Goal: Complete application form: Complete application form

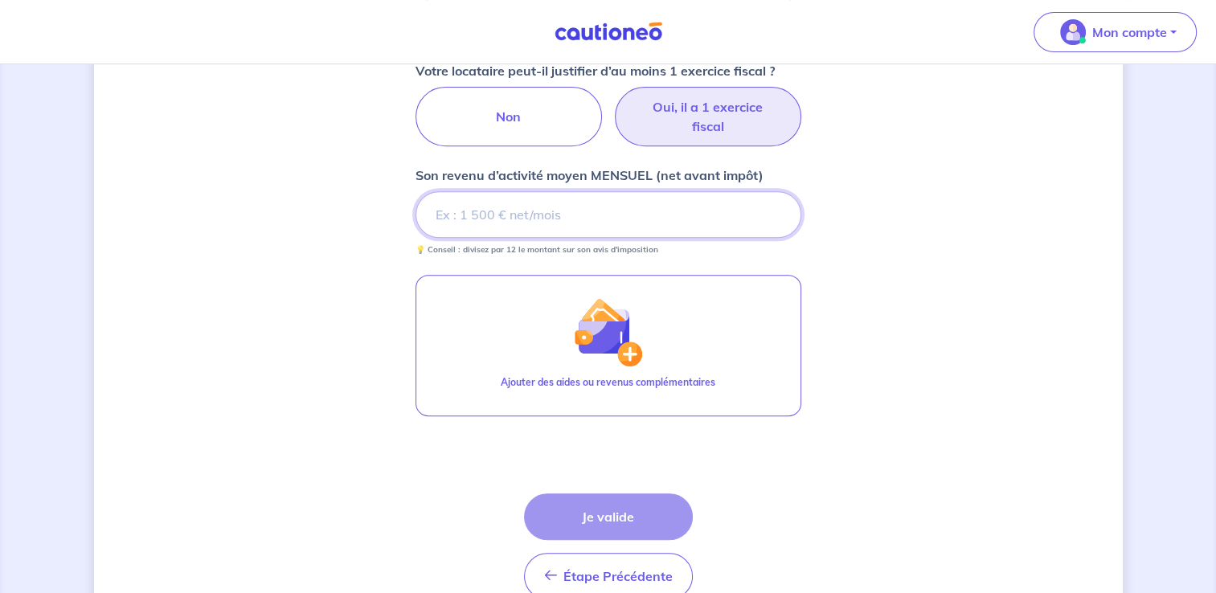
click at [529, 206] on input "Son revenu d’activité moyen MENSUEL (net avant impôt)" at bounding box center [608, 214] width 386 height 47
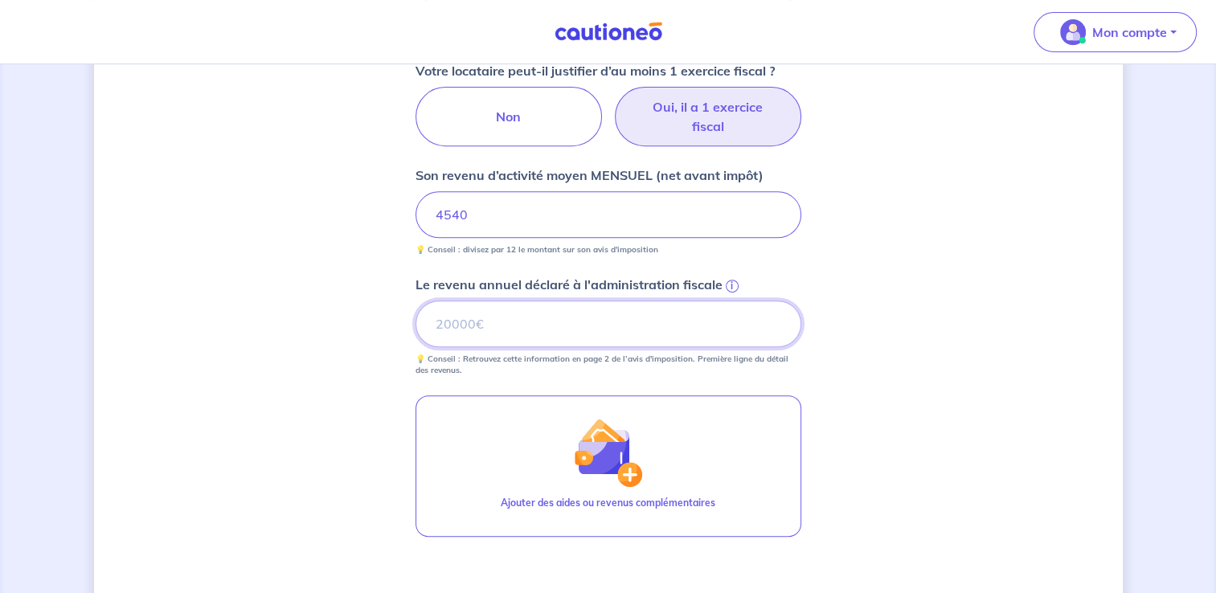
click at [494, 304] on input "Le revenu annuel déclaré à l'administration fiscale i" at bounding box center [608, 323] width 386 height 47
click at [732, 281] on span "i" at bounding box center [731, 286] width 13 height 13
click at [732, 300] on input "Le revenu annuel déclaré à l'administration fiscale i" at bounding box center [608, 323] width 386 height 47
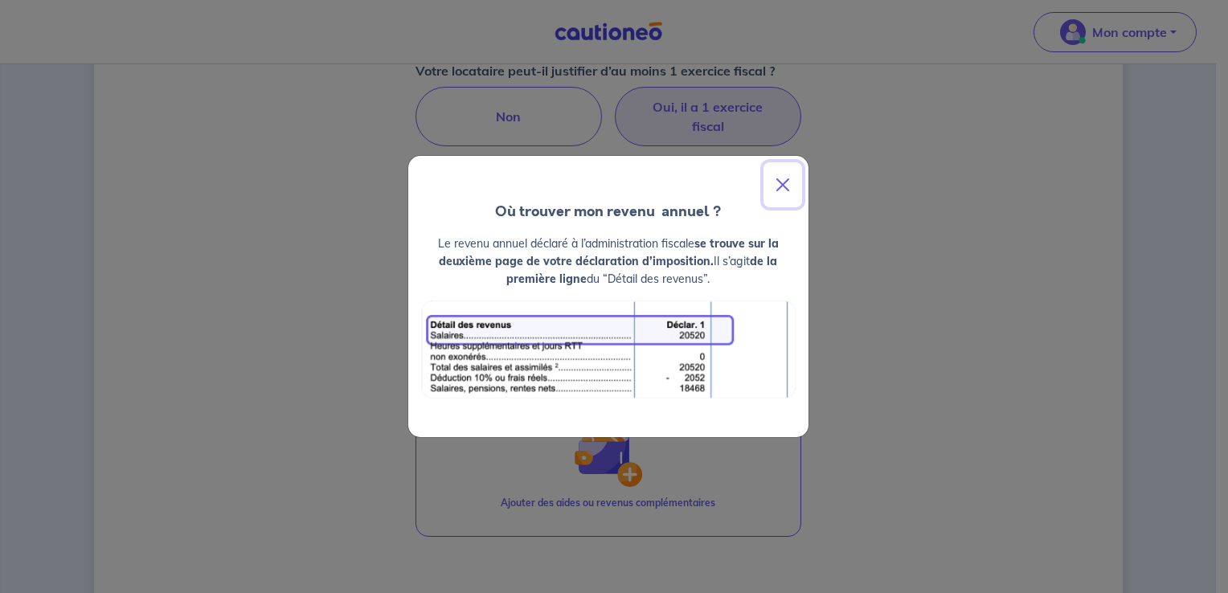
click at [781, 185] on button "Close" at bounding box center [782, 184] width 39 height 45
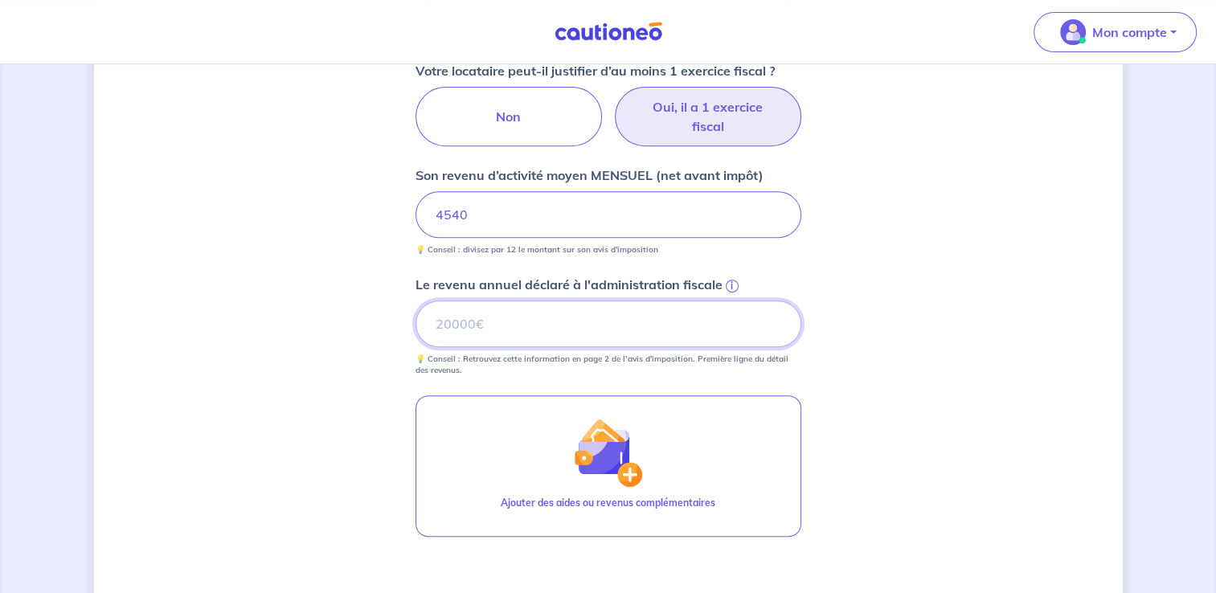
click at [582, 300] on input "Le revenu annuel déclaré à l'administration fiscale i" at bounding box center [608, 323] width 386 height 47
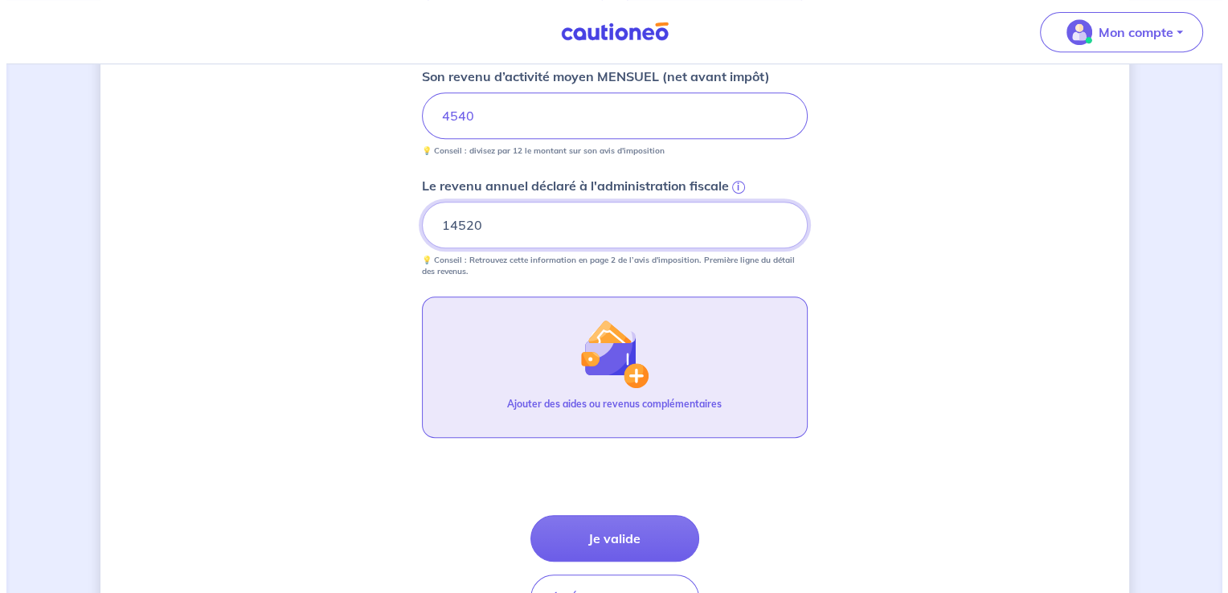
scroll to position [807, 0]
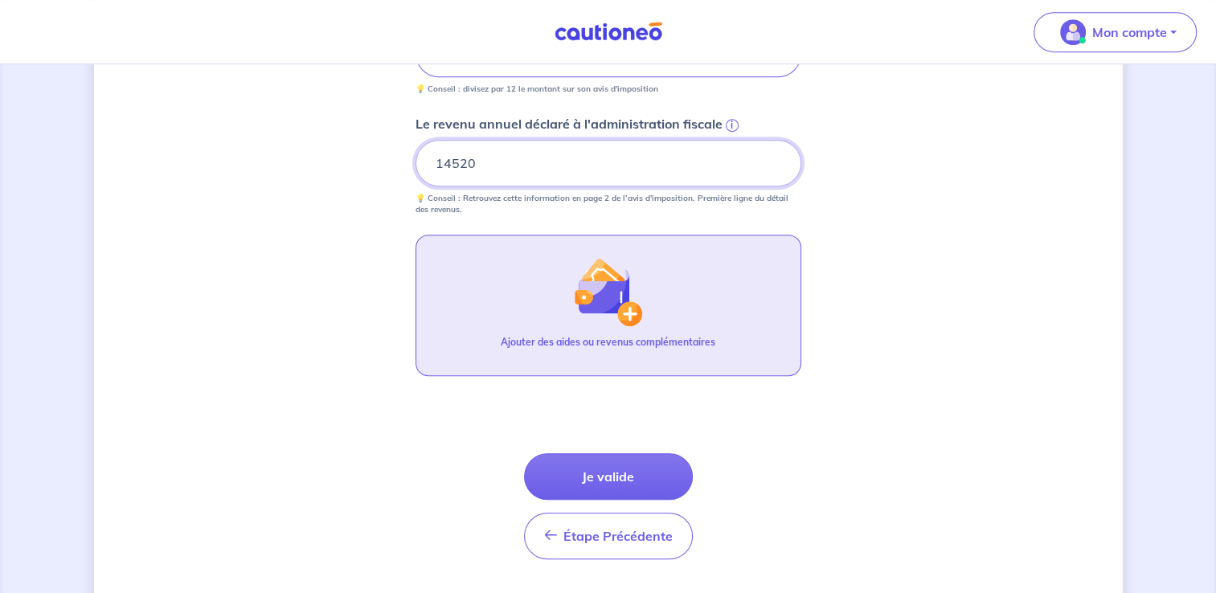
type input "14520"
click at [591, 326] on button "Ajouter des aides ou revenus complémentaires" at bounding box center [608, 305] width 386 height 141
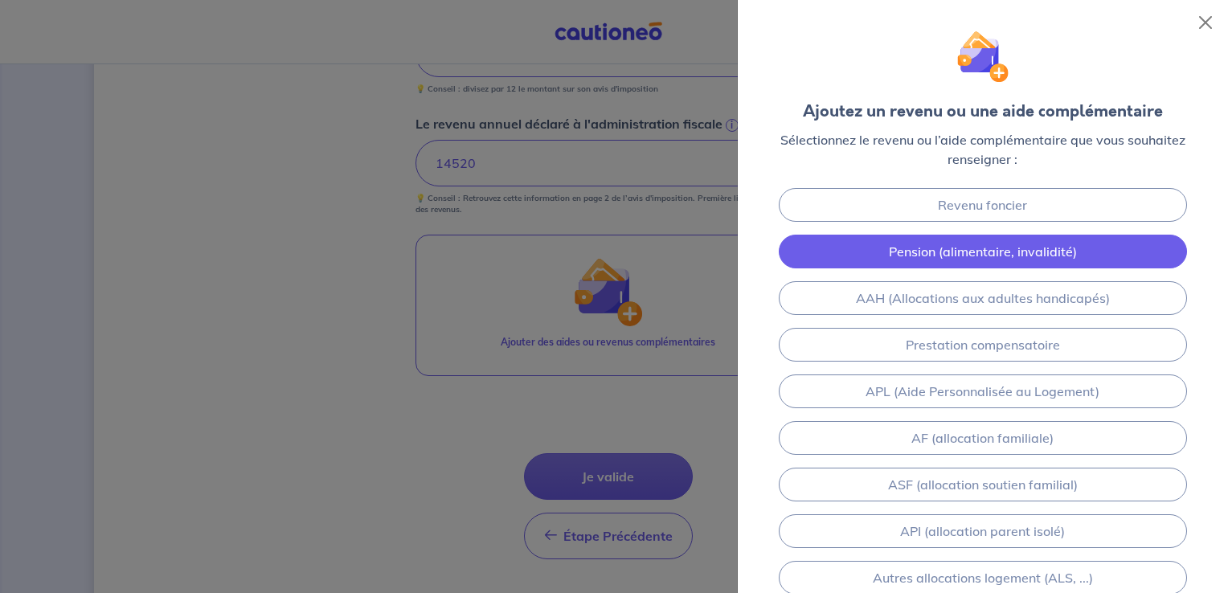
click at [852, 255] on link "Pension (alimentaire, invalidité)" at bounding box center [982, 252] width 408 height 34
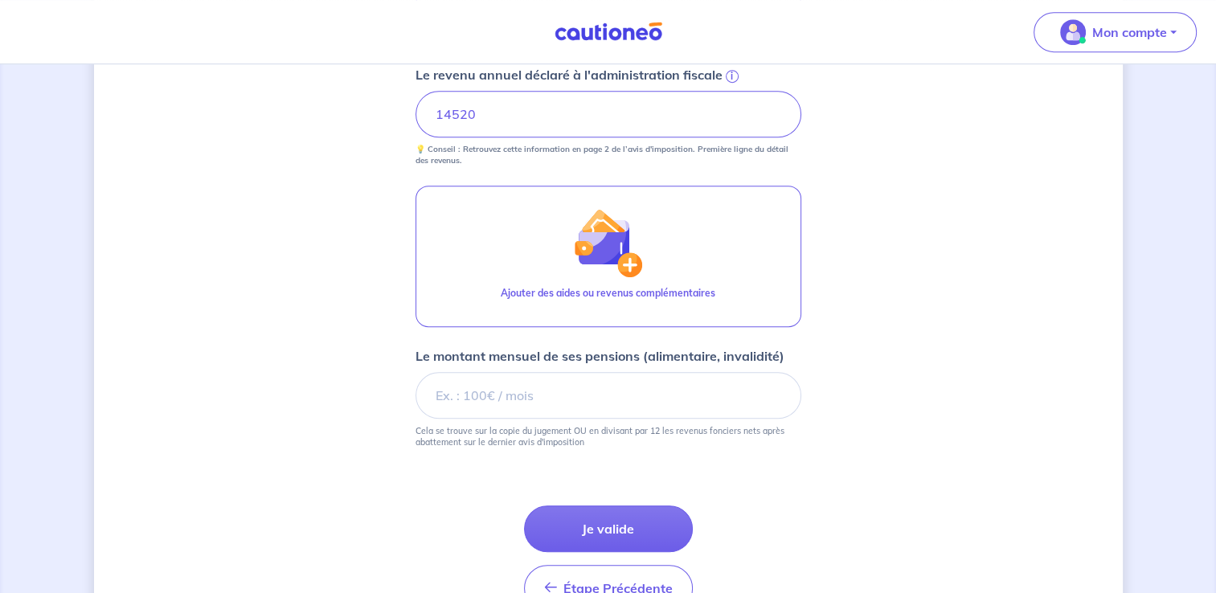
scroll to position [868, 0]
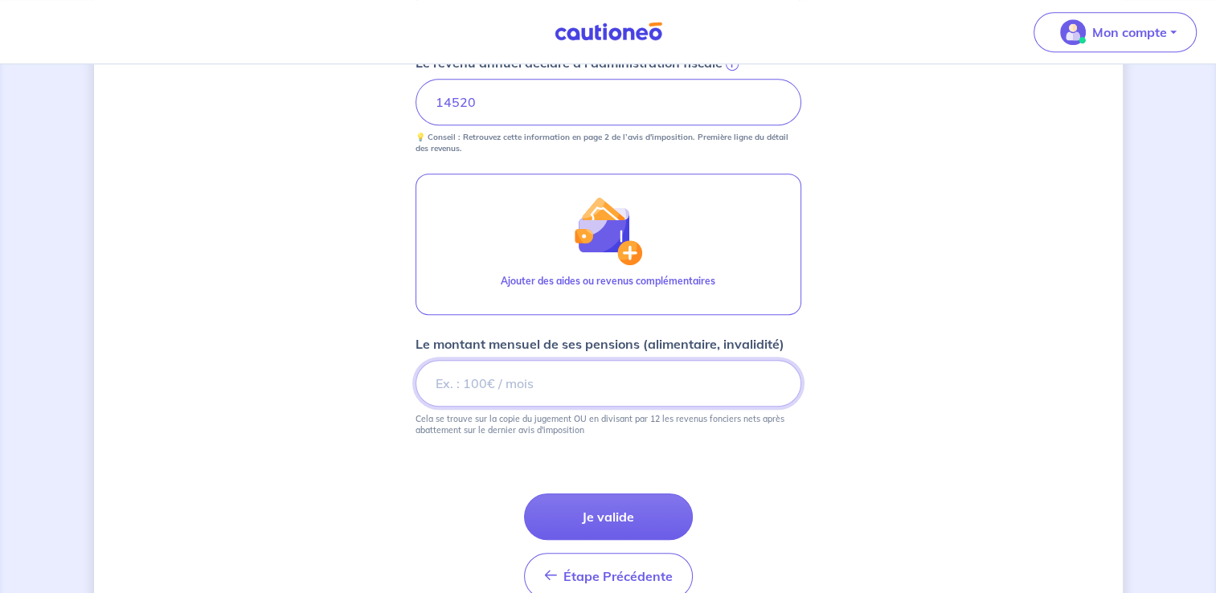
click at [546, 384] on input "Le montant mensuel de ses pensions (alimentaire, invalidité)" at bounding box center [608, 383] width 386 height 47
type input "1363"
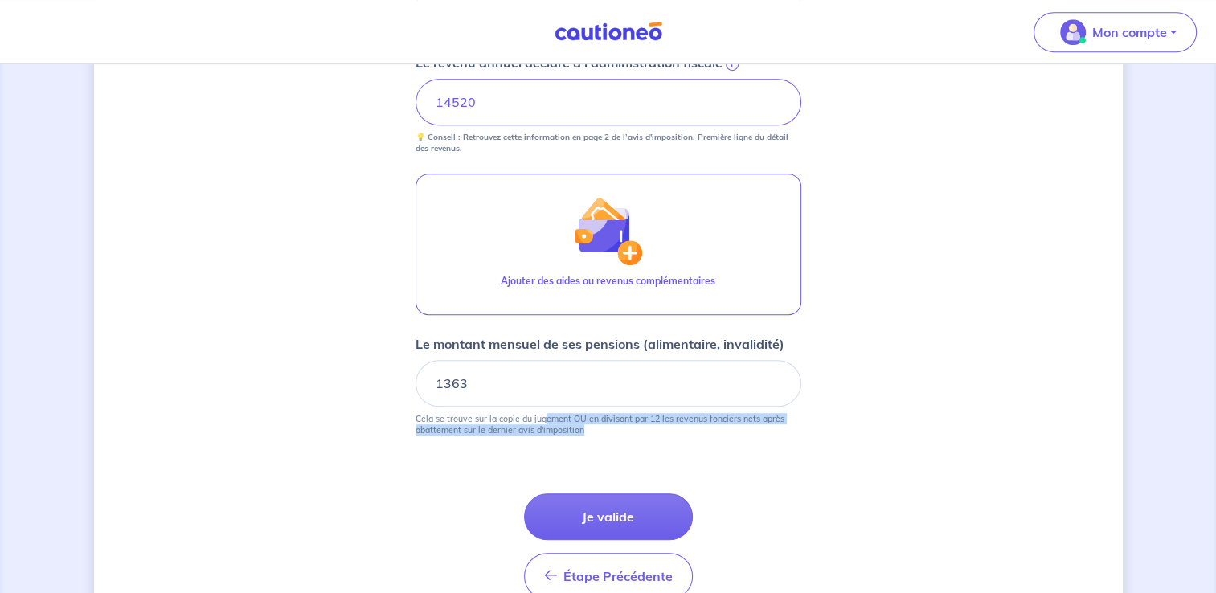
drag, startPoint x: 541, startPoint y: 417, endPoint x: 661, endPoint y: 426, distance: 120.8
click at [661, 426] on p "Cela se trouve sur la copie du jugement OU en divisant par 12 les revenus fonci…" at bounding box center [608, 424] width 386 height 22
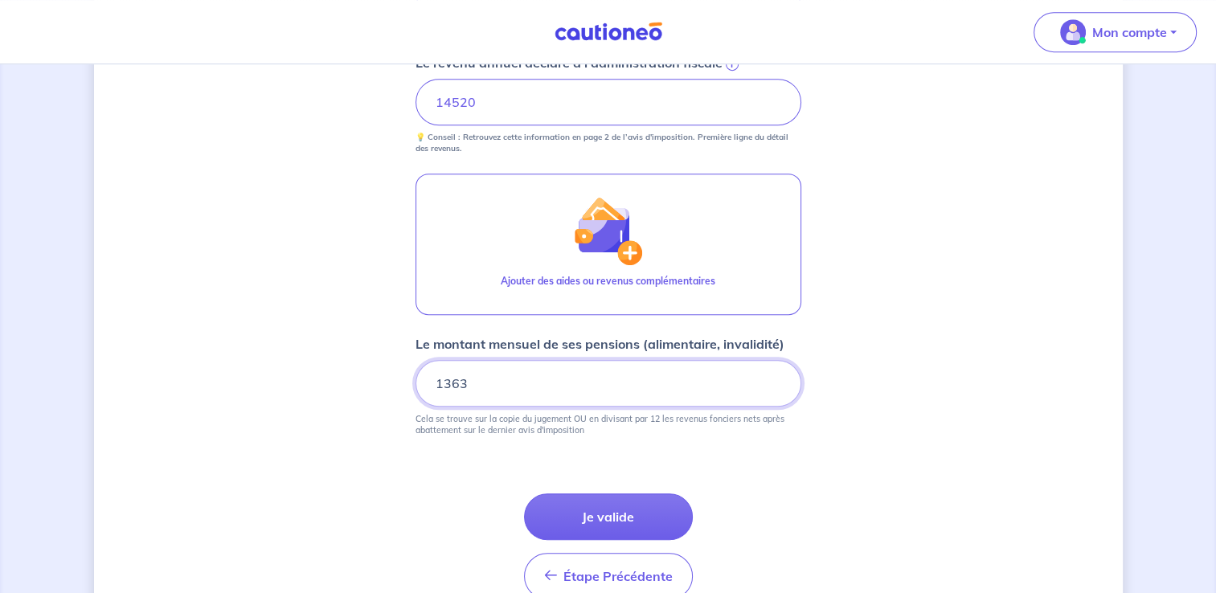
drag, startPoint x: 661, startPoint y: 426, endPoint x: 480, endPoint y: 378, distance: 187.6
click at [465, 369] on input "1363" at bounding box center [608, 383] width 386 height 47
drag, startPoint x: 484, startPoint y: 380, endPoint x: 342, endPoint y: 374, distance: 141.5
type input "1226"
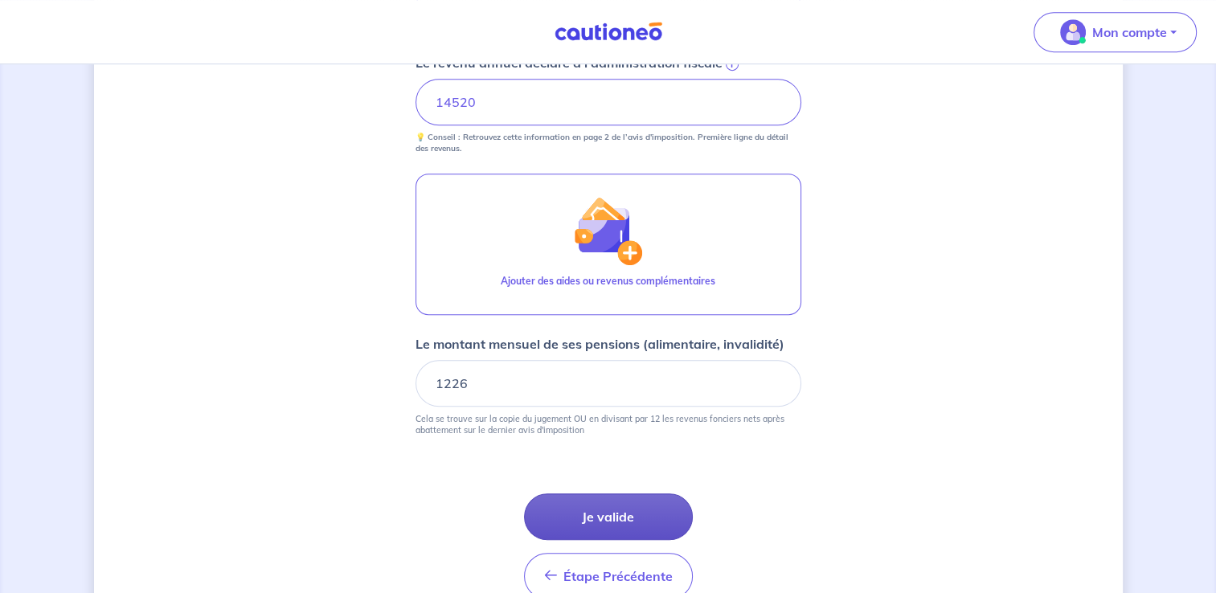
click at [582, 517] on button "Je valide" at bounding box center [608, 516] width 169 height 47
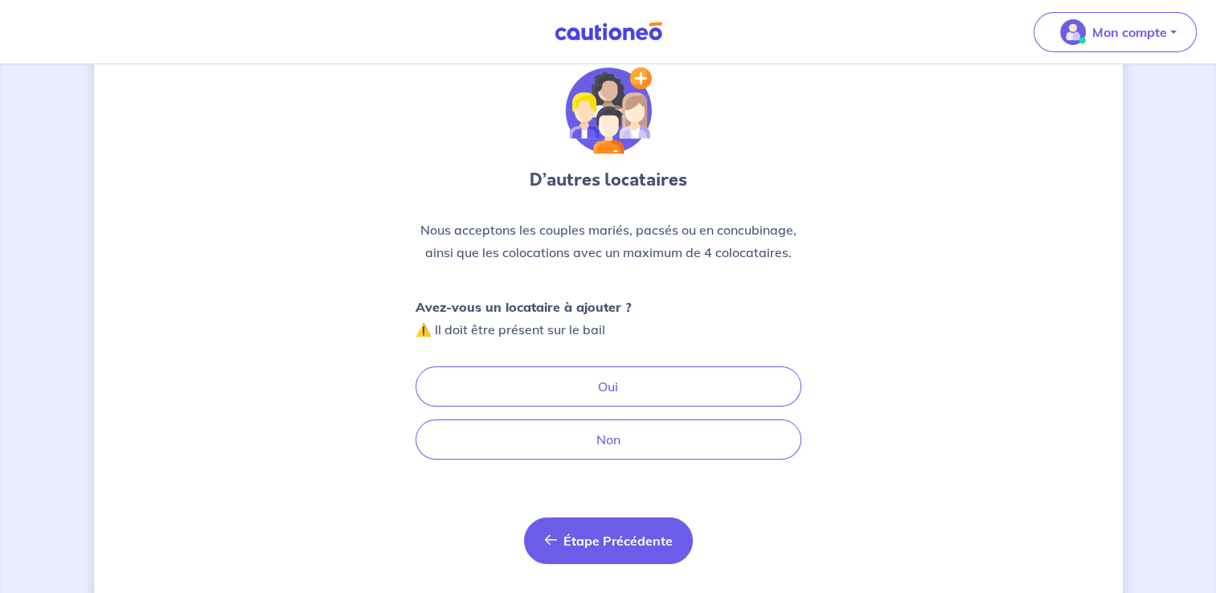
scroll to position [88, 0]
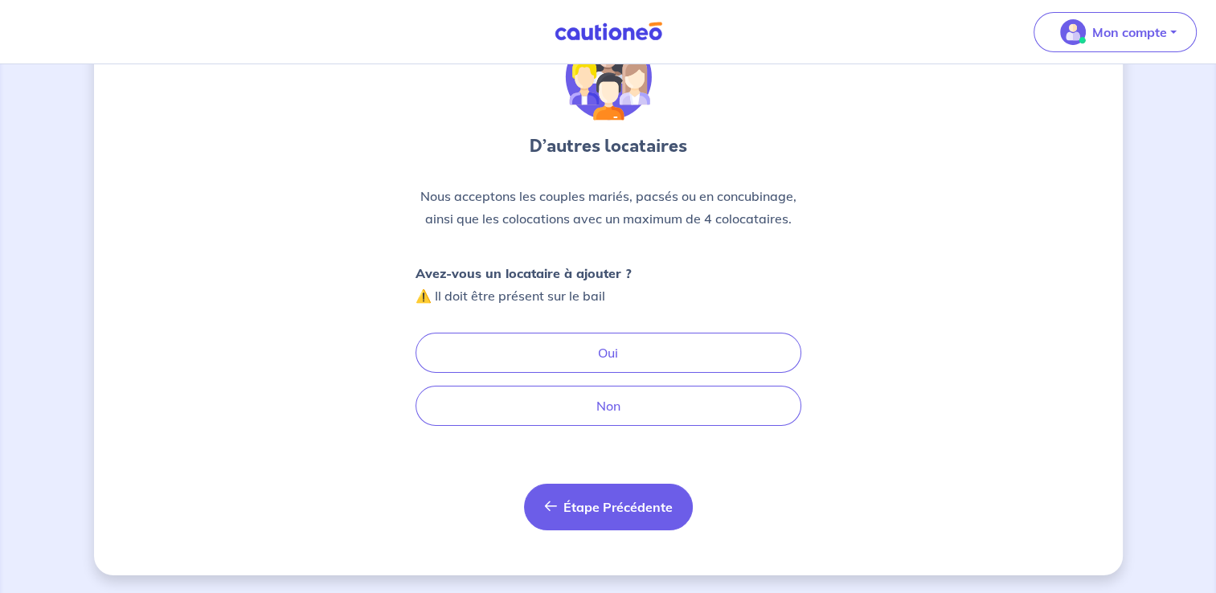
click at [570, 509] on span "Étape Précédente" at bounding box center [617, 507] width 109 height 16
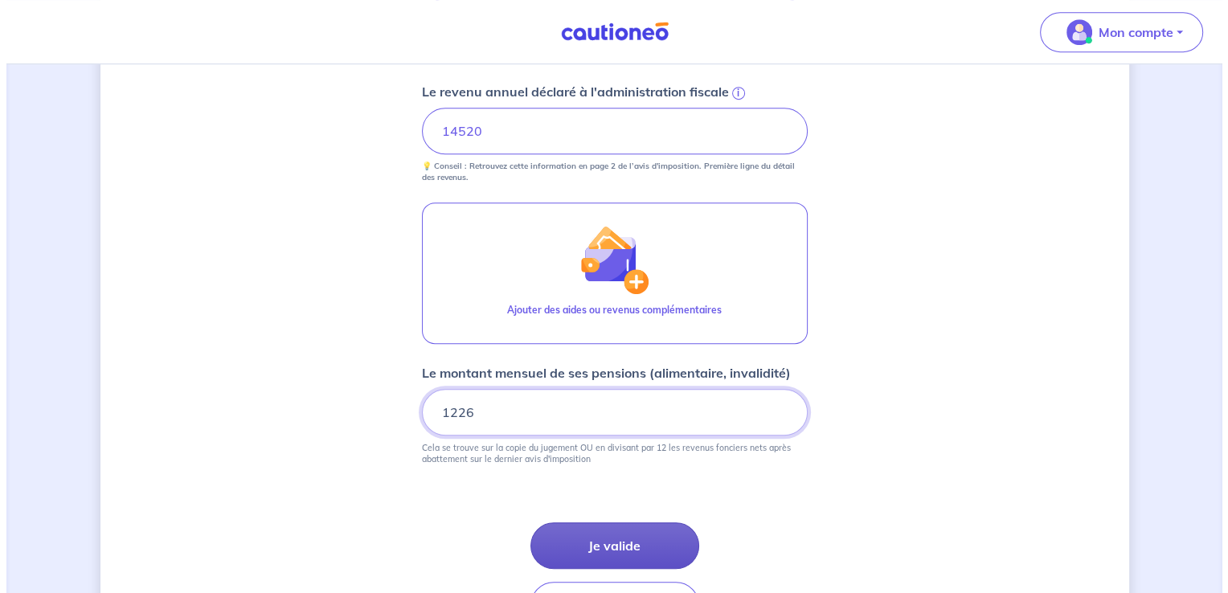
scroll to position [707, 0]
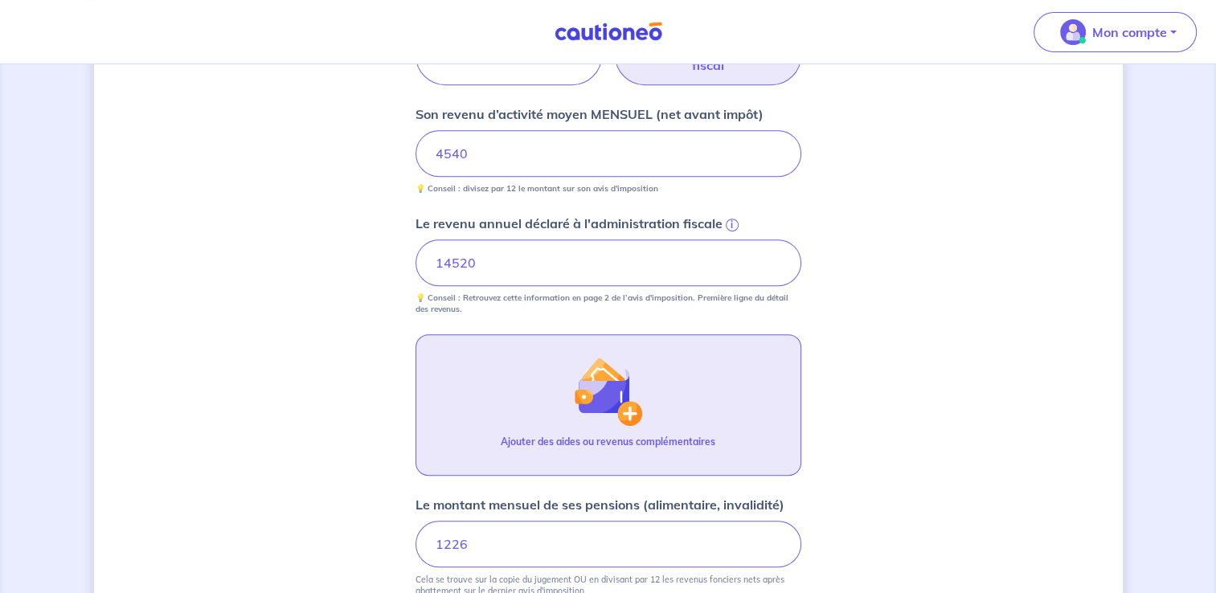
click at [672, 410] on button "Ajouter des aides ou revenus complémentaires" at bounding box center [608, 404] width 386 height 141
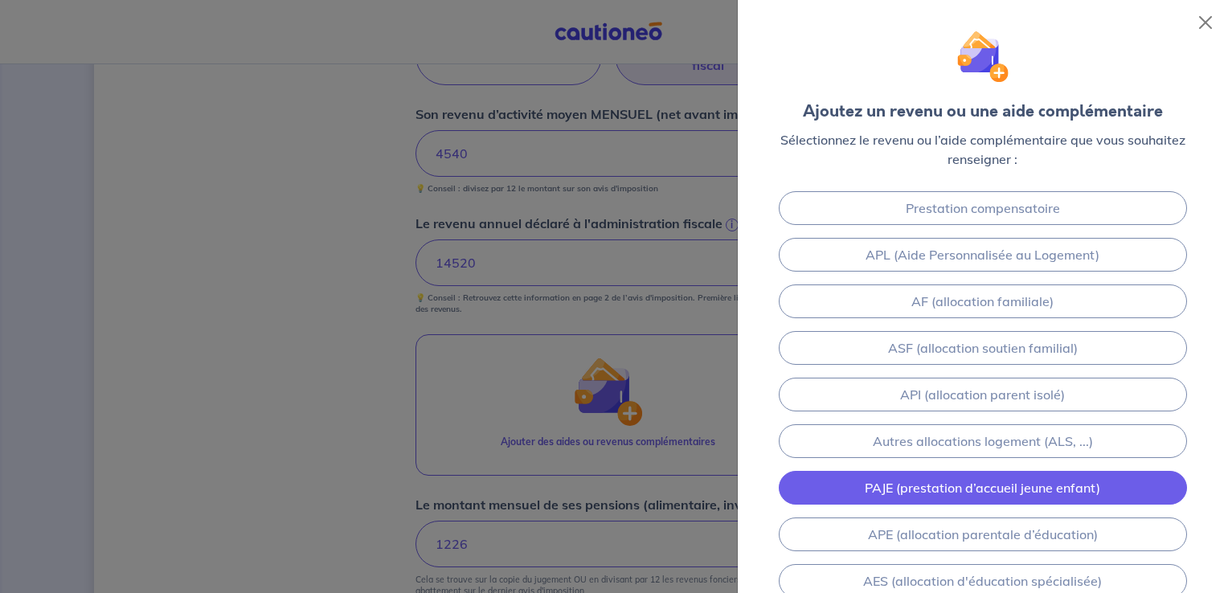
scroll to position [0, 0]
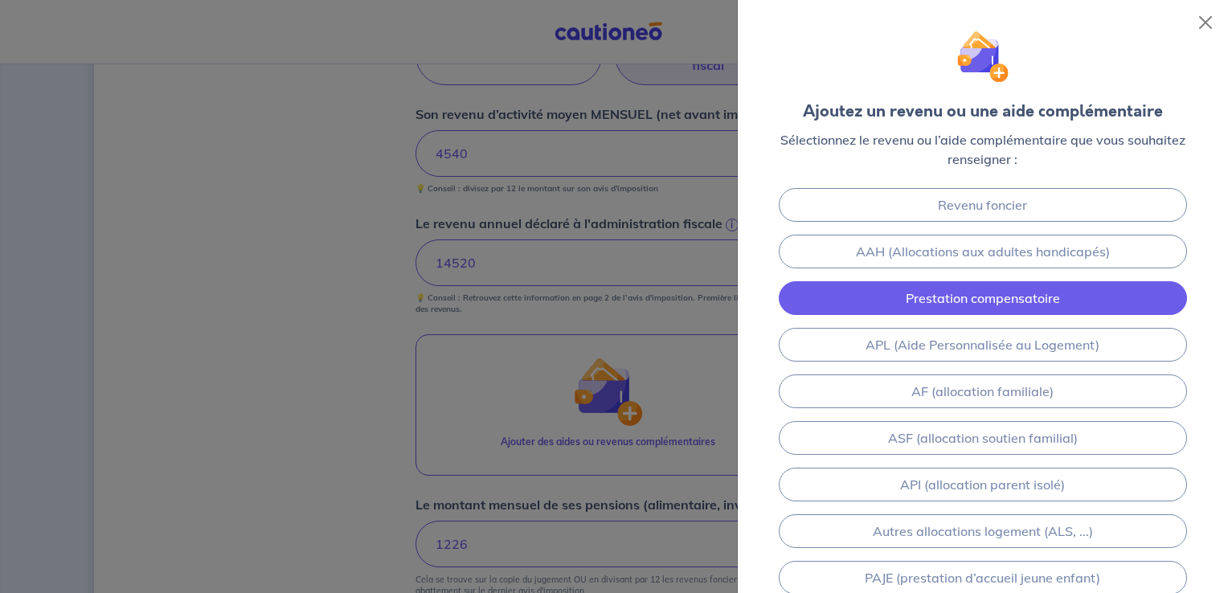
click at [877, 287] on link "Prestation compensatoire" at bounding box center [982, 298] width 408 height 34
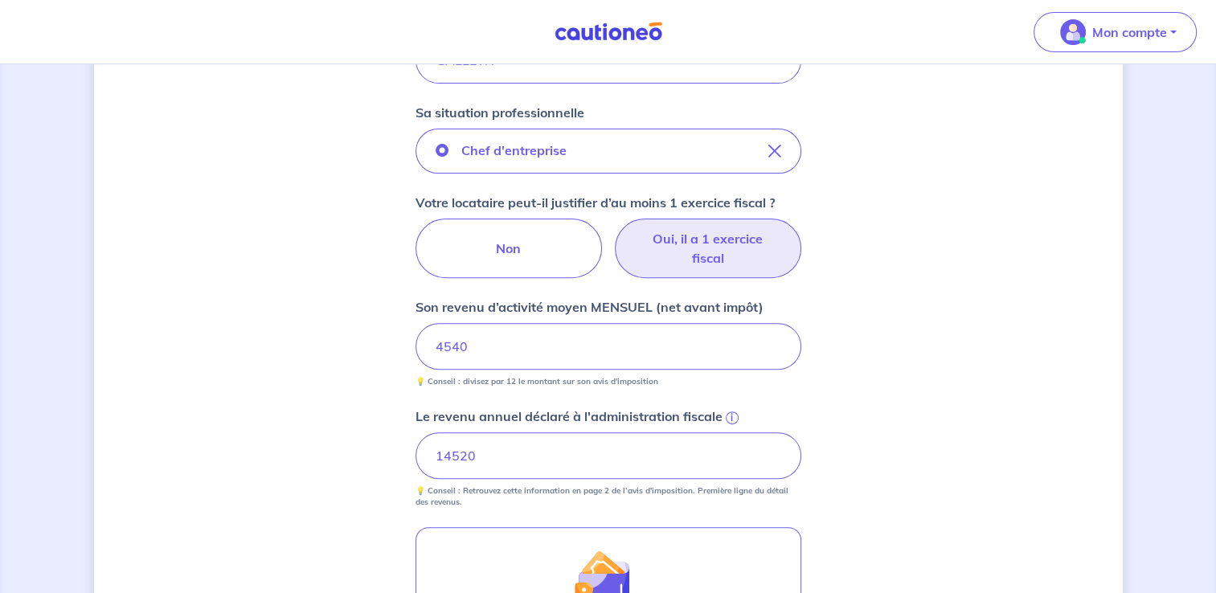
scroll to position [476, 0]
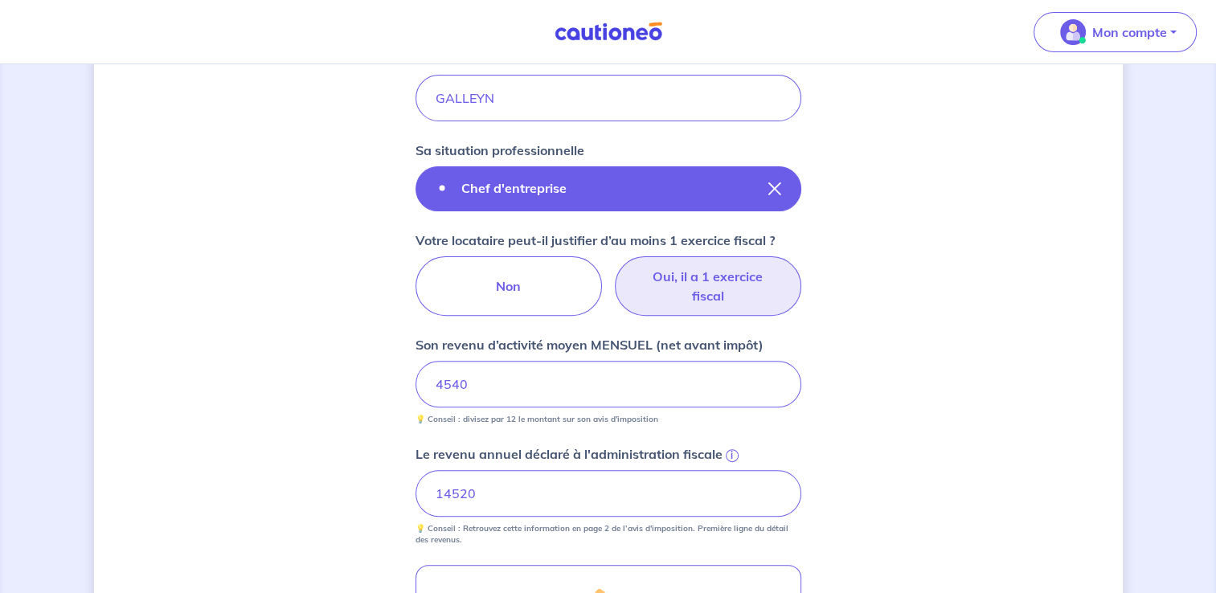
click at [704, 193] on button "Chef d'entreprise" at bounding box center [608, 188] width 386 height 45
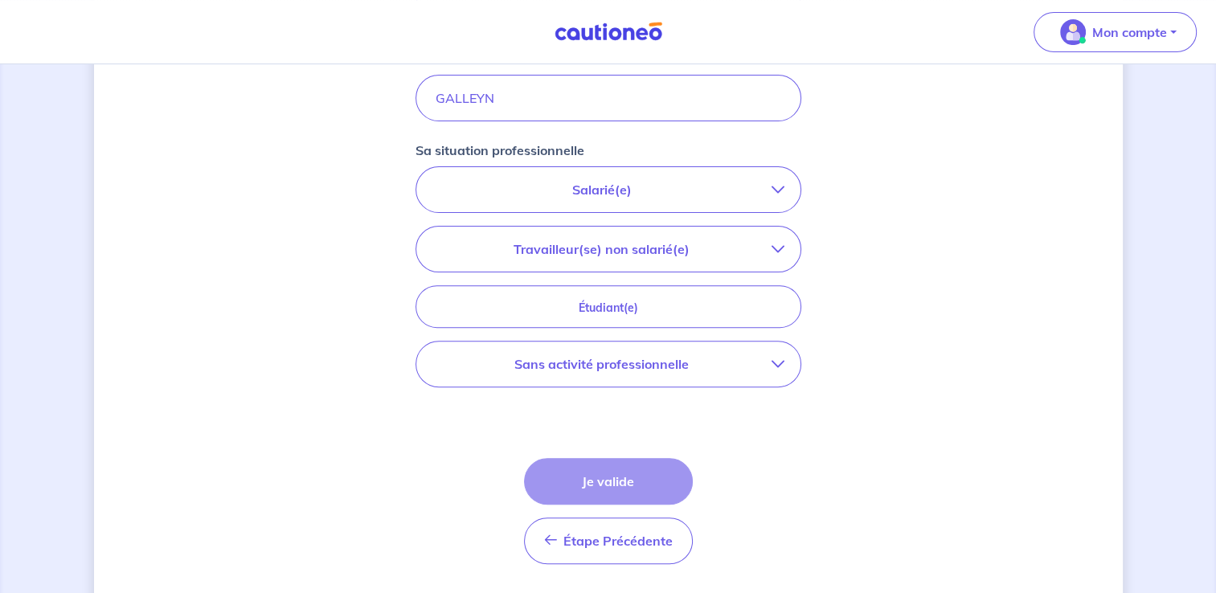
drag, startPoint x: 701, startPoint y: 358, endPoint x: 1064, endPoint y: 292, distance: 369.2
click at [1064, 292] on div "Concernant vos locataires 💡 Pour info : nous acceptons les personnes seules, le…" at bounding box center [608, 114] width 1028 height 1015
click at [681, 247] on p "Travailleur(se) non salarié(e)" at bounding box center [601, 248] width 339 height 19
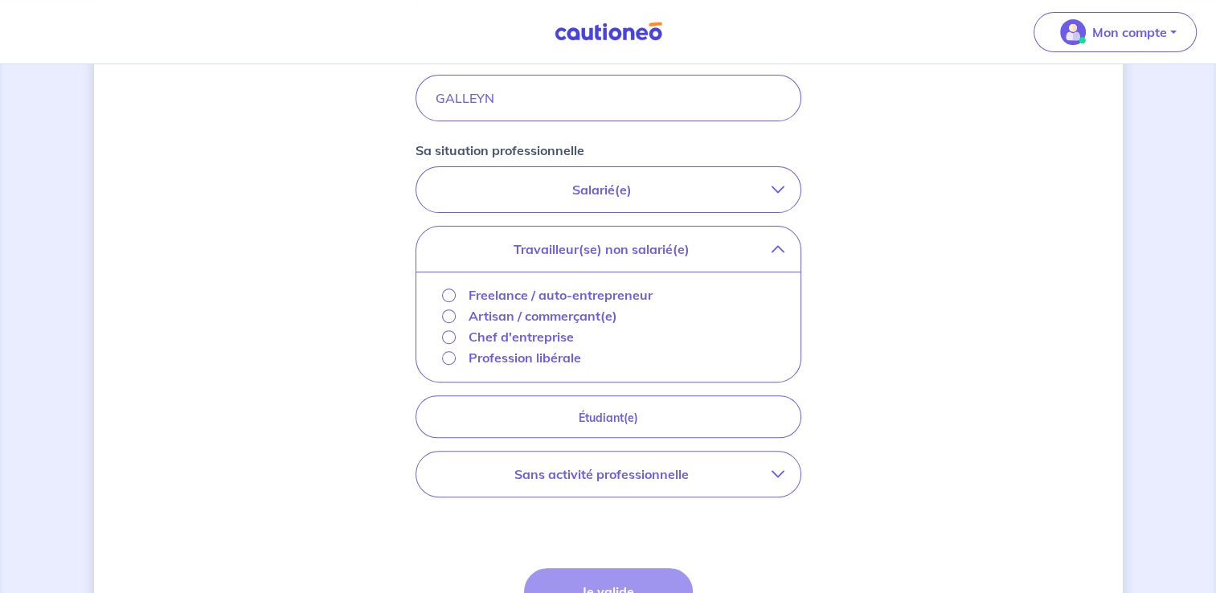
click at [575, 291] on p "Freelance / auto-entrepreneur" at bounding box center [560, 294] width 184 height 19
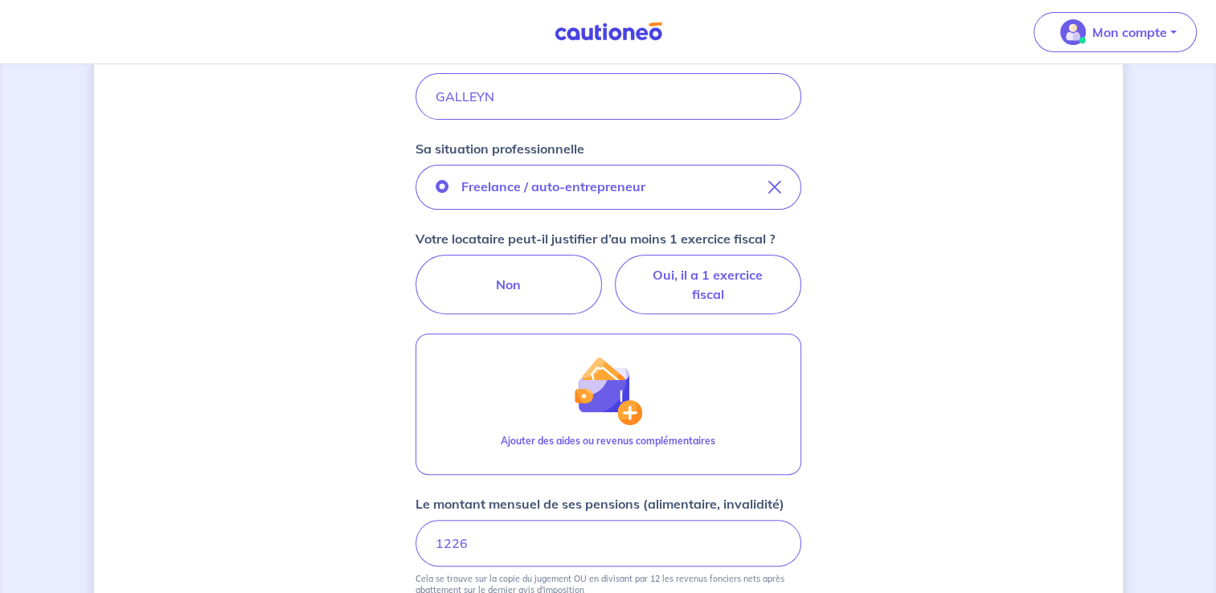
scroll to position [398, 0]
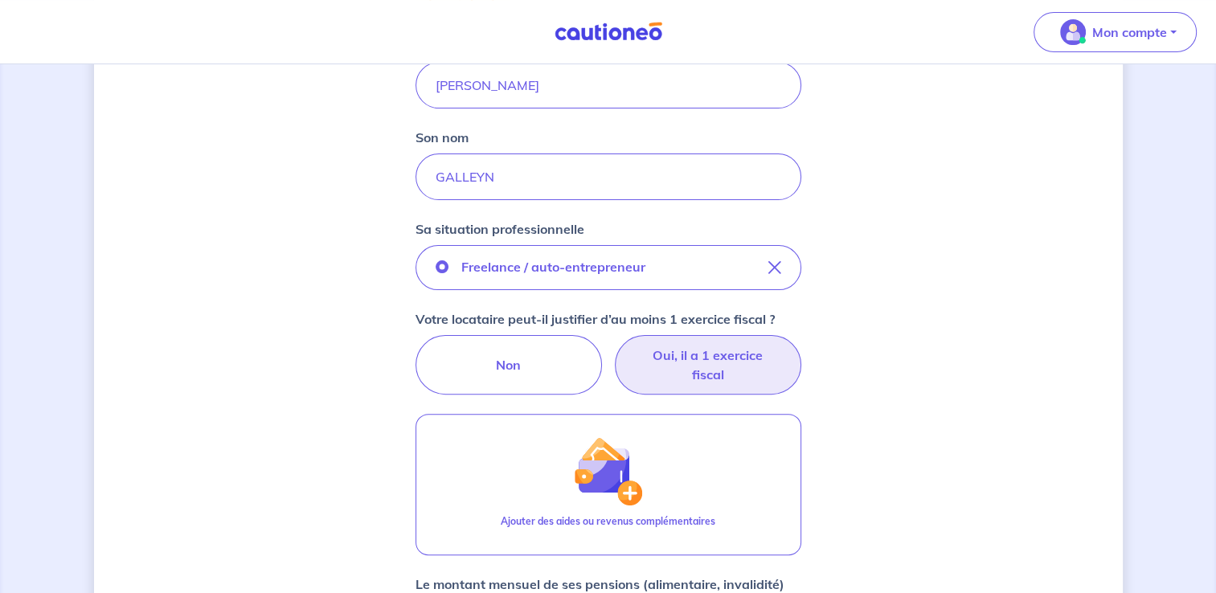
click at [672, 355] on label "Oui, il a 1 exercice fiscal" at bounding box center [708, 364] width 186 height 59
click at [613, 345] on input "Oui, il a 1 exercice fiscal" at bounding box center [608, 340] width 10 height 10
radio input "true"
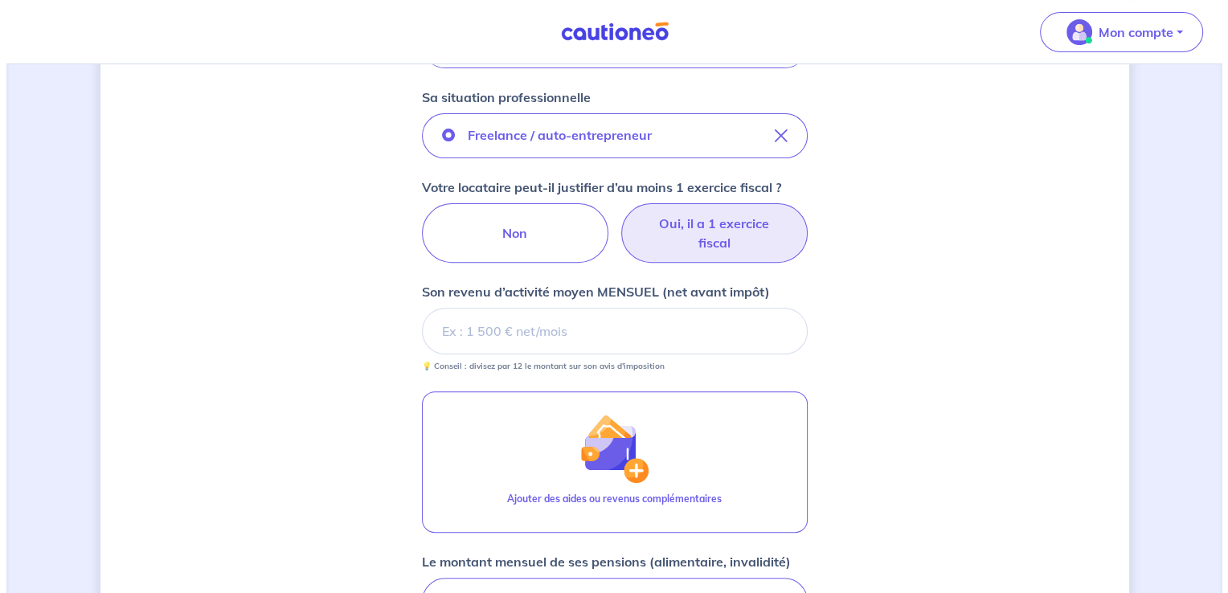
scroll to position [558, 0]
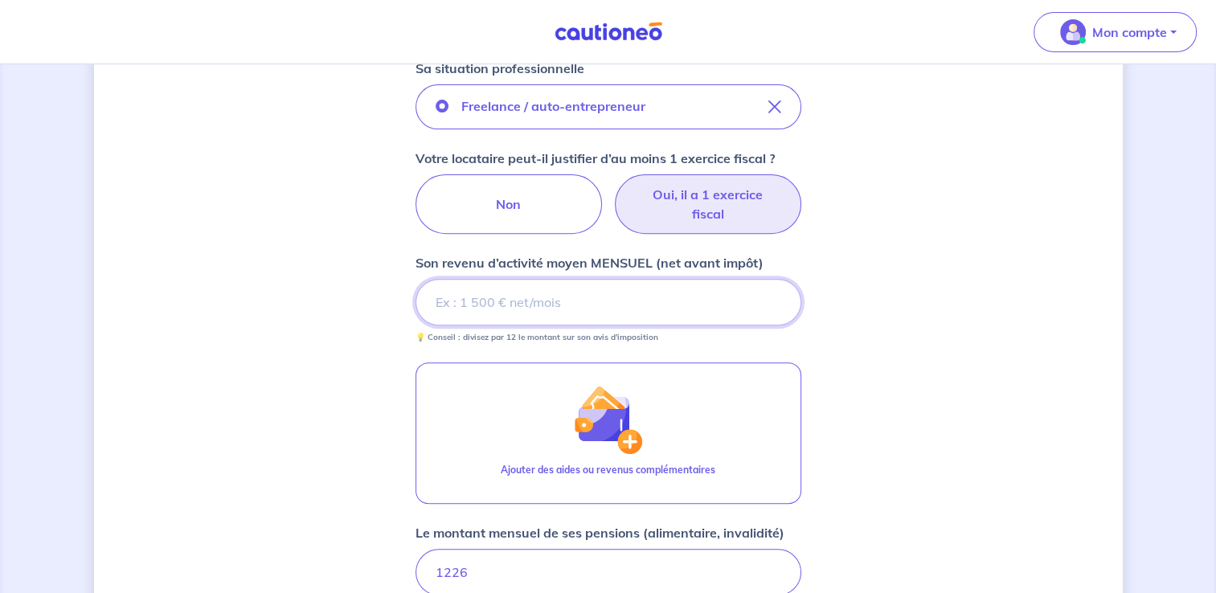
click at [604, 299] on input "Son revenu d’activité moyen MENSUEL (net avant impôt)" at bounding box center [608, 302] width 386 height 47
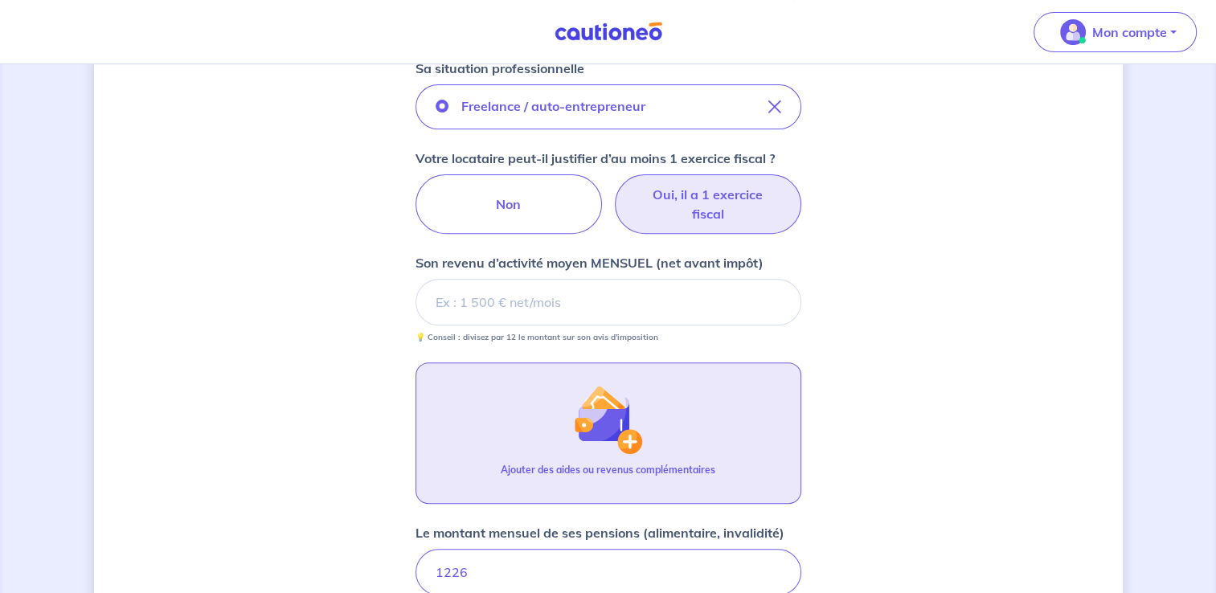
click at [658, 436] on button "Ajouter des aides ou revenus complémentaires" at bounding box center [608, 432] width 386 height 141
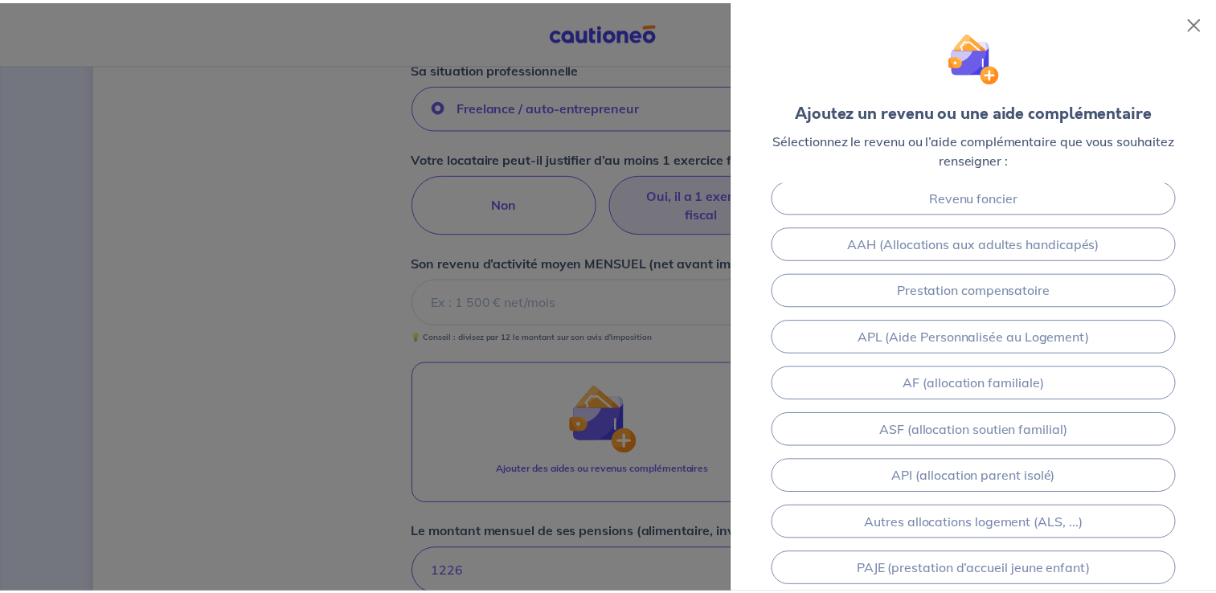
scroll to position [0, 0]
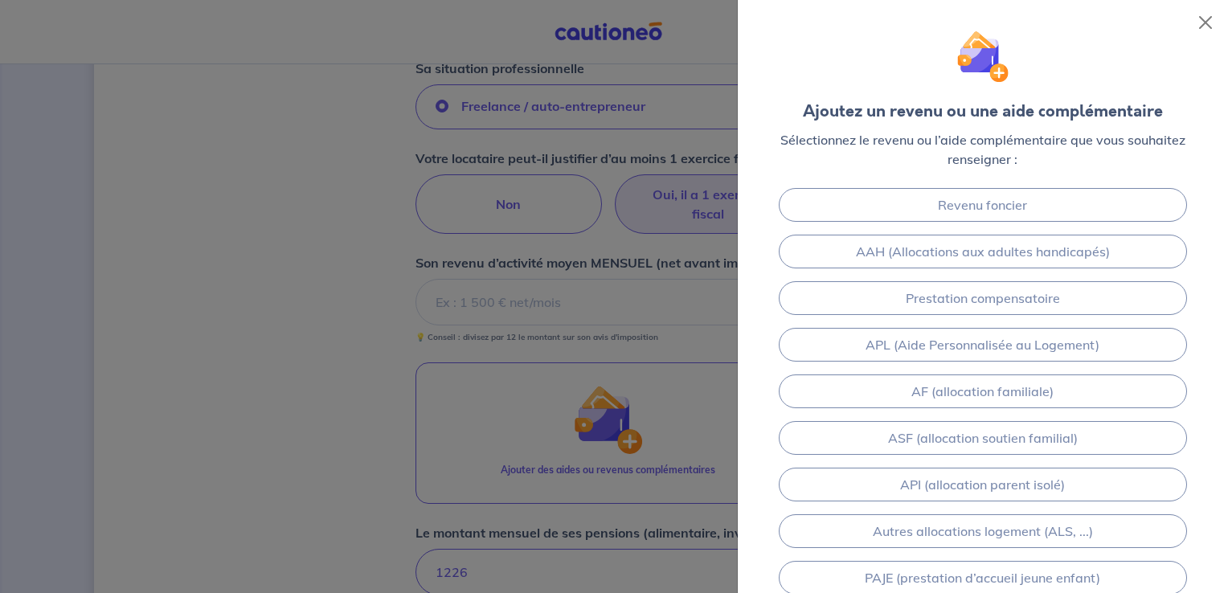
click at [453, 292] on div at bounding box center [614, 296] width 1228 height 593
click at [570, 273] on div at bounding box center [614, 296] width 1228 height 593
click at [640, 268] on div at bounding box center [614, 296] width 1228 height 593
click at [483, 255] on div at bounding box center [614, 296] width 1228 height 593
drag, startPoint x: 1192, startPoint y: 18, endPoint x: 1204, endPoint y: 23, distance: 13.3
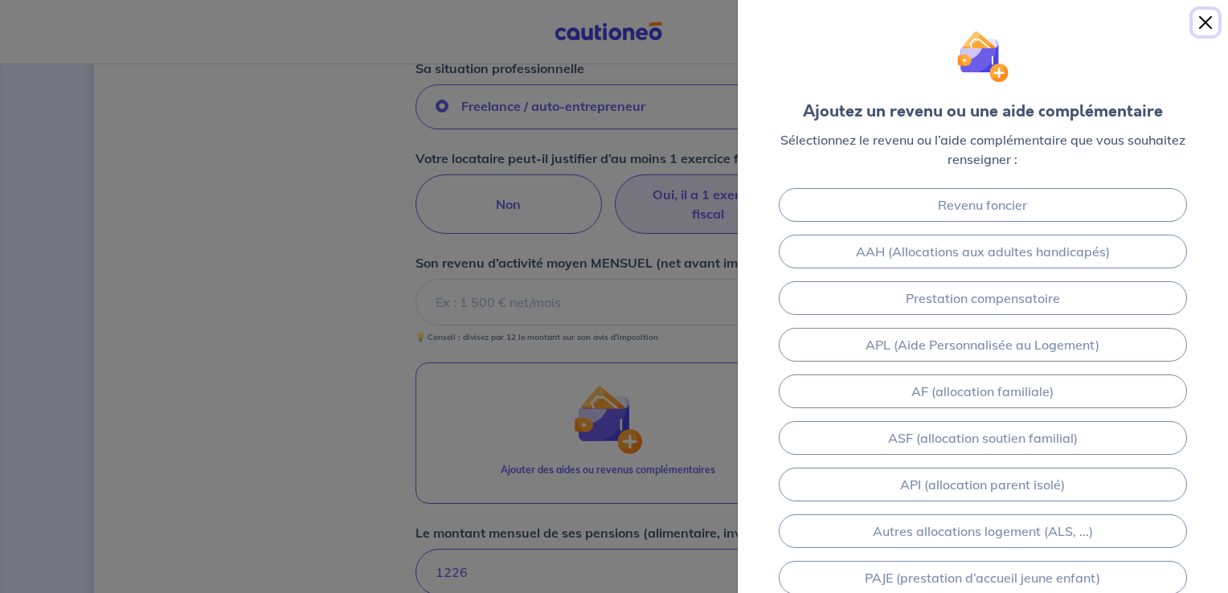
click at [1203, 22] on button "Close" at bounding box center [1205, 23] width 26 height 26
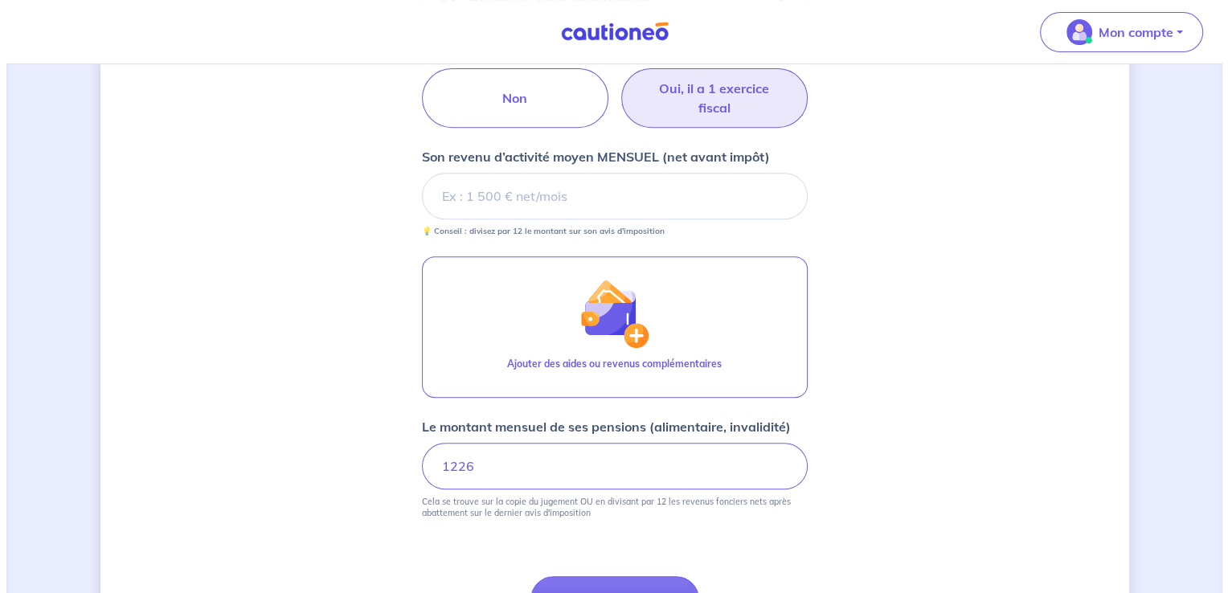
scroll to position [639, 0]
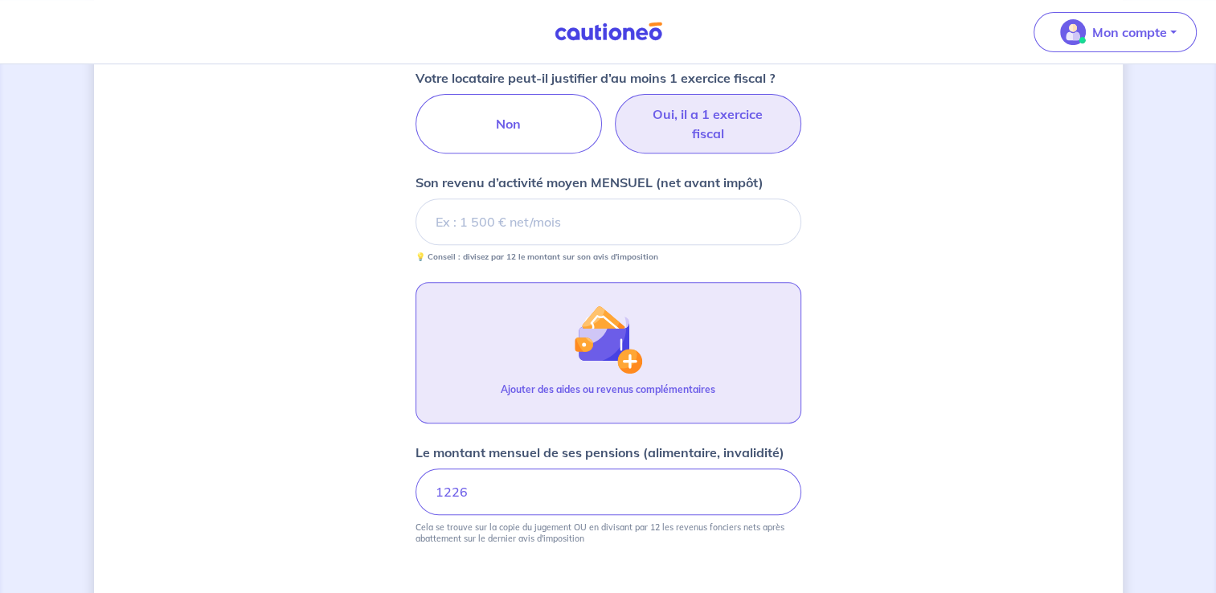
click at [622, 345] on img "button" at bounding box center [607, 338] width 69 height 69
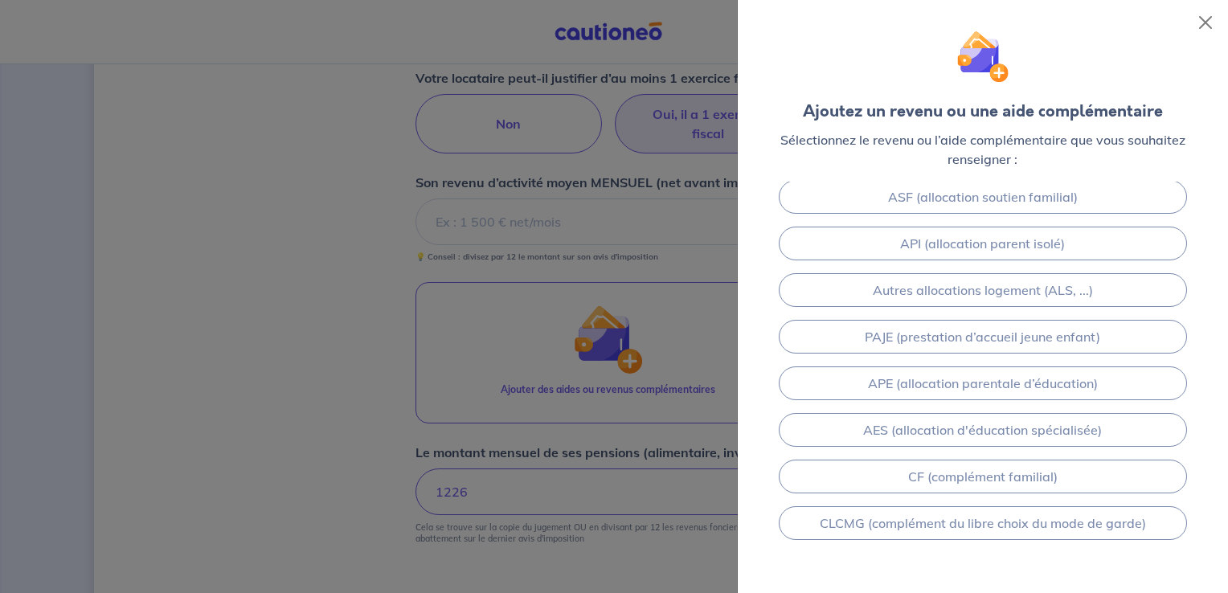
scroll to position [270, 0]
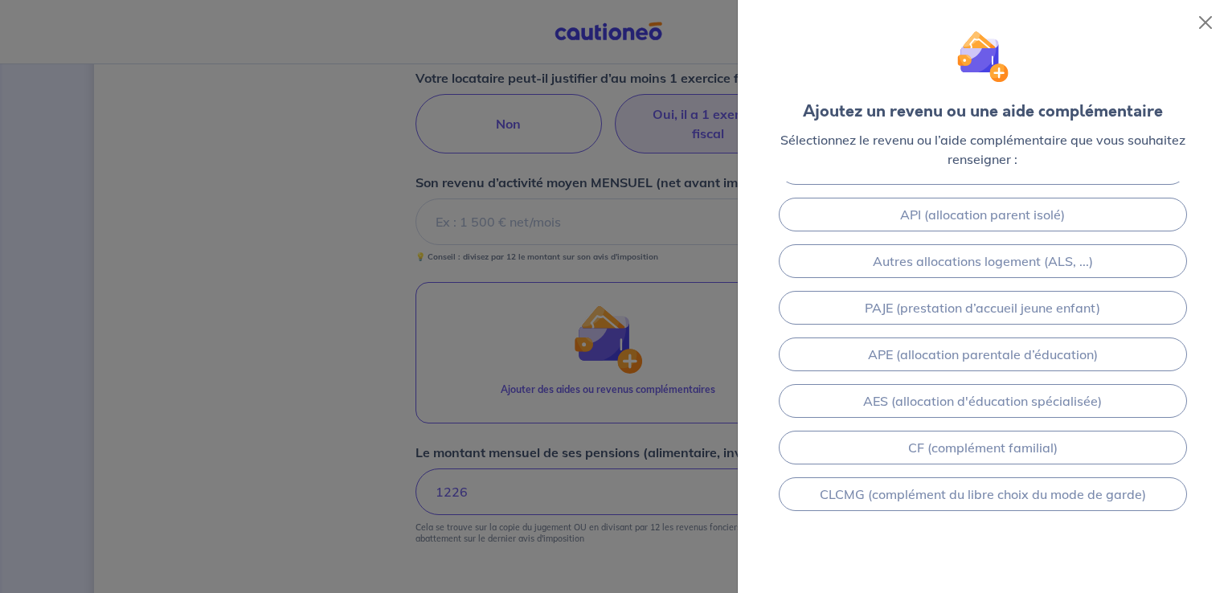
click at [634, 291] on div at bounding box center [614, 296] width 1228 height 593
click at [684, 173] on div at bounding box center [614, 296] width 1228 height 593
click at [1191, 22] on div "Ajoutez un revenu ou une aide complémentaire Sélectionnez le revenu ou l’aide c…" at bounding box center [982, 91] width 464 height 156
click at [1211, 22] on button "Close" at bounding box center [1205, 23] width 26 height 26
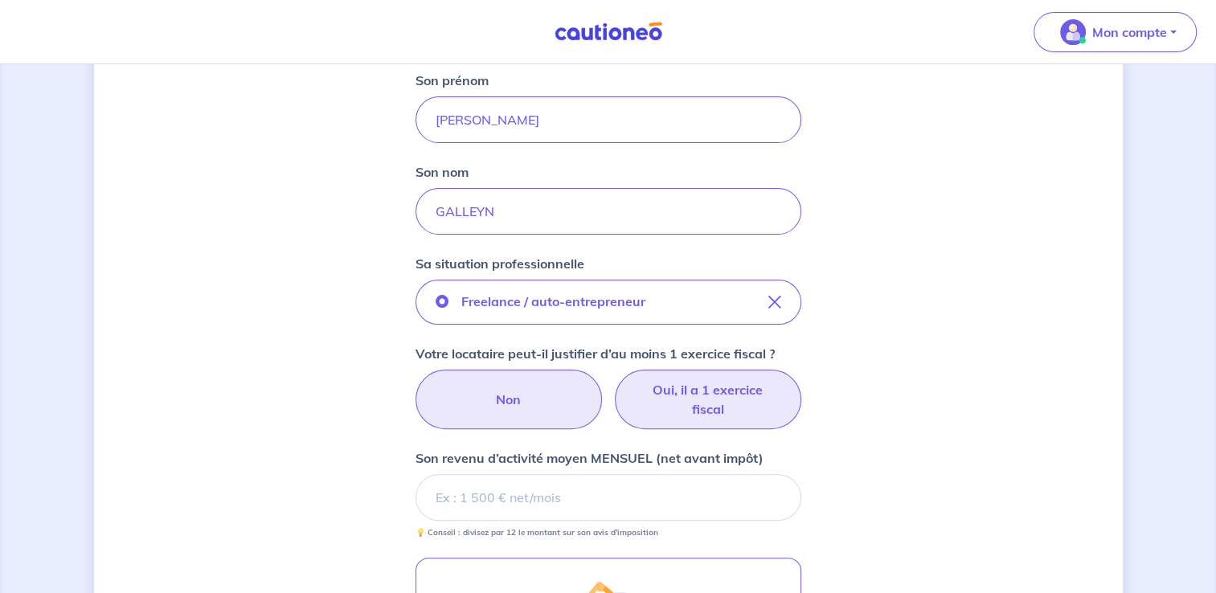
scroll to position [317, 0]
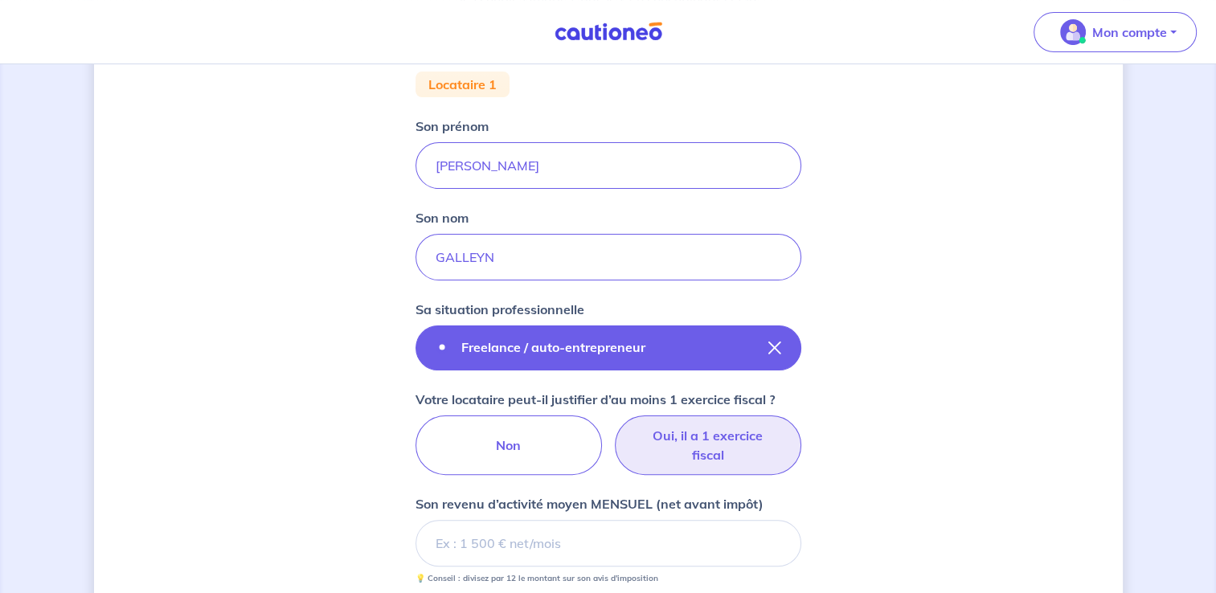
click at [690, 361] on button "Freelance / auto-entrepreneur" at bounding box center [608, 347] width 386 height 45
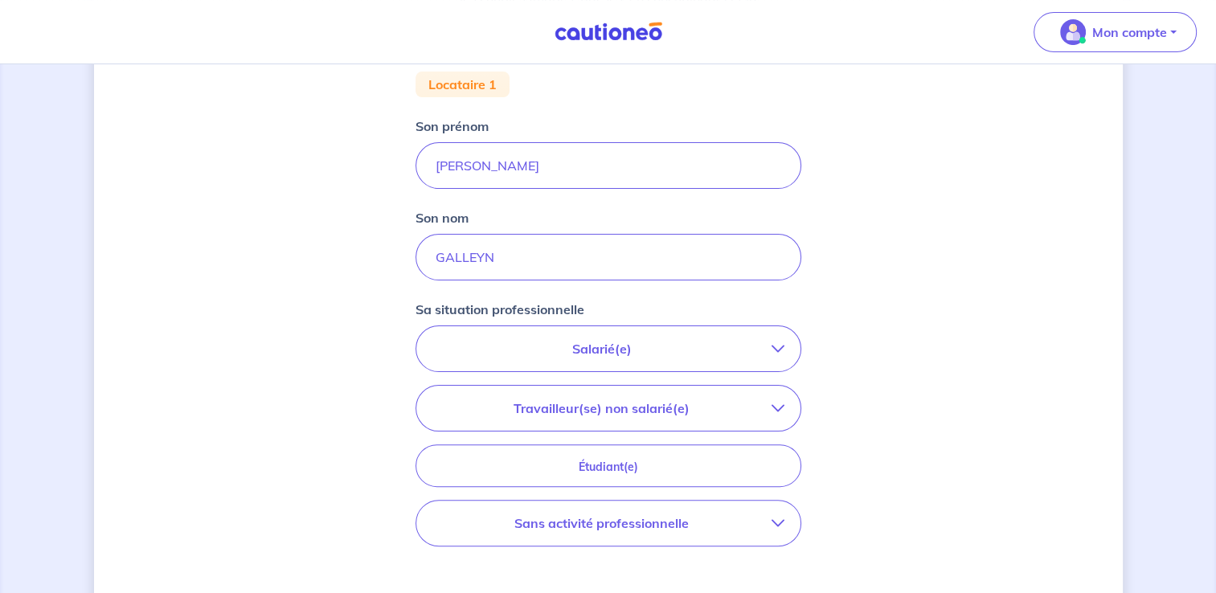
click at [678, 400] on p "Travailleur(se) non salarié(e)" at bounding box center [601, 407] width 339 height 19
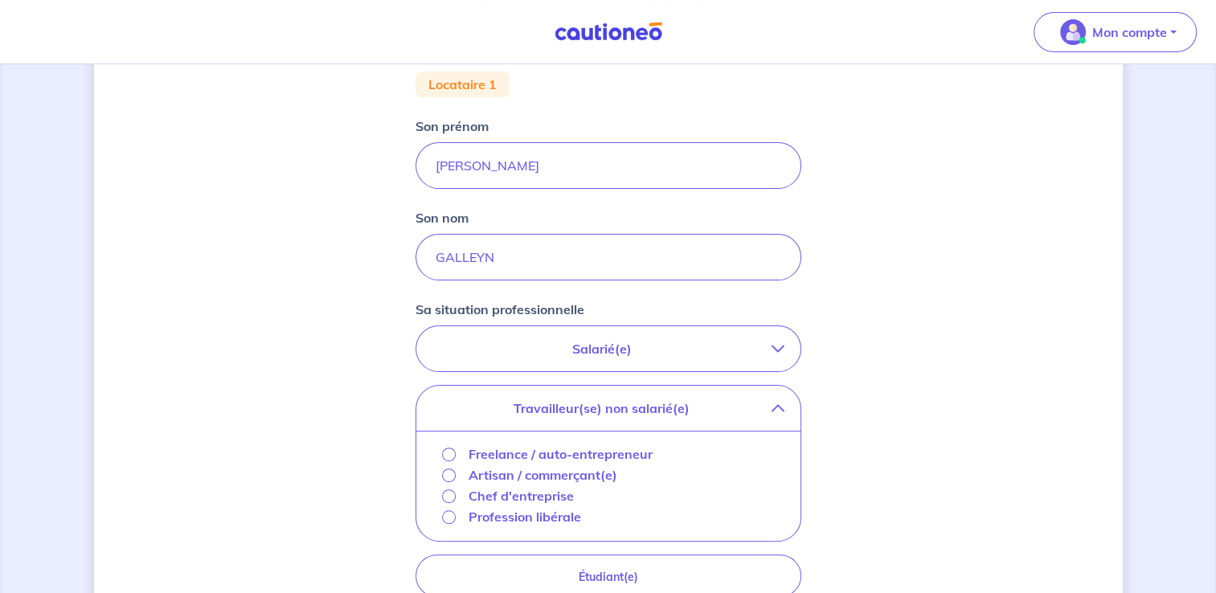
click at [571, 513] on p "Profession libérale" at bounding box center [524, 516] width 112 height 19
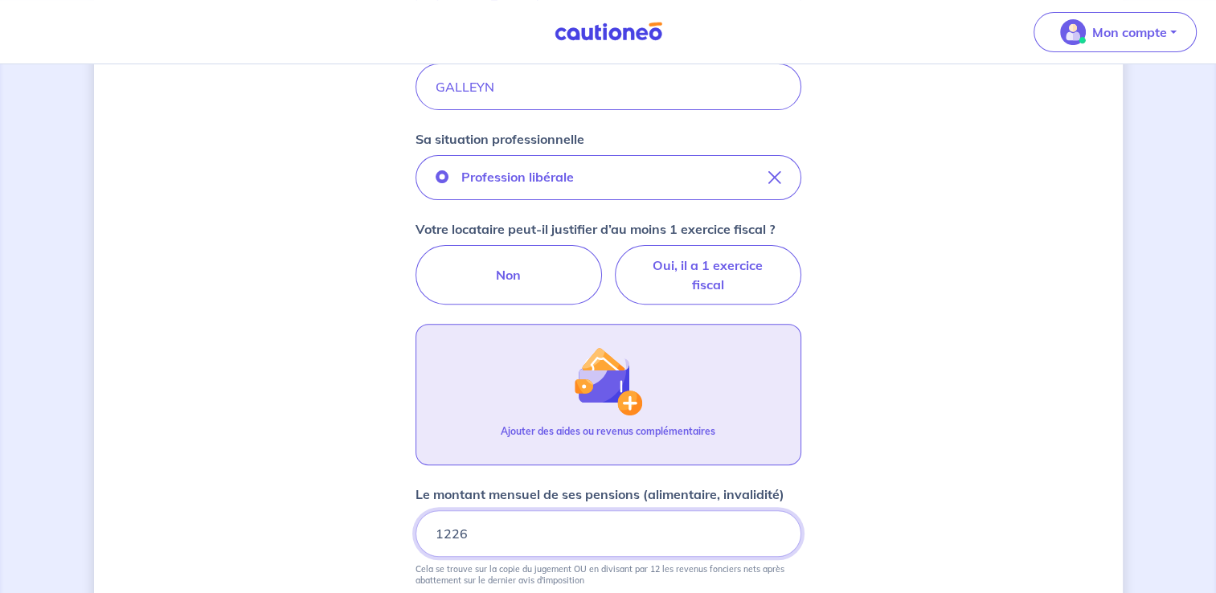
scroll to position [478, 0]
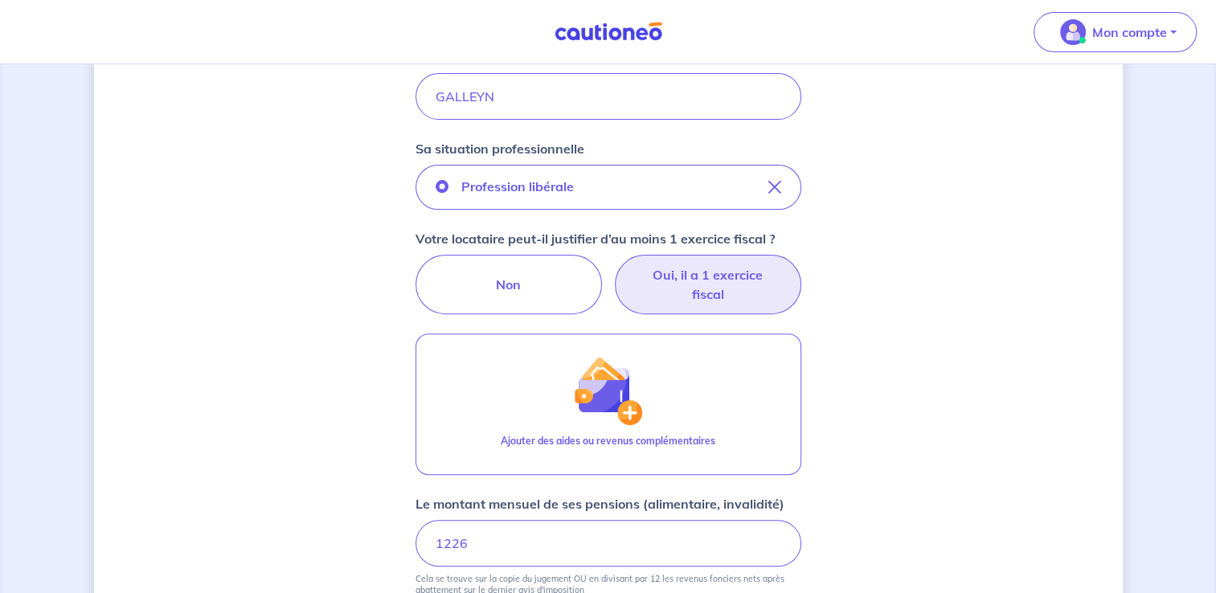
click at [691, 271] on label "Oui, il a 1 exercice fiscal" at bounding box center [708, 284] width 186 height 59
click at [613, 265] on input "Oui, il a 1 exercice fiscal" at bounding box center [608, 260] width 10 height 10
radio input "true"
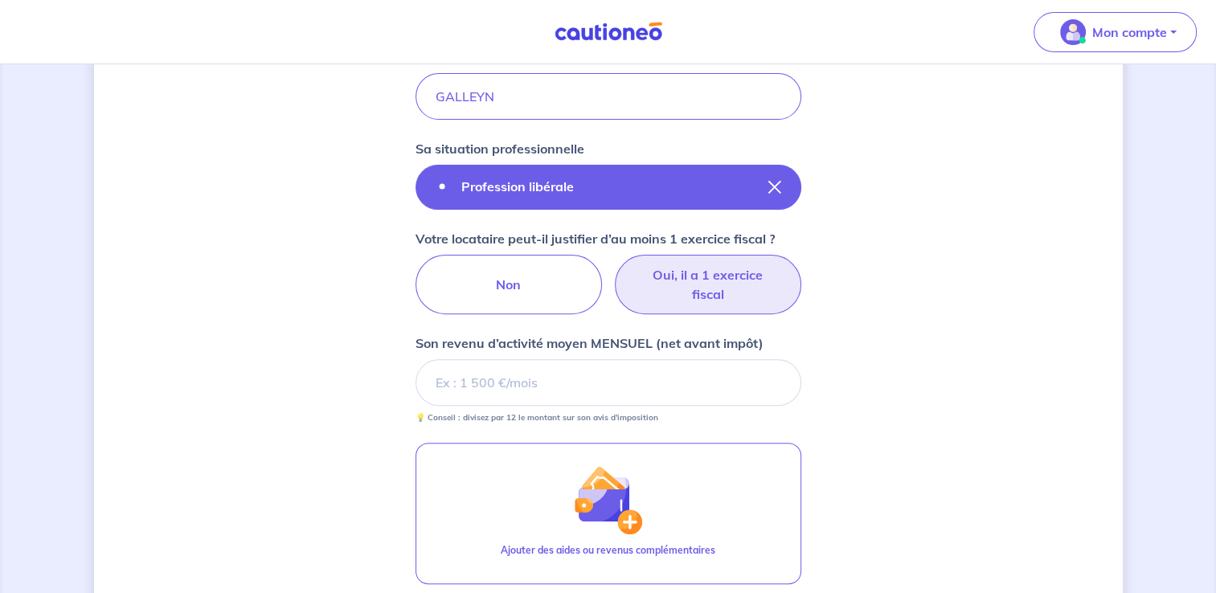
click at [671, 198] on button "Profession libérale" at bounding box center [608, 187] width 386 height 45
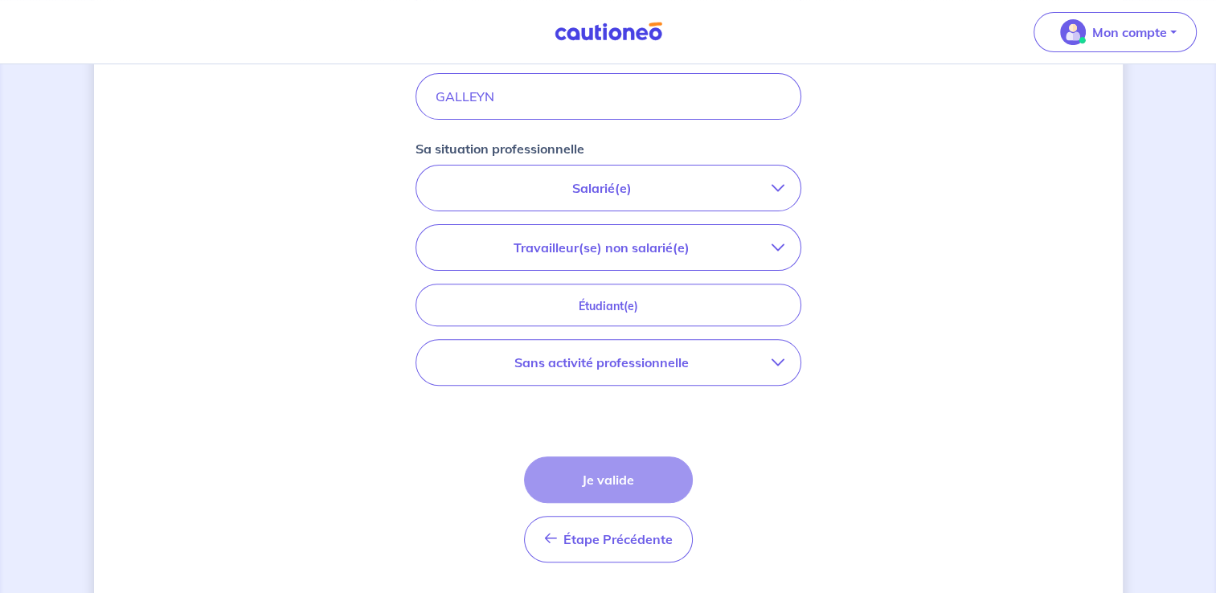
click at [662, 255] on button "Travailleur(se) non salarié(e)" at bounding box center [608, 247] width 384 height 45
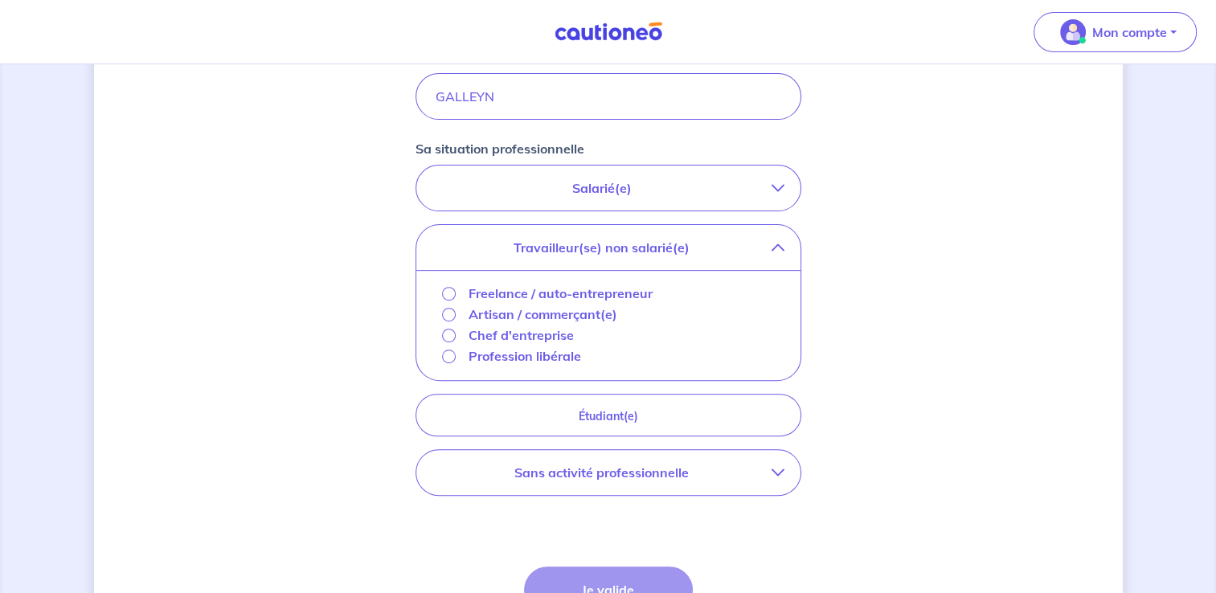
click at [547, 294] on p "Freelance / auto-entrepreneur" at bounding box center [560, 293] width 184 height 19
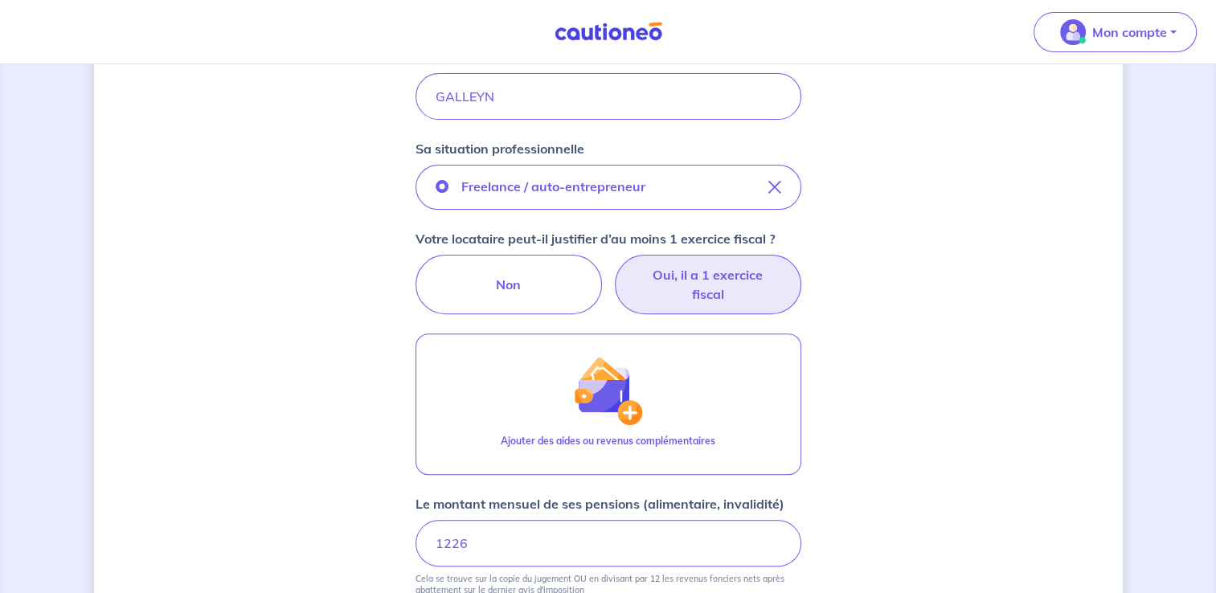
click at [773, 284] on label "Oui, il a 1 exercice fiscal" at bounding box center [708, 284] width 186 height 59
click at [613, 265] on input "Oui, il a 1 exercice fiscal" at bounding box center [608, 260] width 10 height 10
radio input "true"
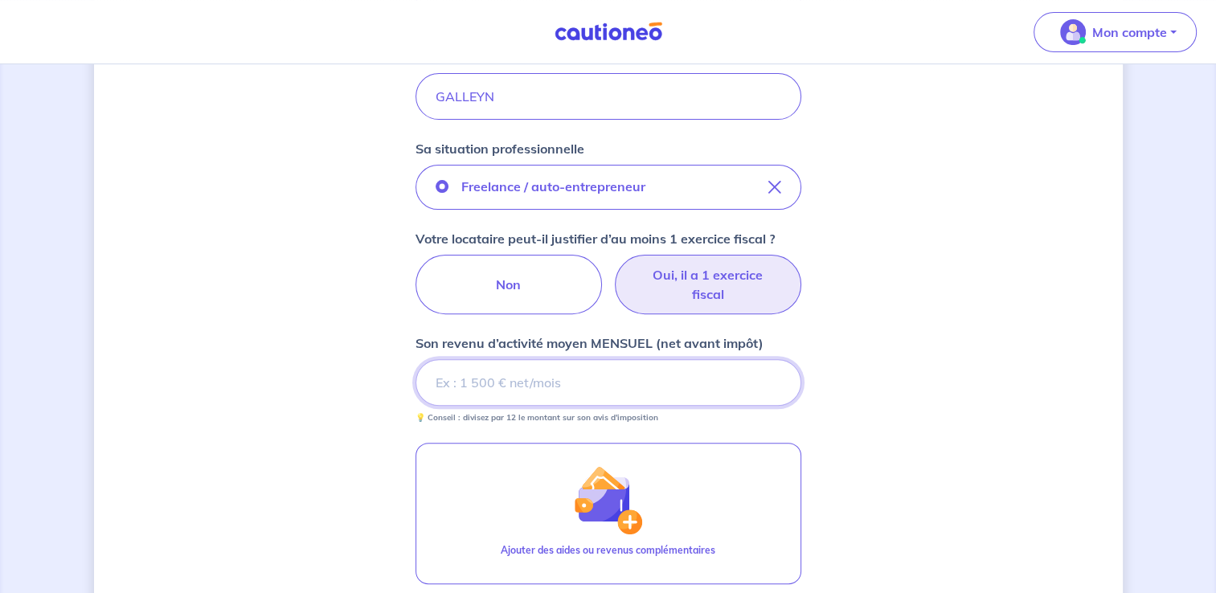
click at [566, 370] on input "Son revenu d’activité moyen MENSUEL (net avant impôt)" at bounding box center [608, 382] width 386 height 47
click at [796, 420] on small "💡 Conseil : divisez par 12 le montant sur son avis d'imposition" at bounding box center [608, 415] width 386 height 18
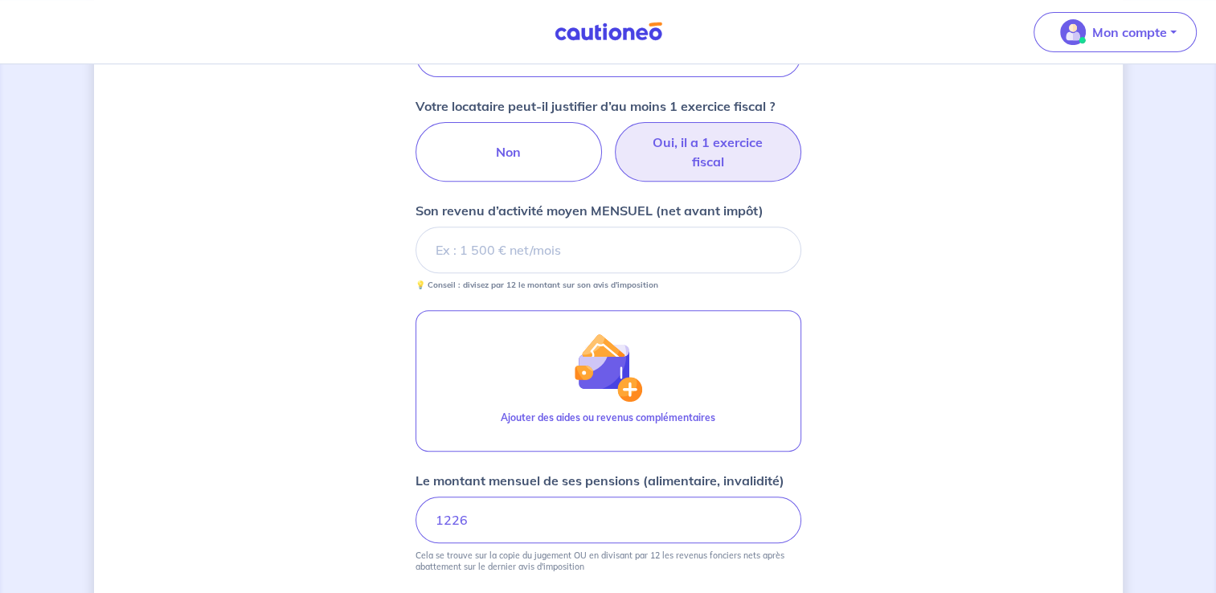
scroll to position [639, 0]
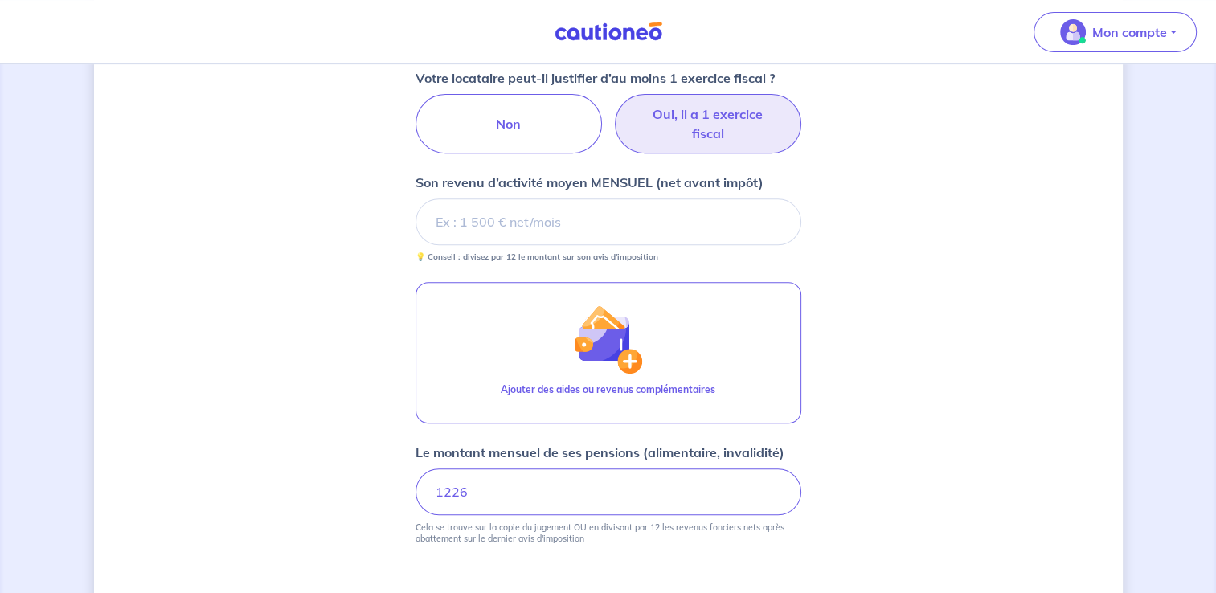
click at [620, 251] on p "💡 Conseil : divisez par 12 le montant sur son avis d'imposition" at bounding box center [536, 256] width 243 height 11
click at [508, 183] on p "Son revenu d’activité moyen MENSUEL (net avant impôt)" at bounding box center [589, 182] width 348 height 19
click at [508, 198] on input "Son revenu d’activité moyen MENSUEL (net avant impôt)" at bounding box center [608, 221] width 386 height 47
click at [511, 212] on input "Son revenu d’activité moyen MENSUEL (net avant impôt)" at bounding box center [608, 221] width 386 height 47
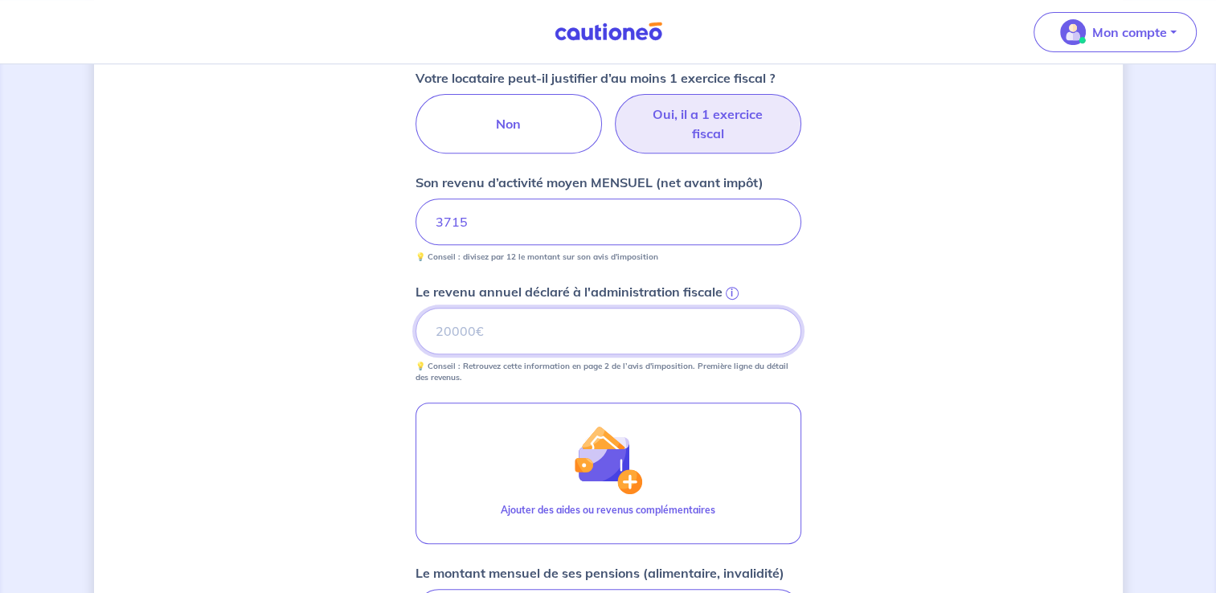
click at [540, 325] on input "Le revenu annuel déclaré à l'administration fiscale i" at bounding box center [608, 331] width 386 height 47
click at [605, 335] on input "Le revenu annuel déclaré à l'administration fiscale i" at bounding box center [608, 331] width 386 height 47
click at [734, 288] on span "i" at bounding box center [731, 293] width 13 height 13
click at [734, 308] on input "Le revenu annuel déclaré à l'administration fiscale i" at bounding box center [608, 331] width 386 height 47
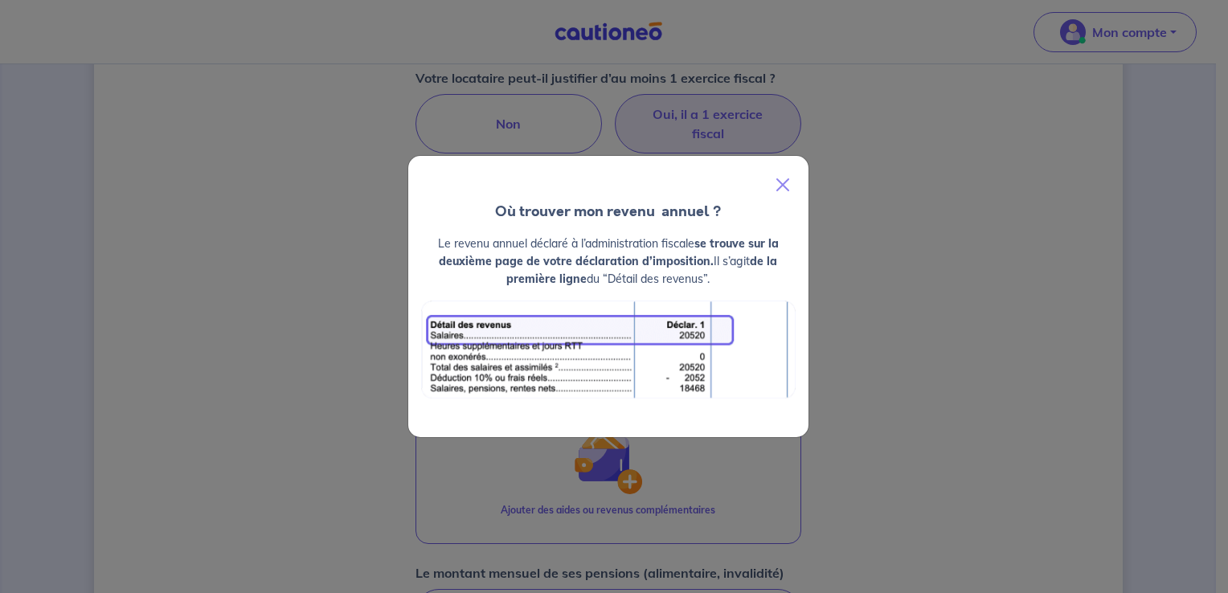
click at [826, 284] on div "Où trouver mon revenu  annuel ? Le revenu annuel déclaré à l’administration fis…" at bounding box center [614, 296] width 1228 height 593
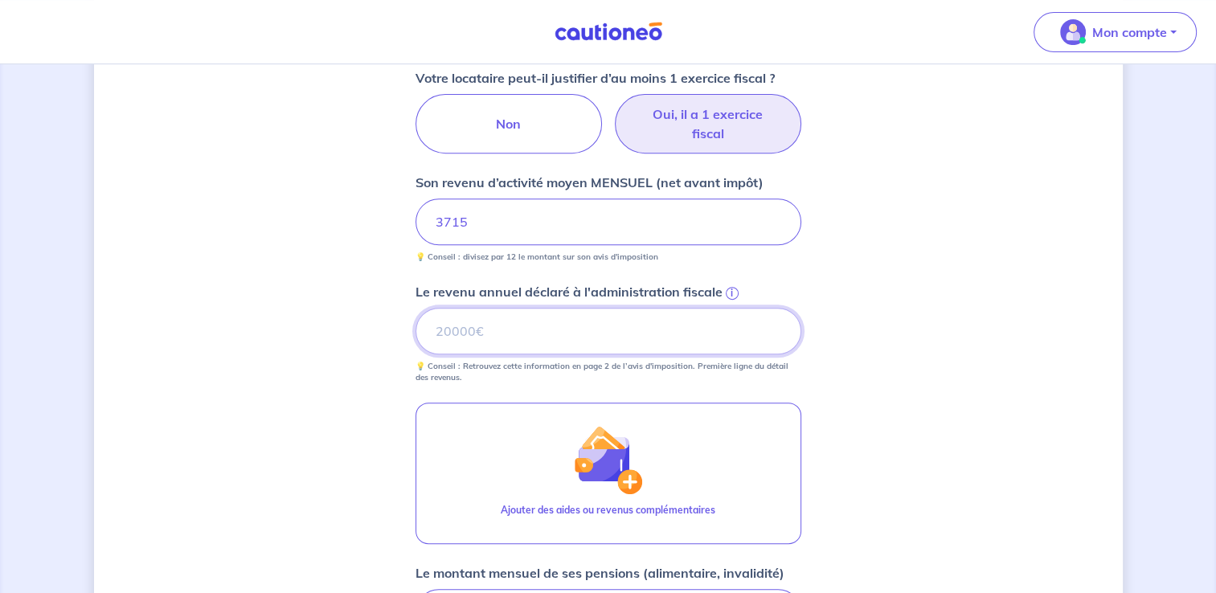
click at [443, 329] on input "Le revenu annuel déclaré à l'administration fiscale i" at bounding box center [608, 331] width 386 height 47
type input "14520"
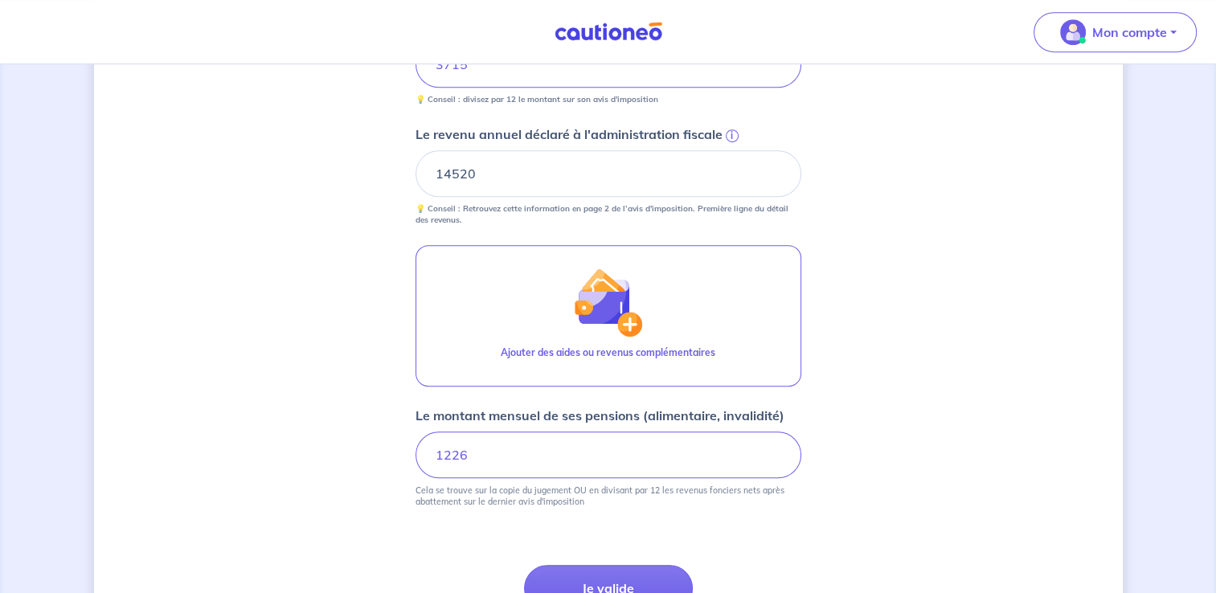
scroll to position [880, 0]
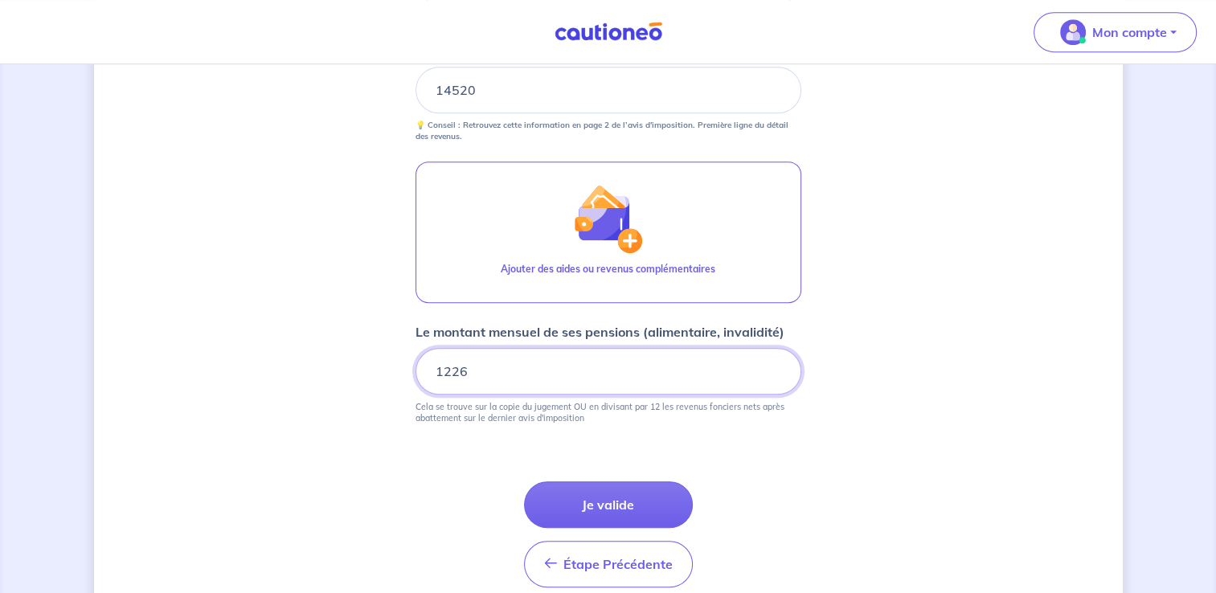
click at [486, 374] on input "1226" at bounding box center [608, 371] width 386 height 47
click at [604, 499] on button "Je valide" at bounding box center [608, 504] width 169 height 47
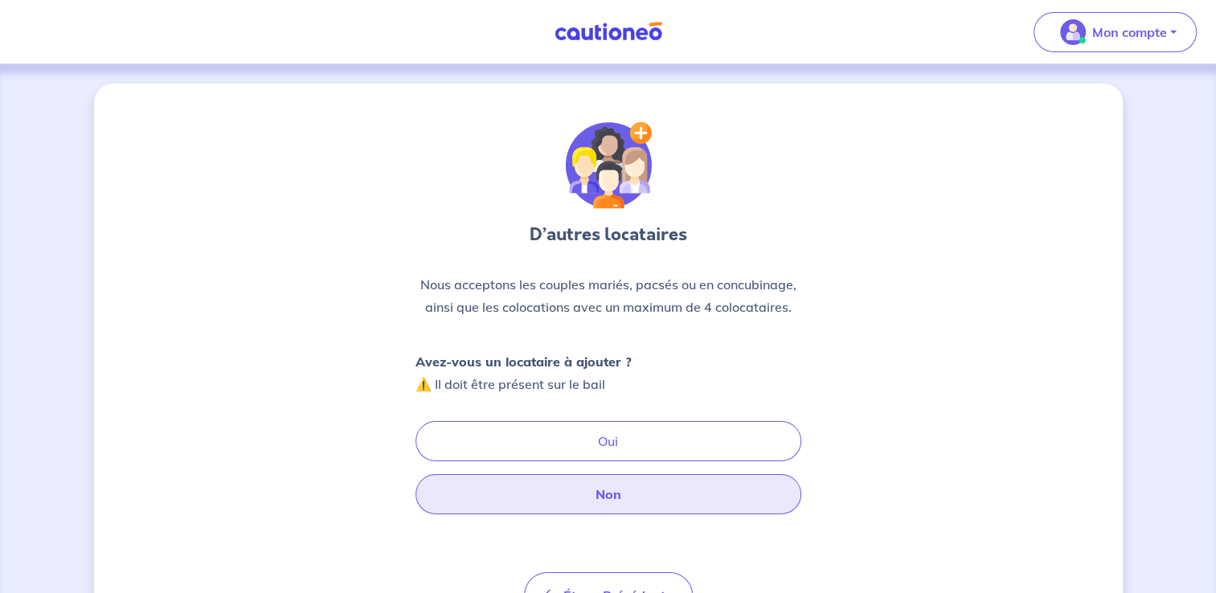
click at [623, 506] on button "Non" at bounding box center [608, 494] width 386 height 40
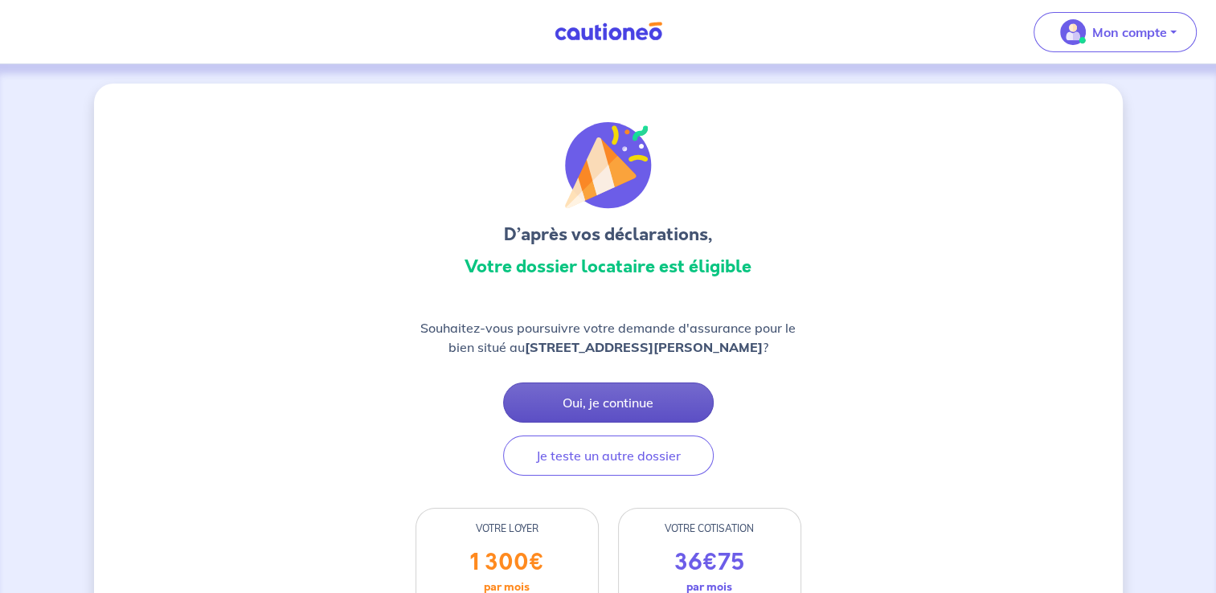
click at [607, 402] on button "Oui, je continue" at bounding box center [608, 402] width 210 height 40
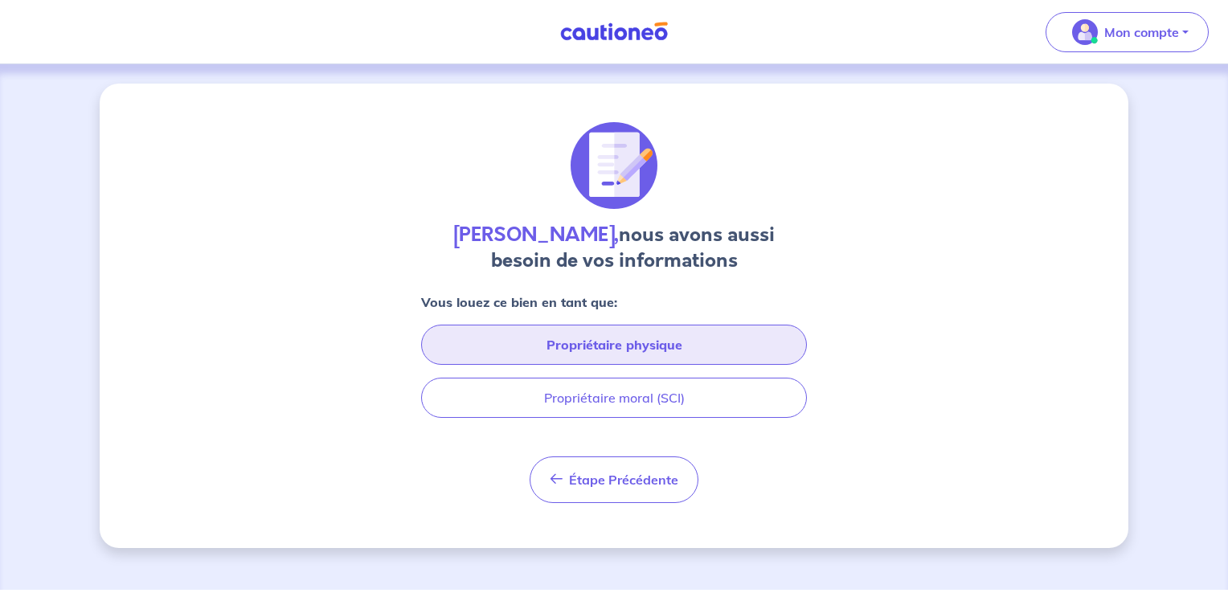
click at [615, 349] on button "Propriétaire physique" at bounding box center [614, 345] width 386 height 40
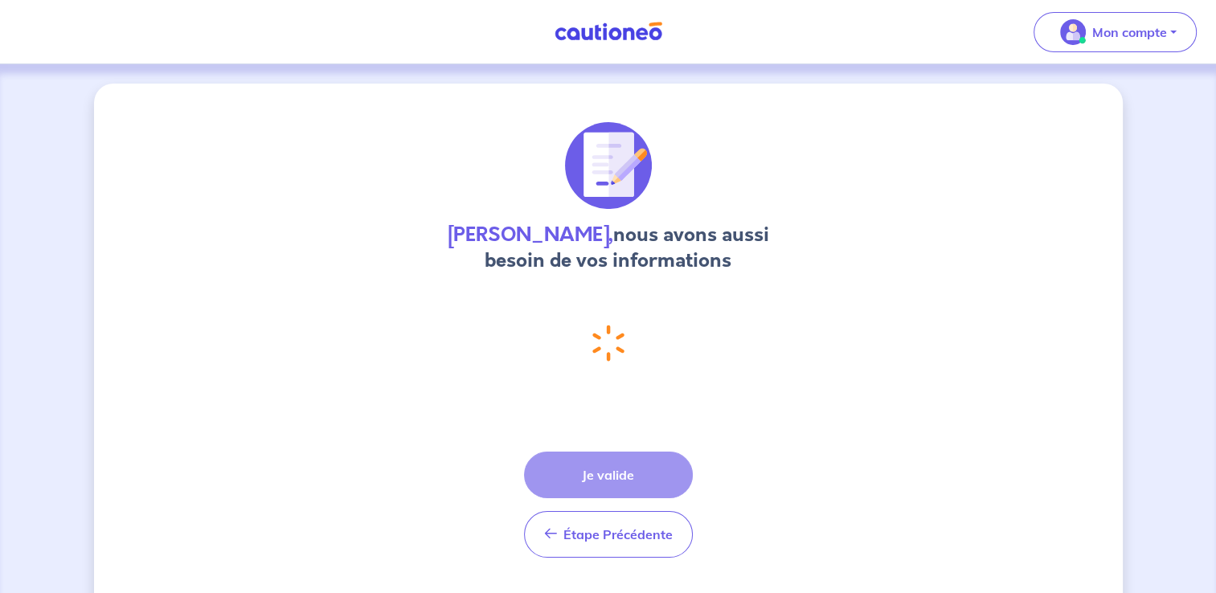
select select "FR"
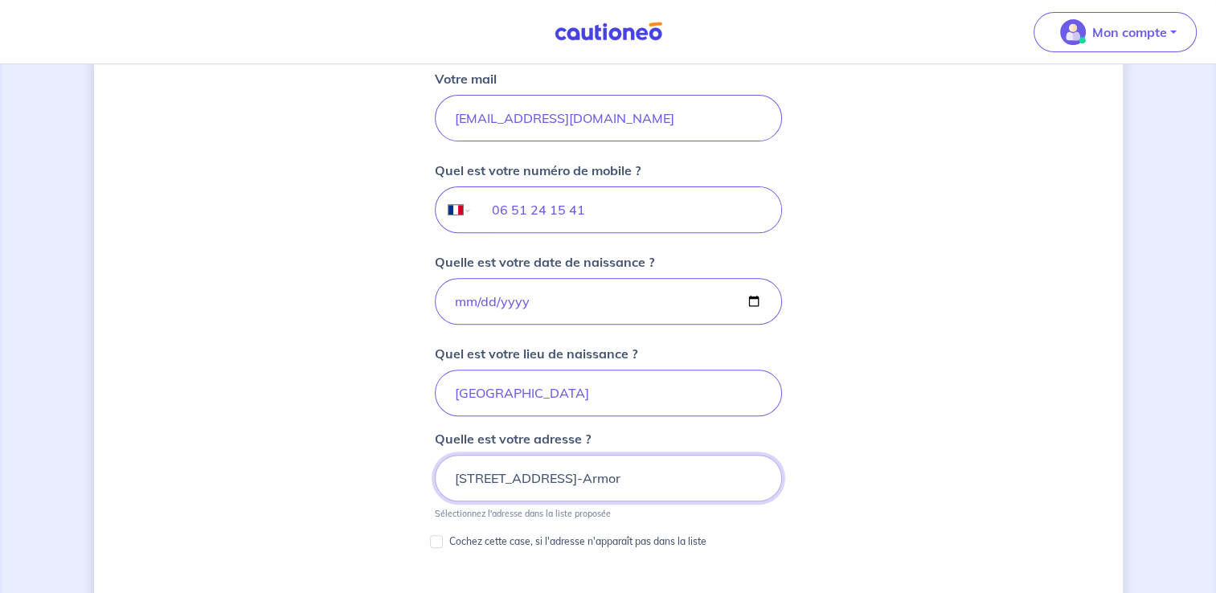
scroll to position [654, 0]
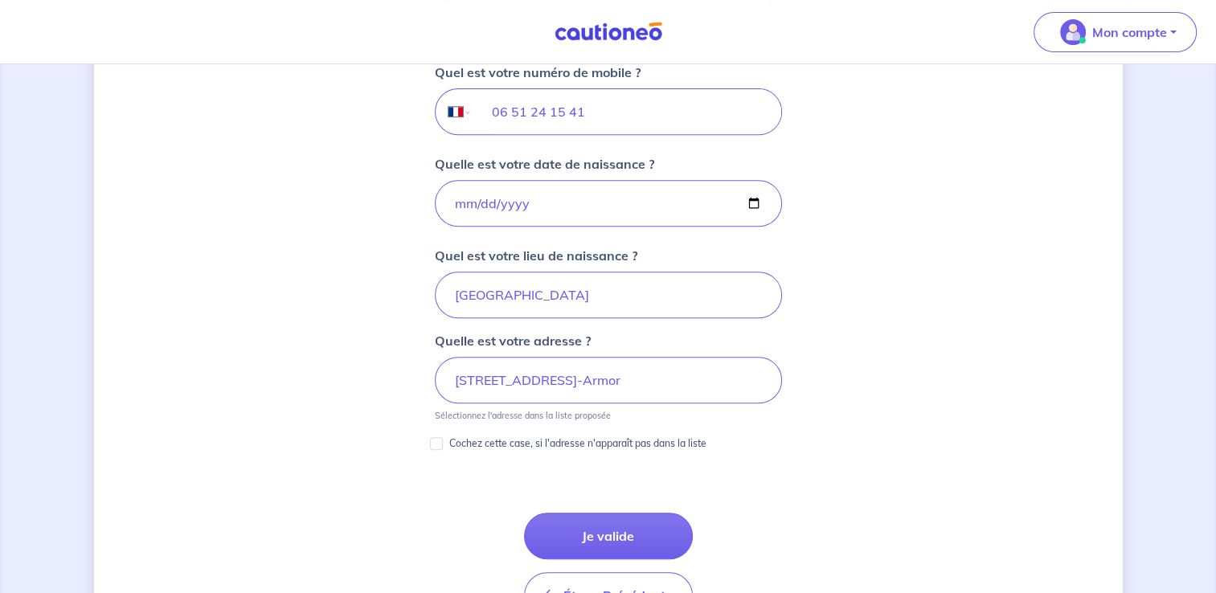
click at [626, 541] on button "Je valide" at bounding box center [608, 536] width 169 height 47
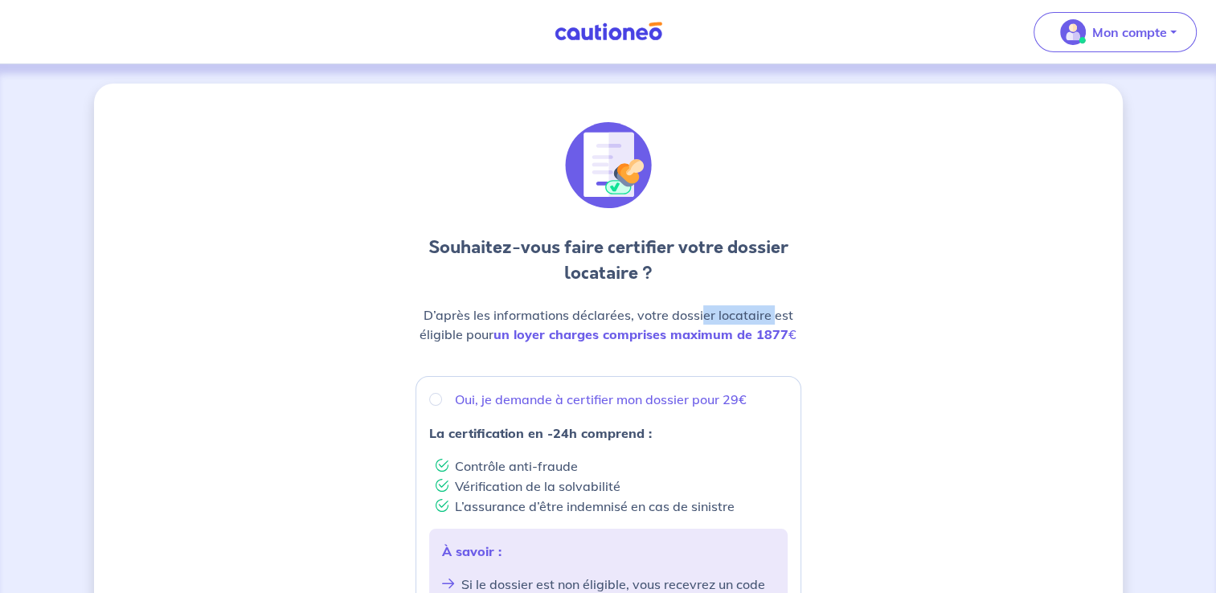
drag, startPoint x: 705, startPoint y: 313, endPoint x: 771, endPoint y: 313, distance: 66.7
click at [771, 313] on p "D’après les informations déclarées, votre dossier locataire est éligible pour u…" at bounding box center [608, 324] width 386 height 39
drag, startPoint x: 771, startPoint y: 313, endPoint x: 767, endPoint y: 339, distance: 26.8
click at [767, 339] on strong "un loyer charges comprises maximum de 1877" at bounding box center [640, 334] width 295 height 16
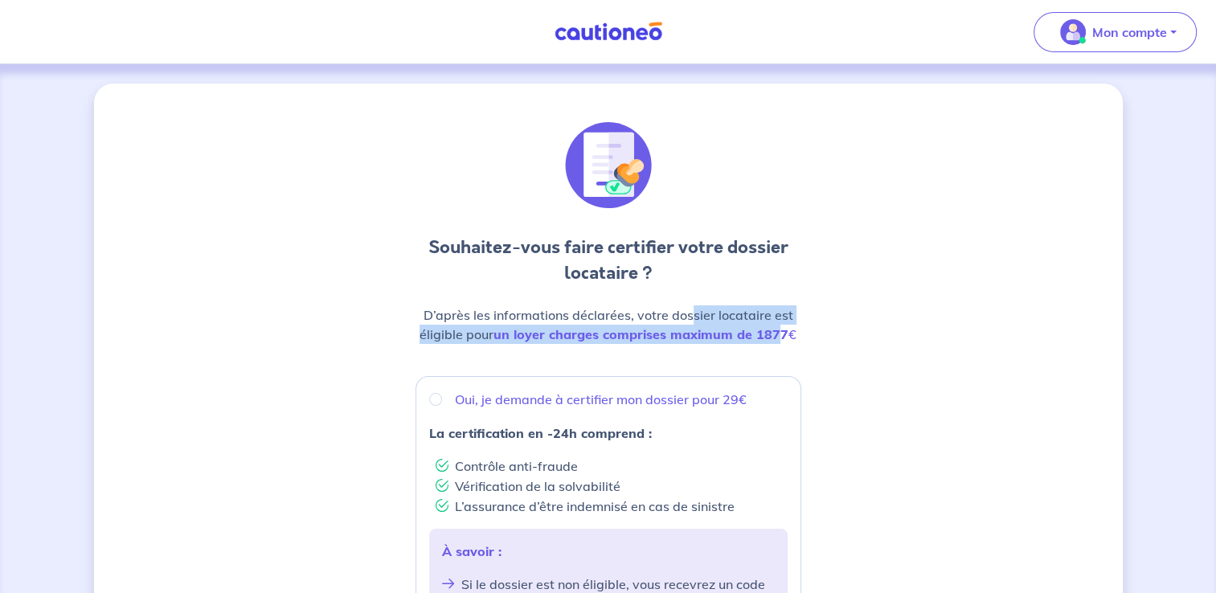
drag, startPoint x: 767, startPoint y: 339, endPoint x: 778, endPoint y: 334, distance: 11.5
click at [778, 334] on p "D’après les informations déclarées, votre dossier locataire est éligible pour u…" at bounding box center [608, 324] width 386 height 39
drag, startPoint x: 778, startPoint y: 334, endPoint x: 777, endPoint y: 352, distance: 17.7
click at [777, 352] on div "D’après les informations déclarées, votre dossier locataire est éligible pour u…" at bounding box center [608, 330] width 386 height 51
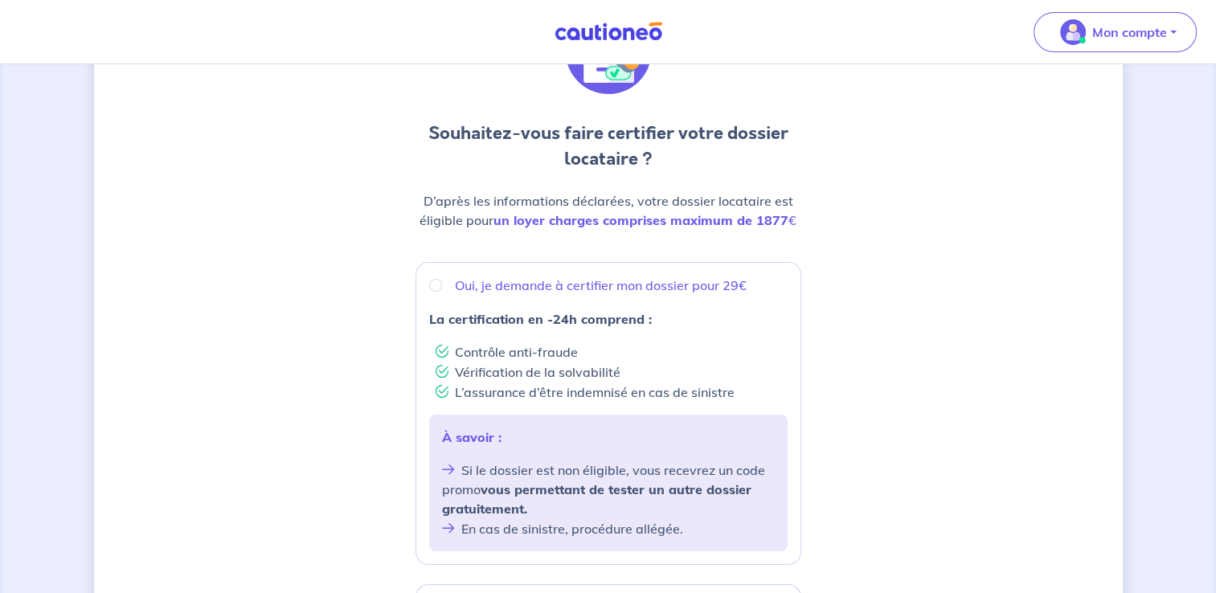
scroll to position [161, 0]
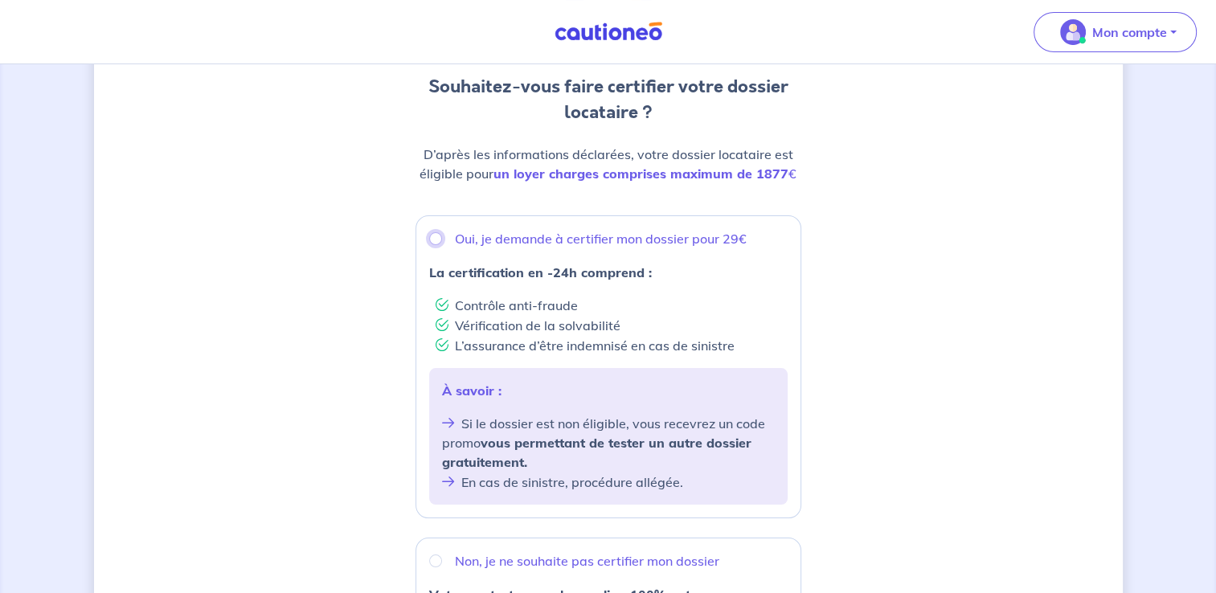
click at [435, 232] on input "Oui, je demande à certifier mon dossier pour 29€" at bounding box center [435, 238] width 13 height 13
radio input "true"
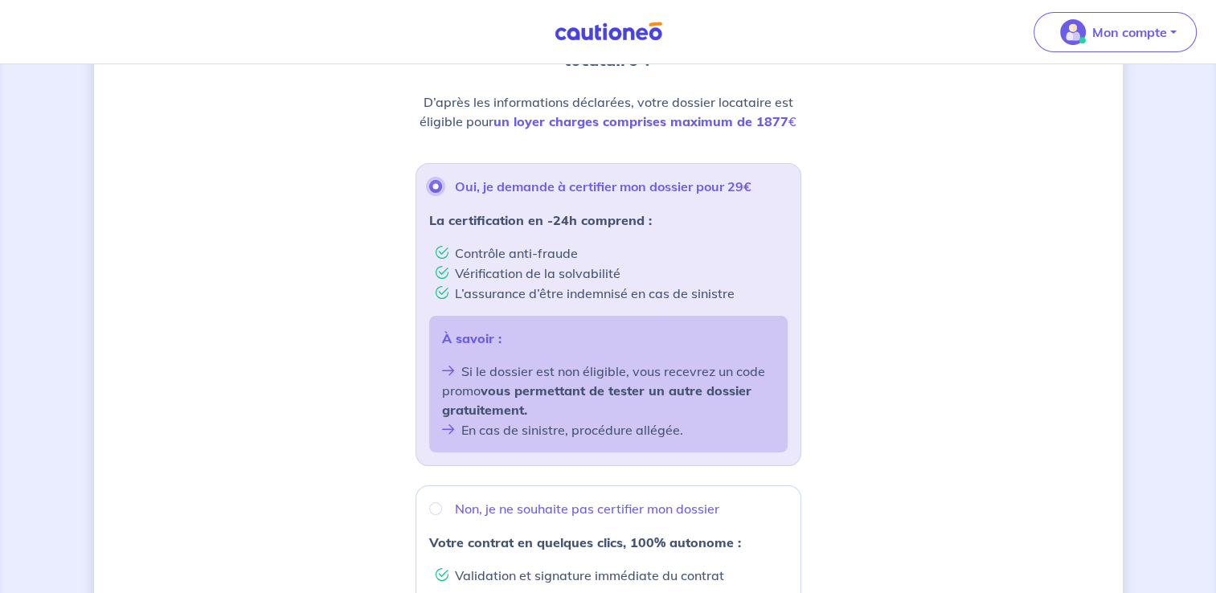
scroll to position [241, 0]
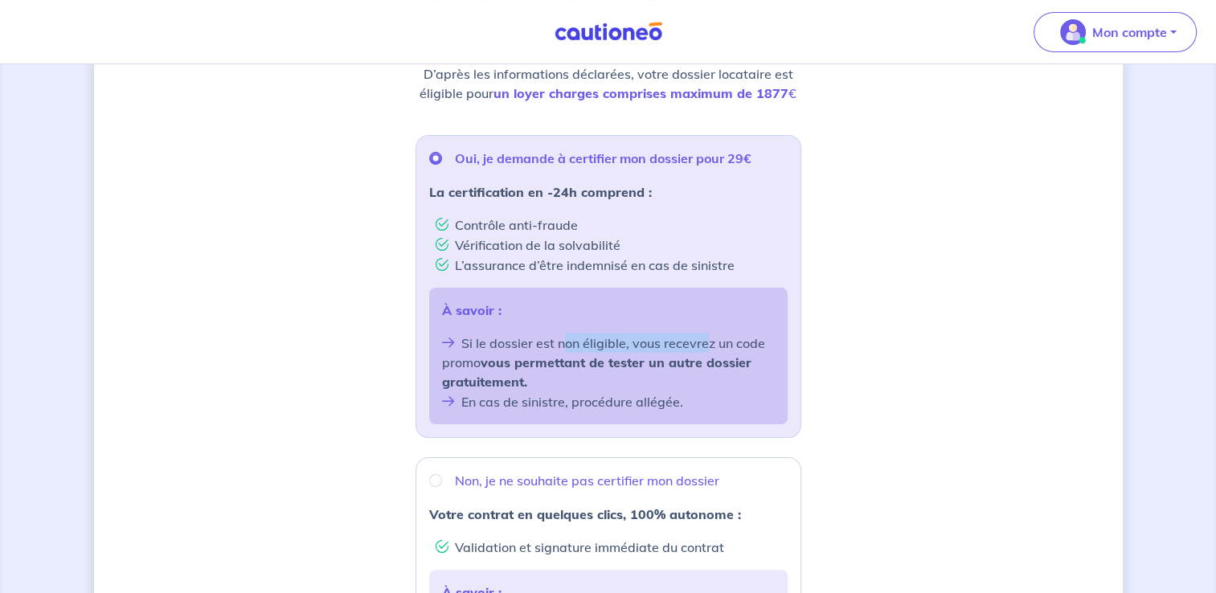
drag, startPoint x: 566, startPoint y: 345, endPoint x: 707, endPoint y: 342, distance: 141.4
click at [707, 342] on li "Si le dossier est non éligible, vous recevrez un code promo vous permettant de …" at bounding box center [608, 362] width 333 height 59
drag, startPoint x: 707, startPoint y: 342, endPoint x: 709, endPoint y: 381, distance: 38.6
click at [709, 381] on li "Si le dossier est non éligible, vous recevrez un code promo vous permettant de …" at bounding box center [608, 362] width 333 height 59
drag, startPoint x: 599, startPoint y: 366, endPoint x: 672, endPoint y: 365, distance: 72.3
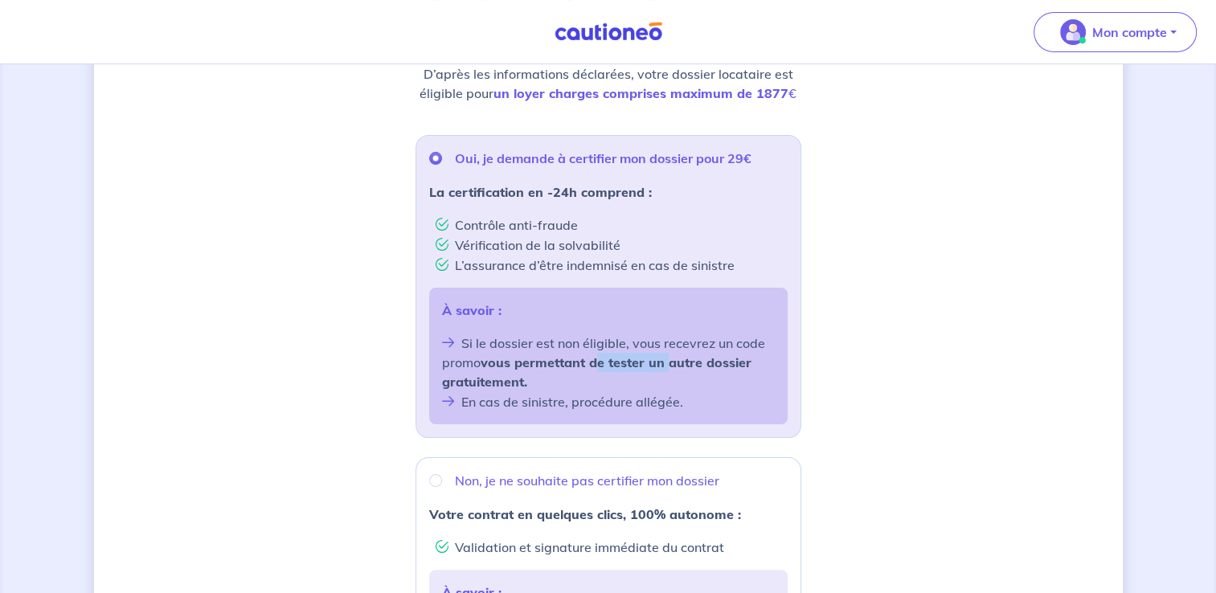
click at [672, 365] on strong "vous permettant de tester un autre dossier gratuitement." at bounding box center [596, 371] width 309 height 35
drag, startPoint x: 672, startPoint y: 365, endPoint x: 688, endPoint y: 390, distance: 30.3
click at [688, 390] on li "Si le dossier est non éligible, vous recevrez un code promo vous permettant de …" at bounding box center [608, 362] width 333 height 59
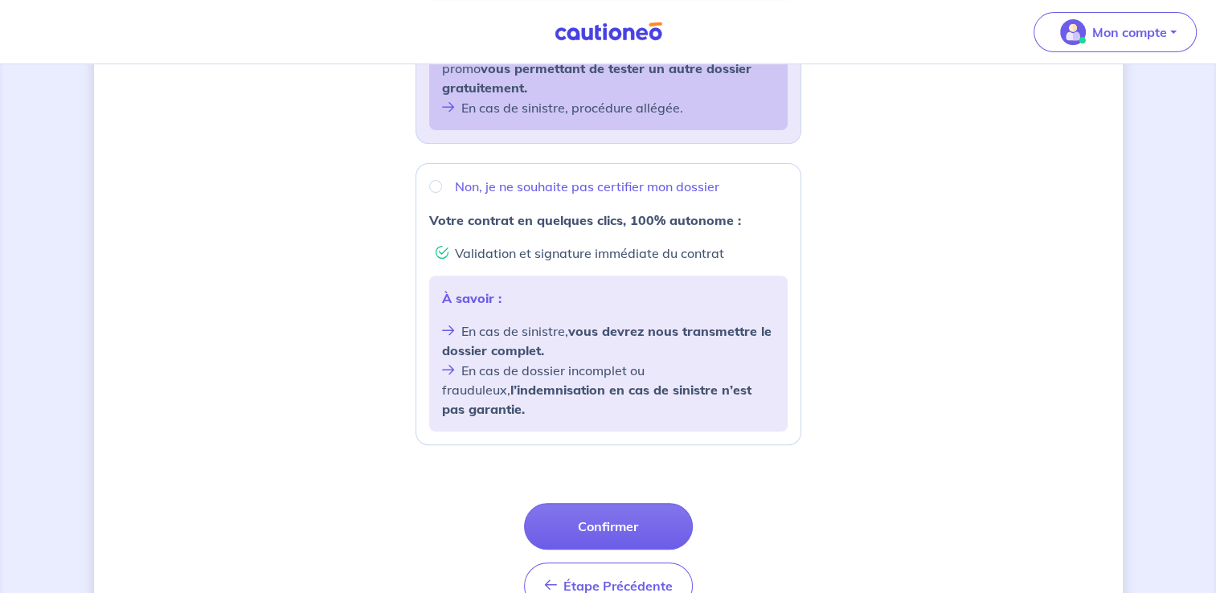
scroll to position [562, 0]
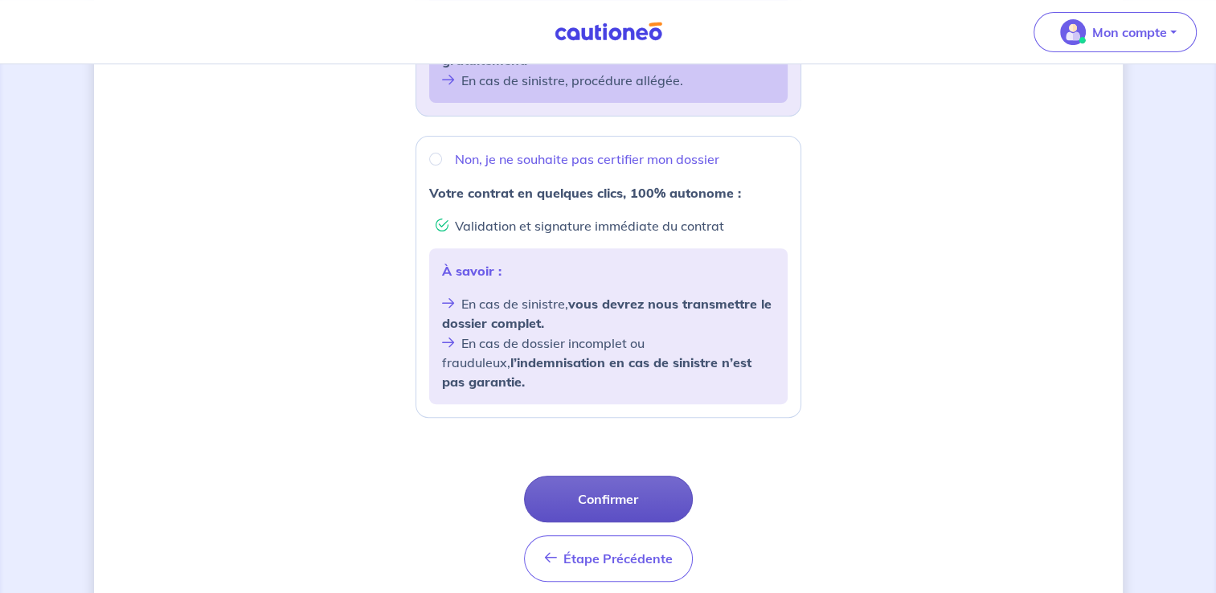
click at [669, 476] on button "Confirmer" at bounding box center [608, 499] width 169 height 47
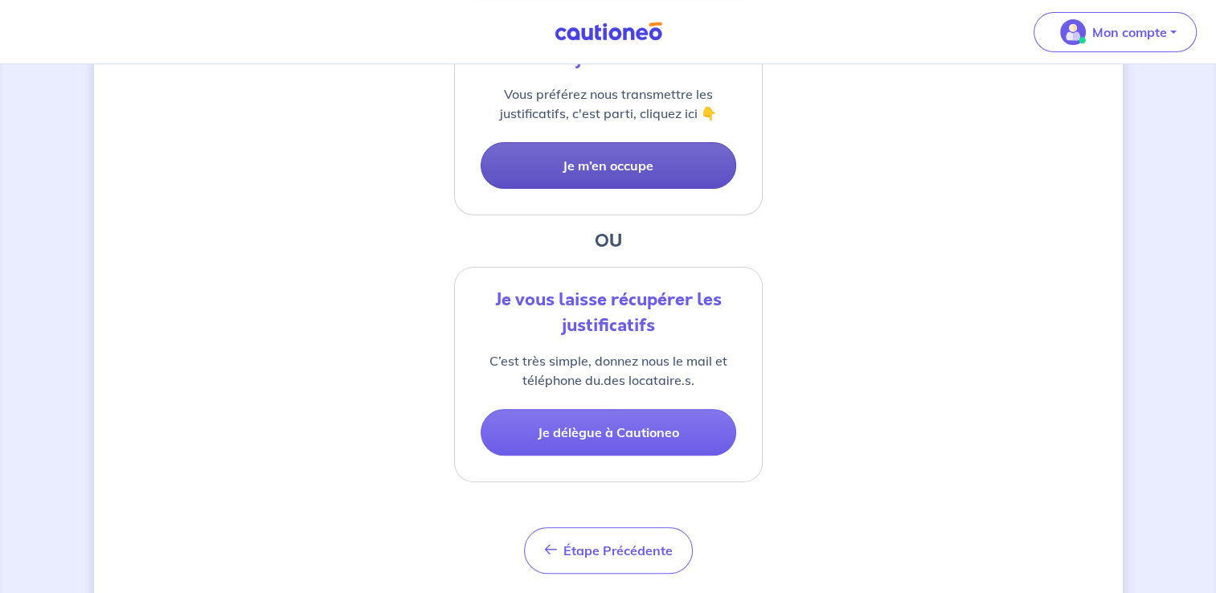
scroll to position [482, 0]
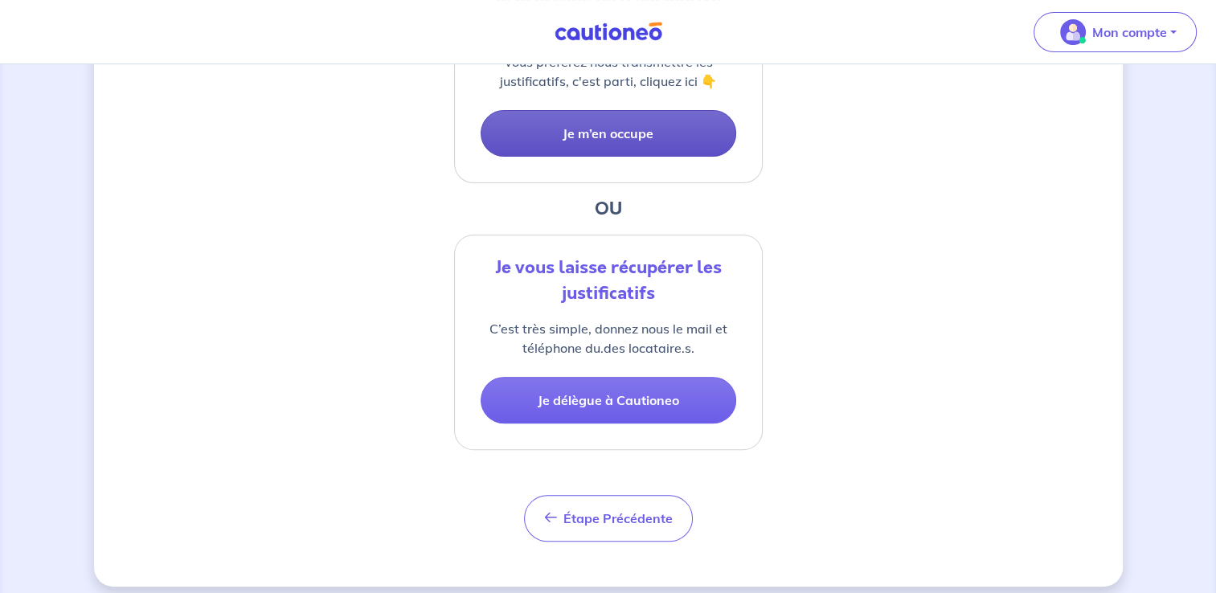
click at [639, 133] on button "Je m’en occupe" at bounding box center [607, 133] width 255 height 47
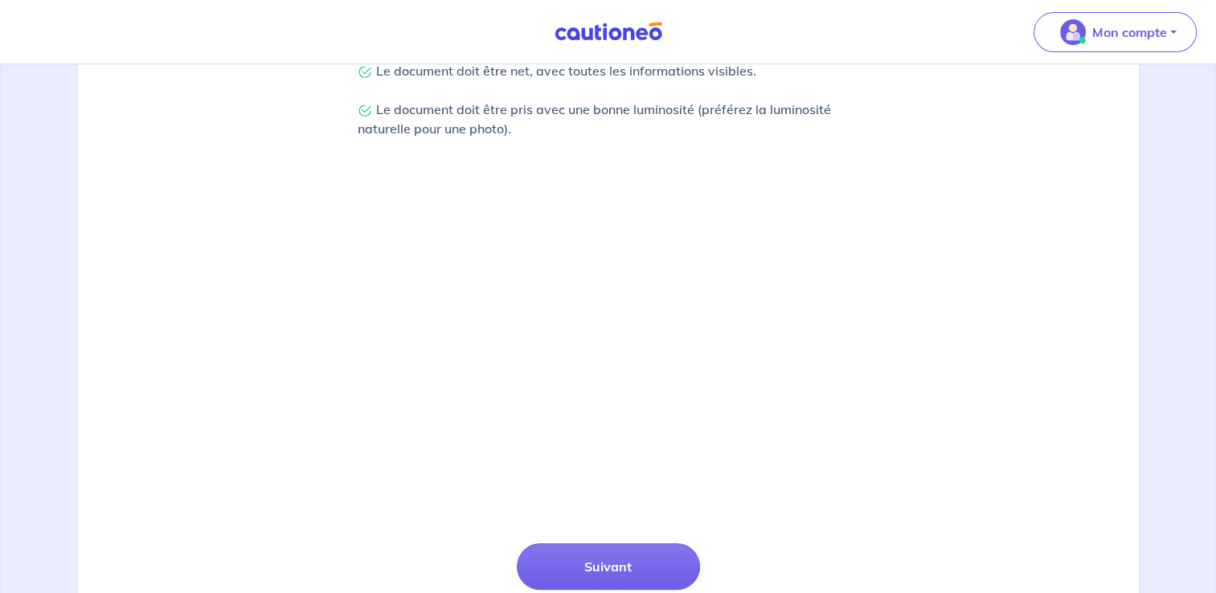
scroll to position [482, 0]
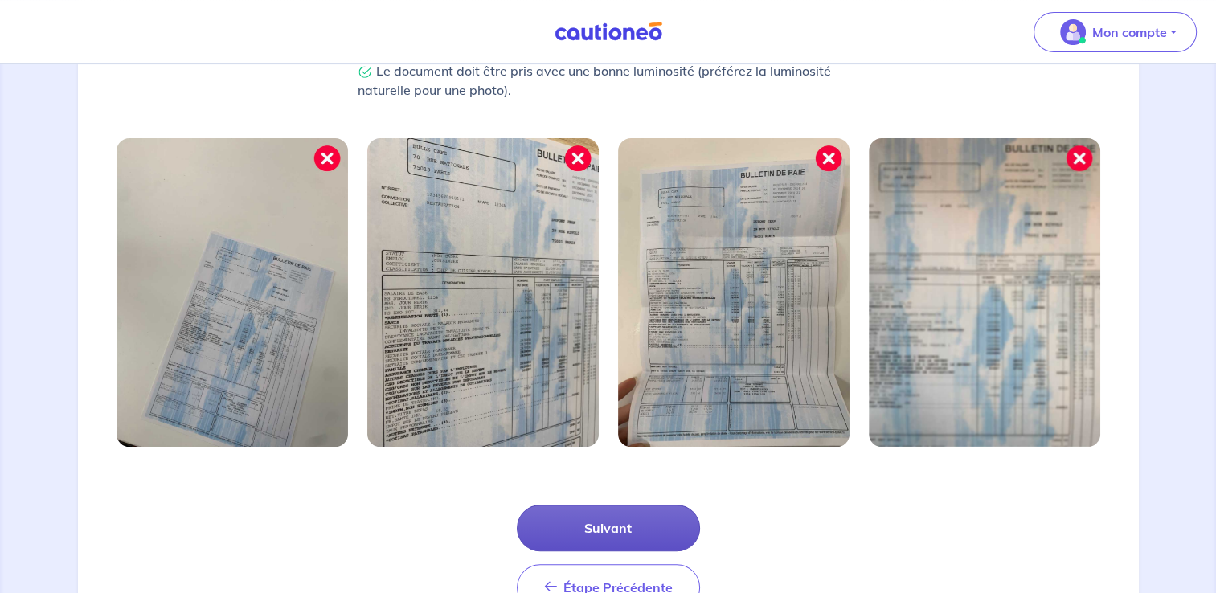
click at [615, 528] on button "Suivant" at bounding box center [608, 528] width 183 height 47
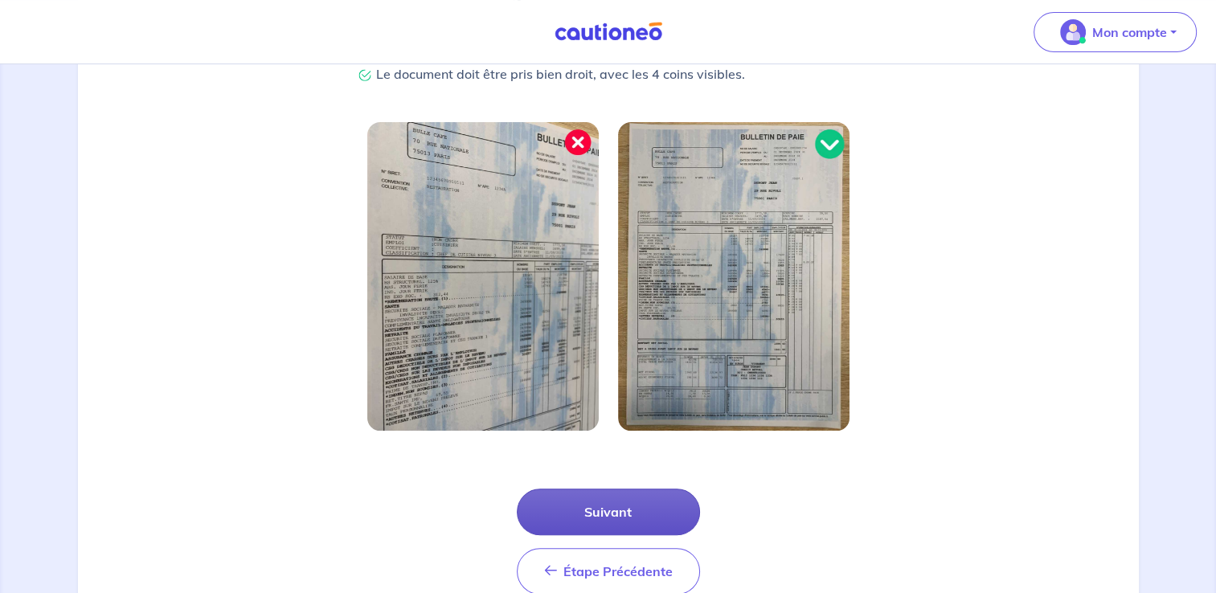
scroll to position [479, 0]
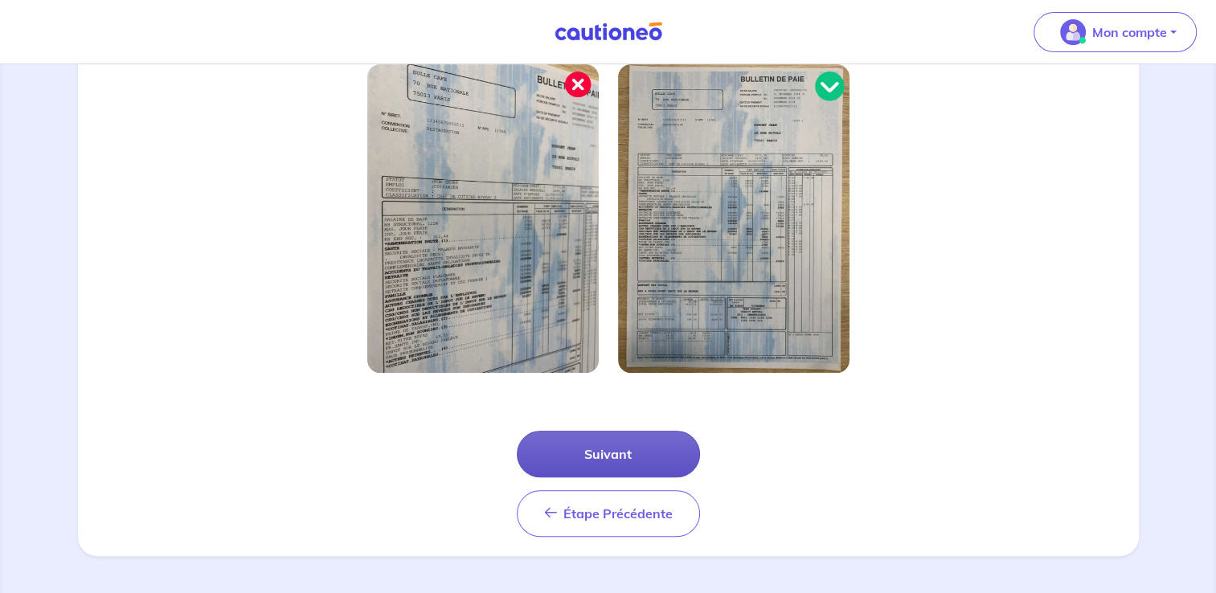
click at [601, 467] on button "Suivant" at bounding box center [608, 454] width 183 height 47
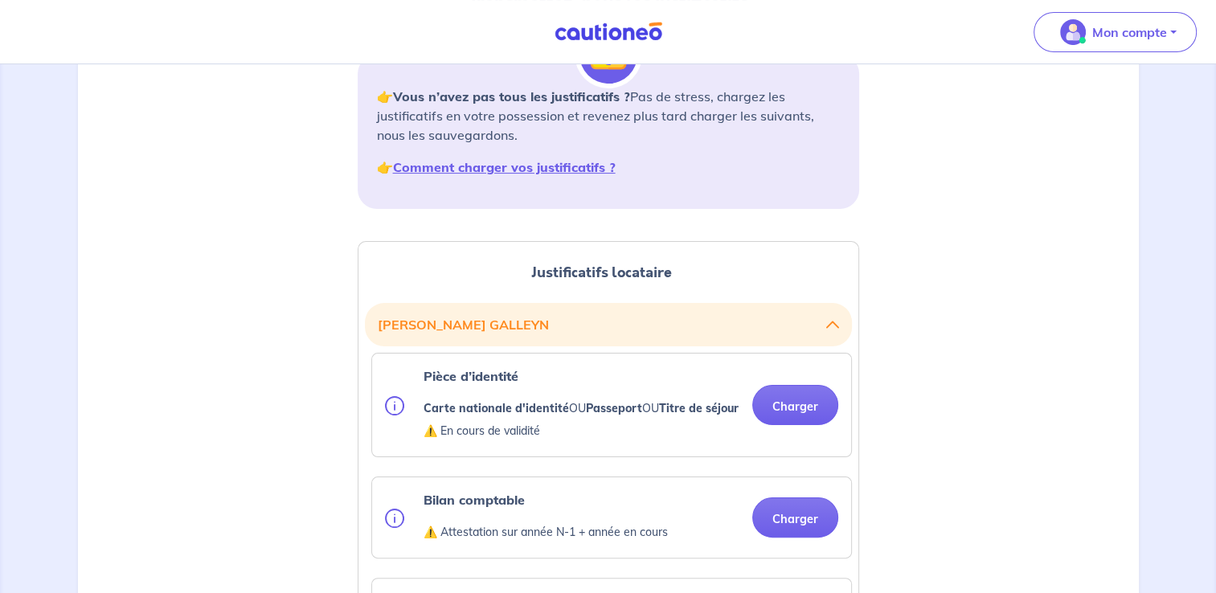
scroll to position [321, 0]
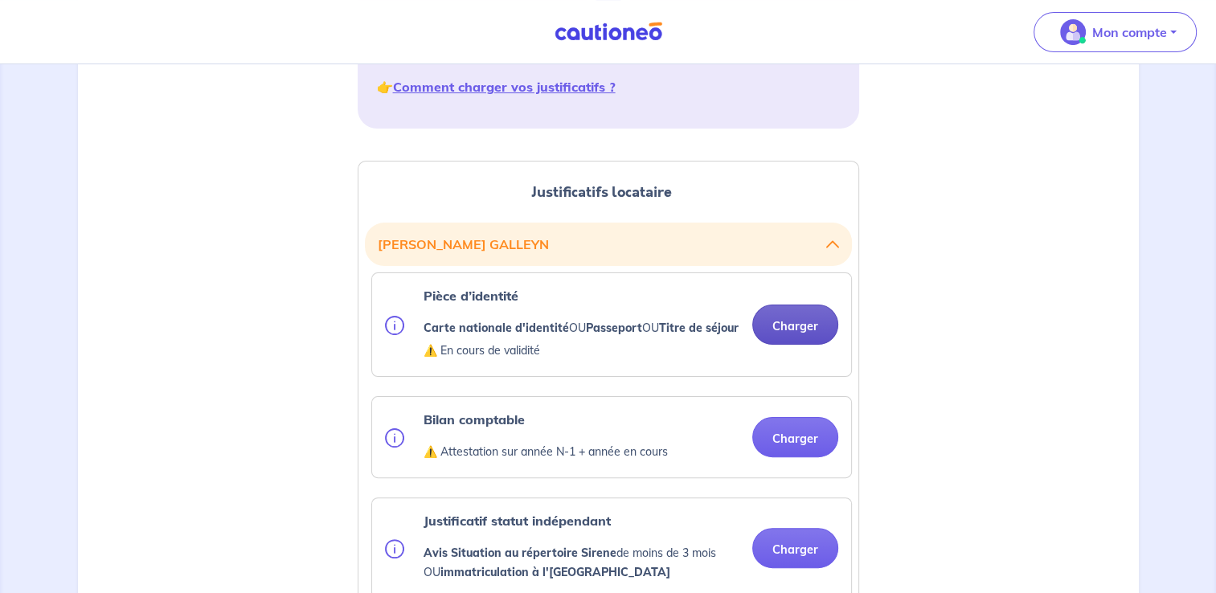
click at [815, 323] on button "Charger" at bounding box center [795, 324] width 86 height 40
click at [815, 338] on button "Charger" at bounding box center [795, 324] width 86 height 40
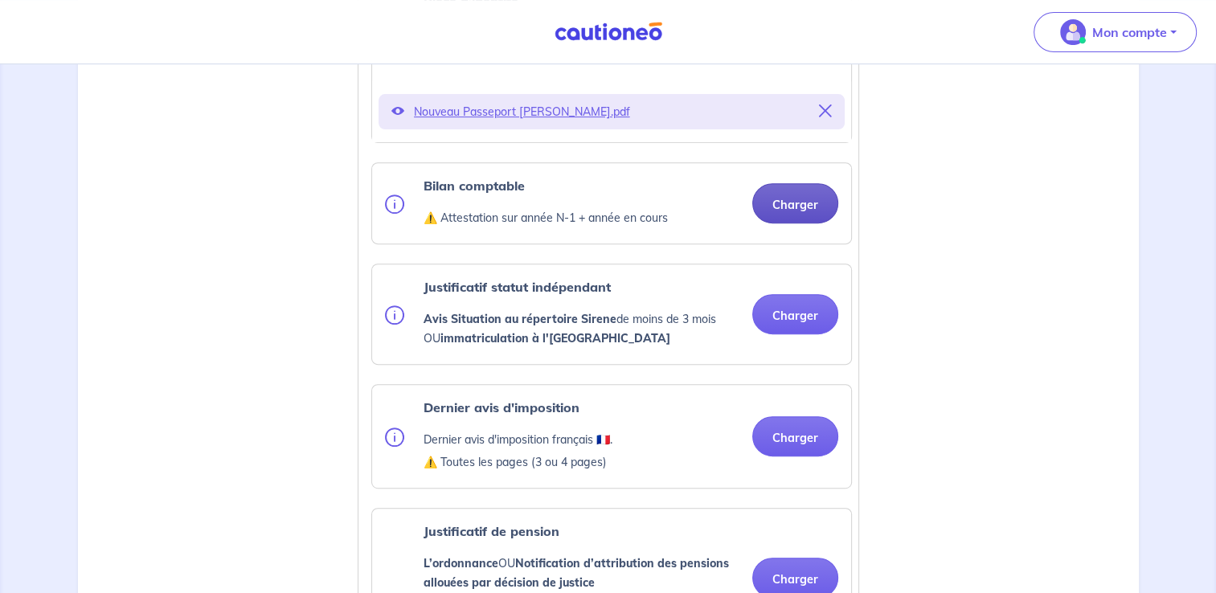
scroll to position [643, 0]
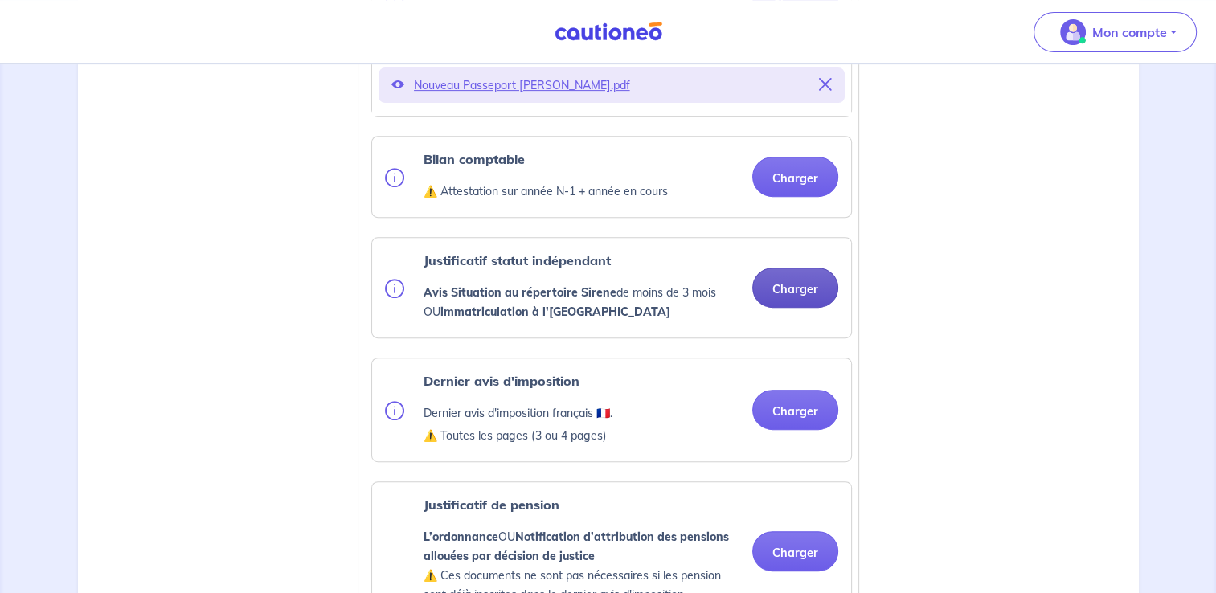
click at [803, 308] on button "Charger" at bounding box center [795, 288] width 86 height 40
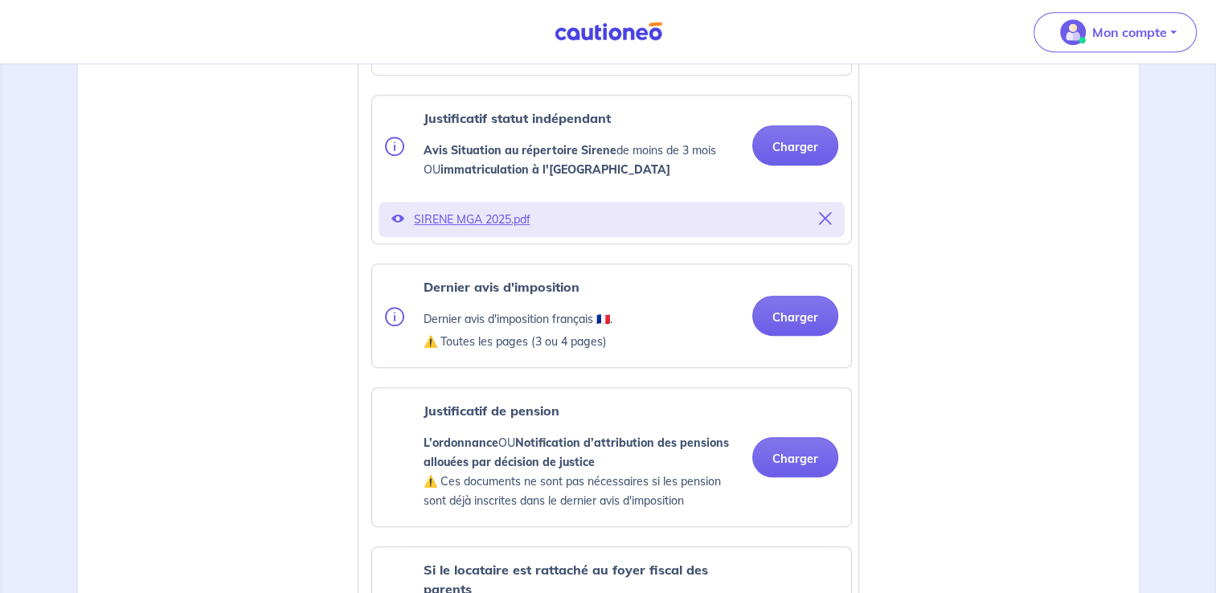
scroll to position [803, 0]
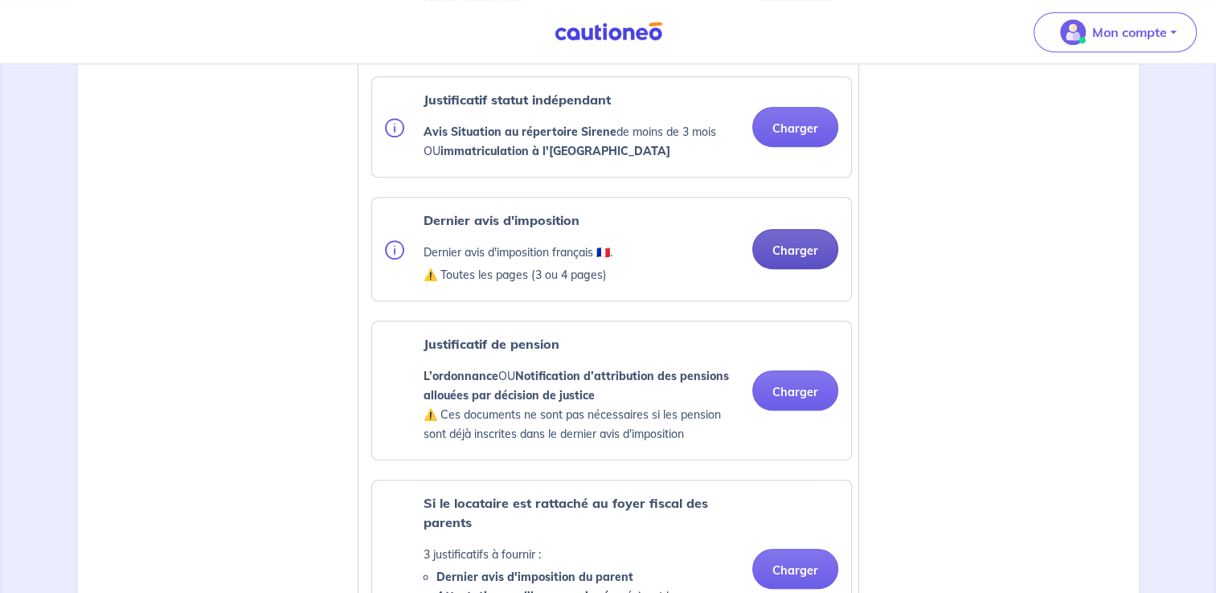
click at [807, 265] on button "Charger" at bounding box center [795, 249] width 86 height 40
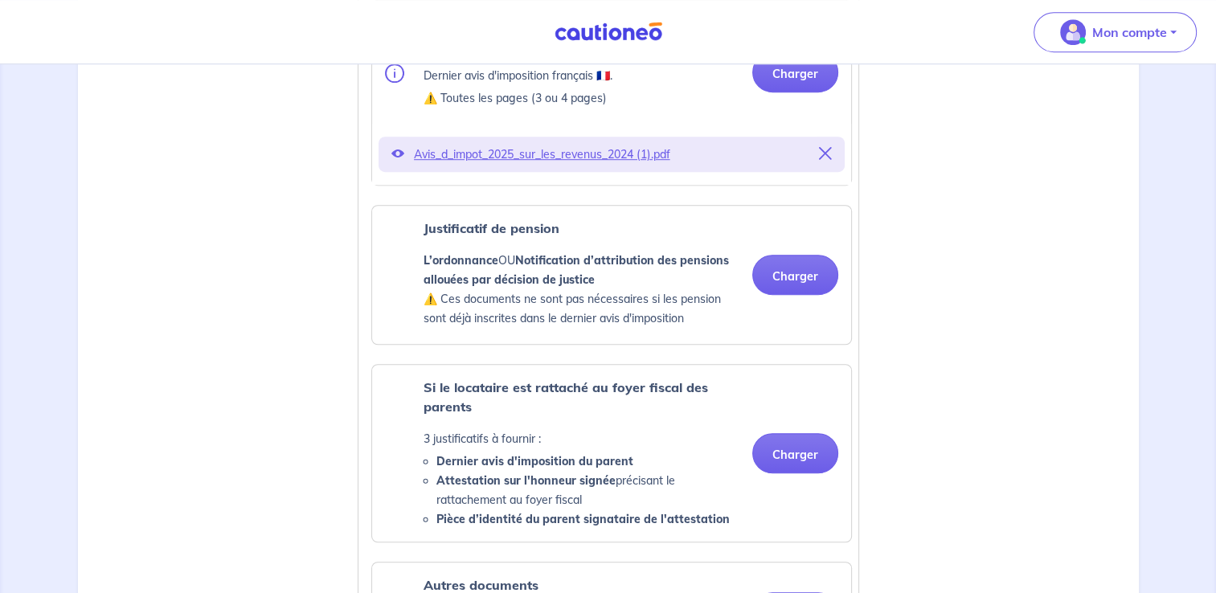
scroll to position [1044, 0]
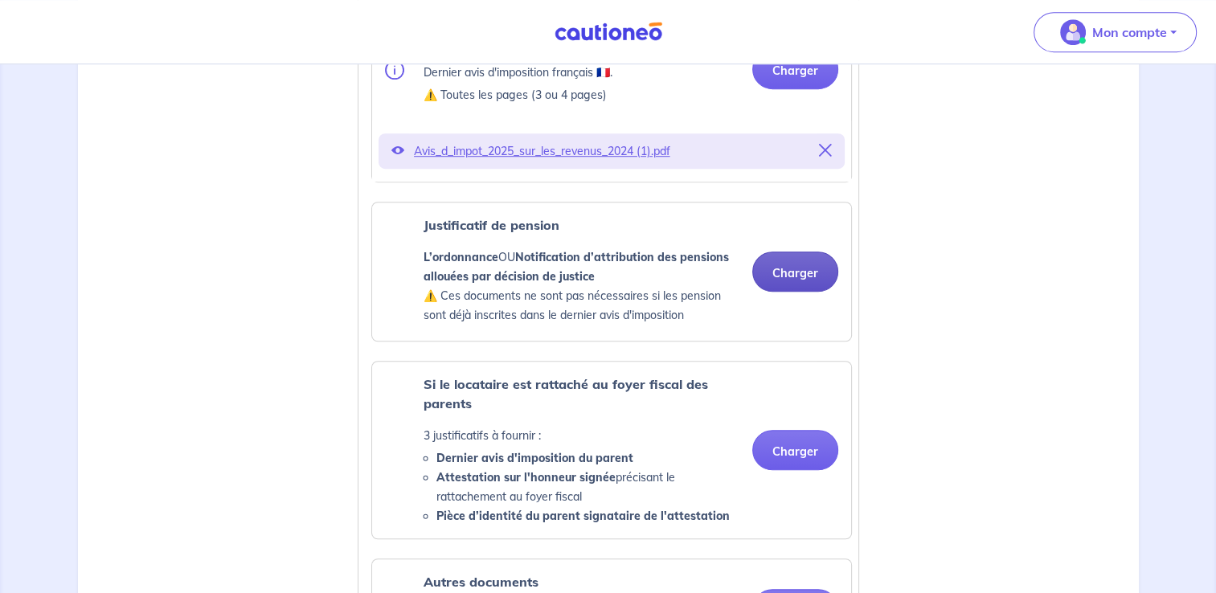
click at [768, 284] on button "Charger" at bounding box center [795, 271] width 86 height 40
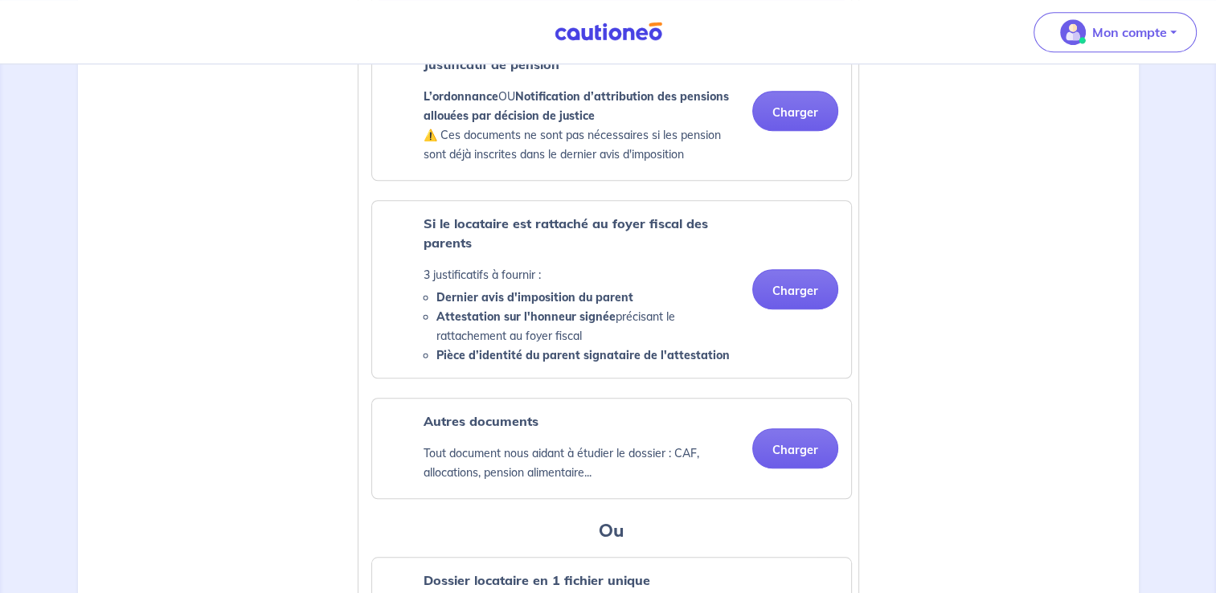
scroll to position [1285, 0]
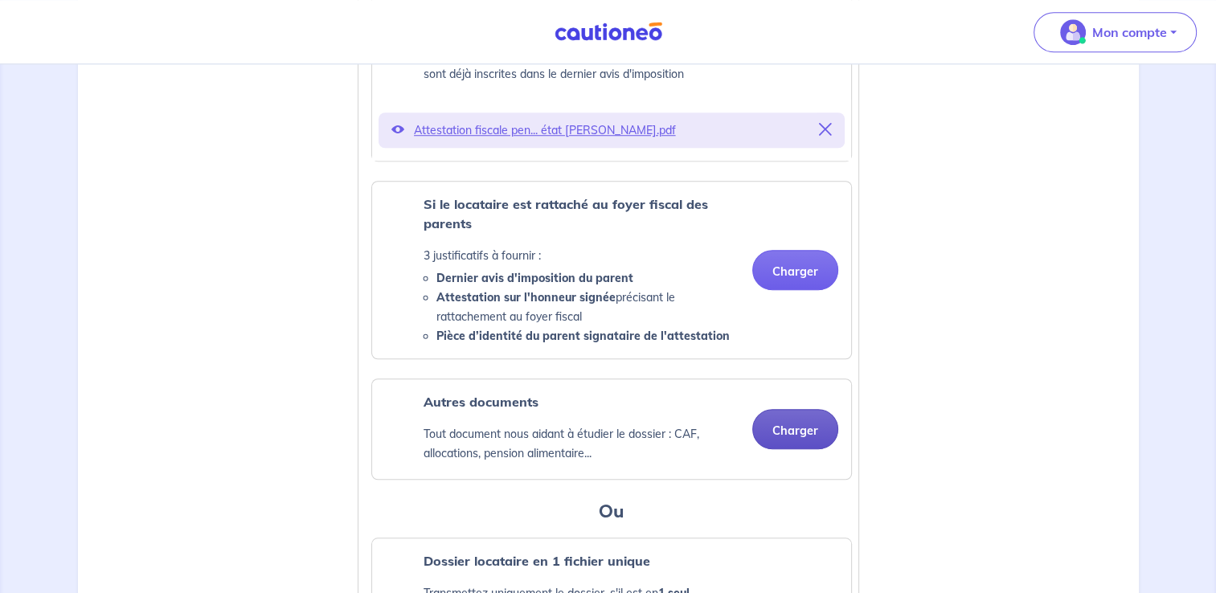
click at [791, 441] on button "Charger" at bounding box center [795, 429] width 86 height 40
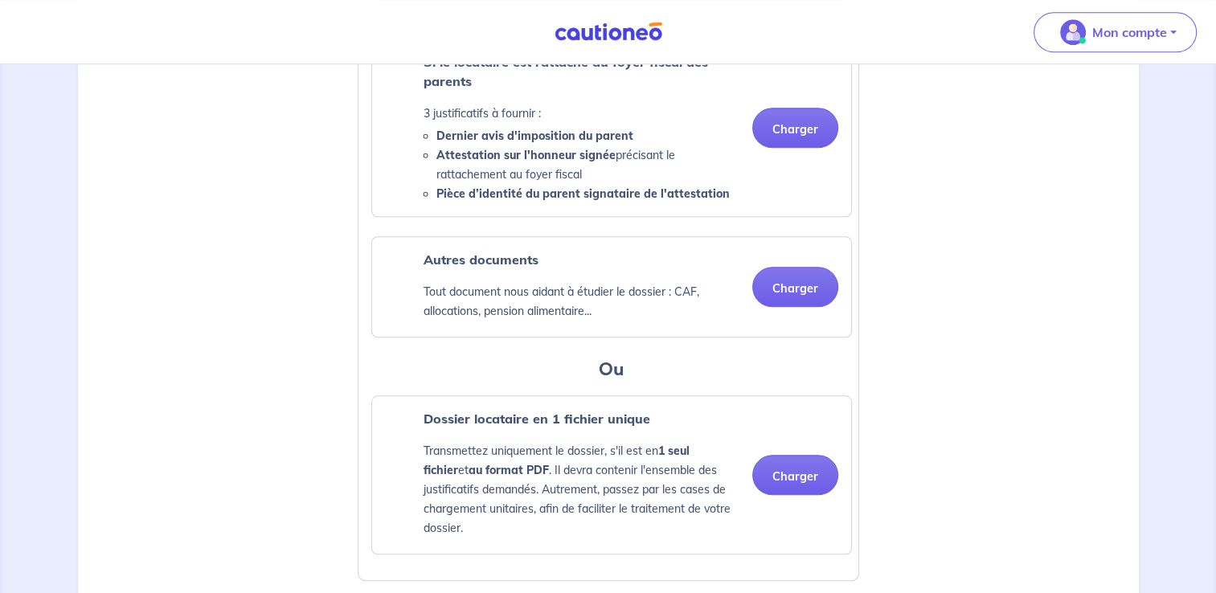
scroll to position [1446, 0]
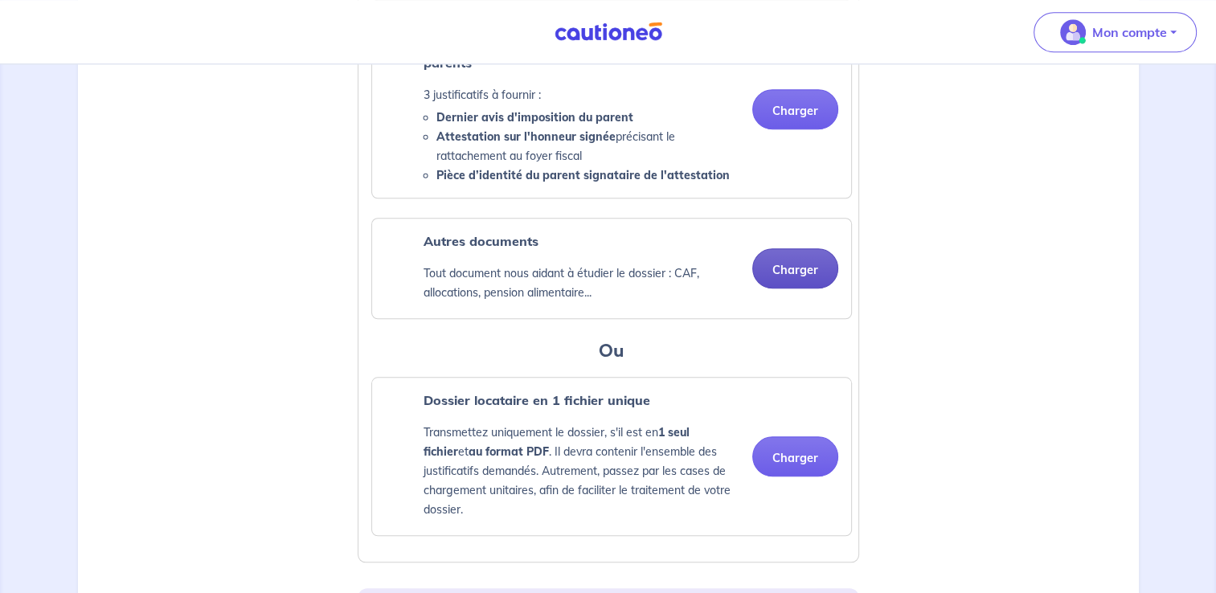
click at [787, 288] on button "Charger" at bounding box center [795, 268] width 86 height 40
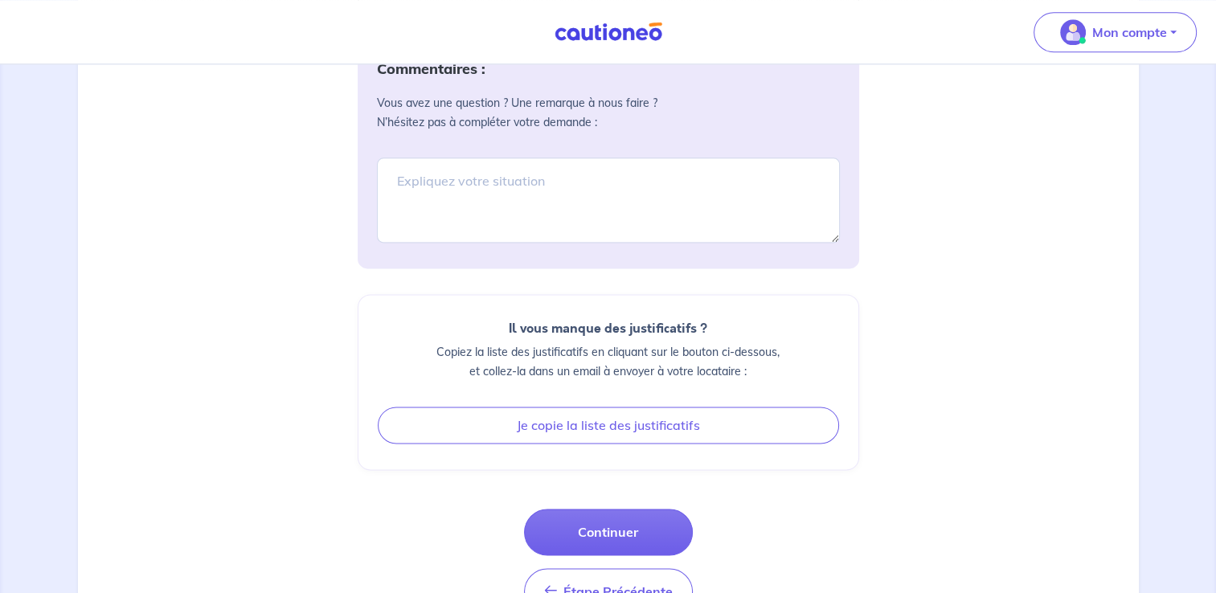
scroll to position [2089, 0]
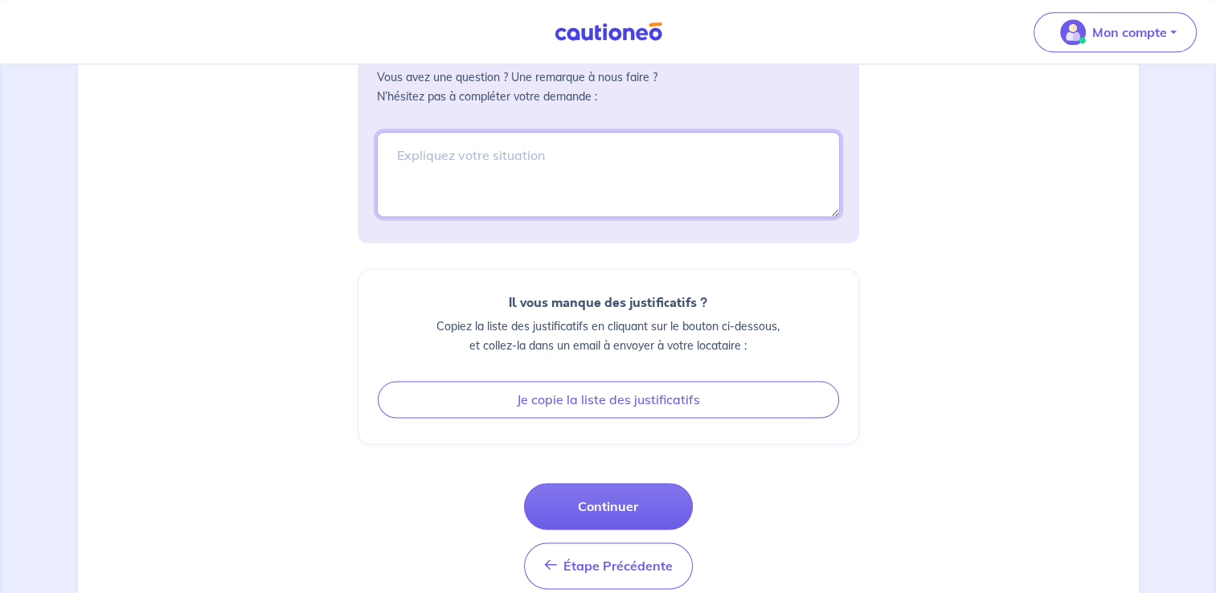
click at [611, 155] on textarea at bounding box center [608, 174] width 463 height 85
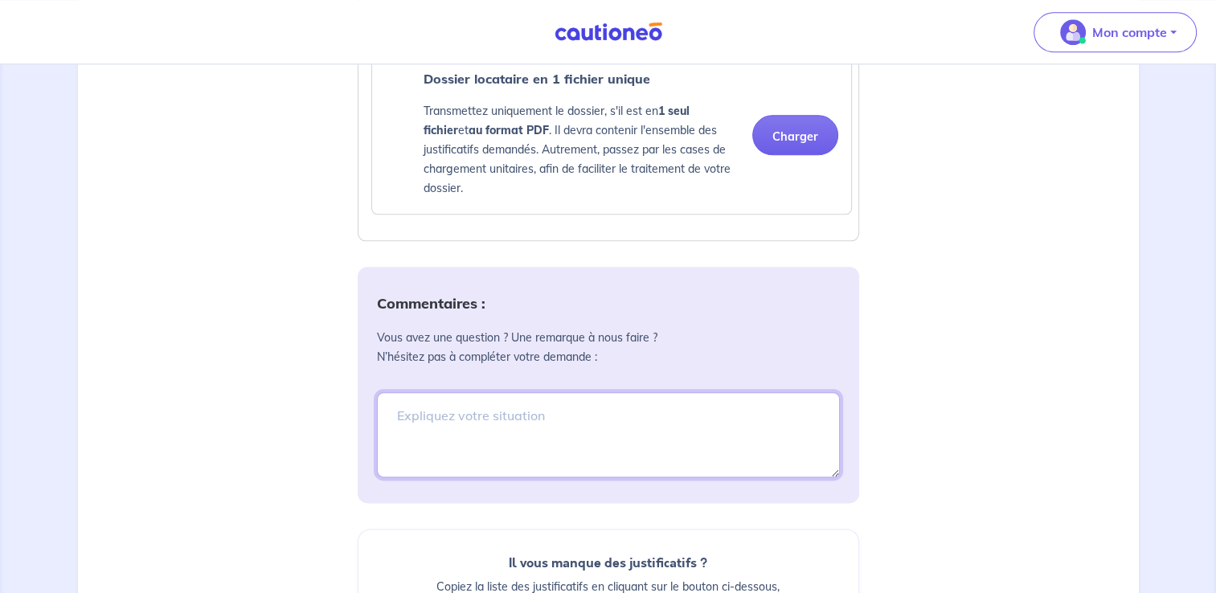
scroll to position [1816, 0]
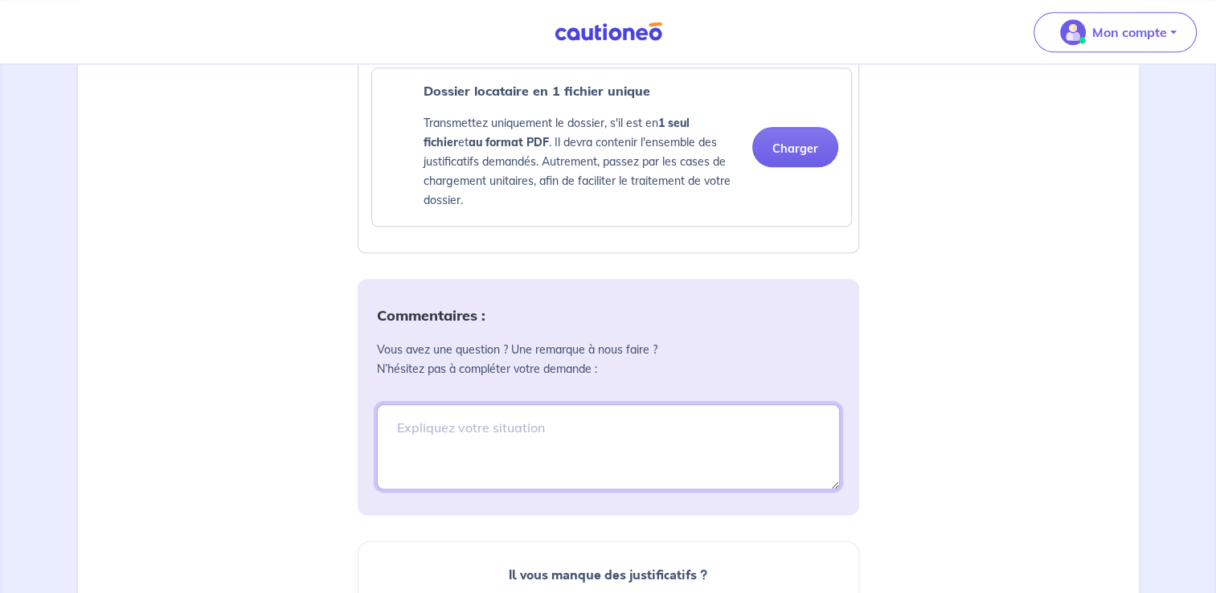
click at [517, 436] on textarea at bounding box center [608, 446] width 463 height 85
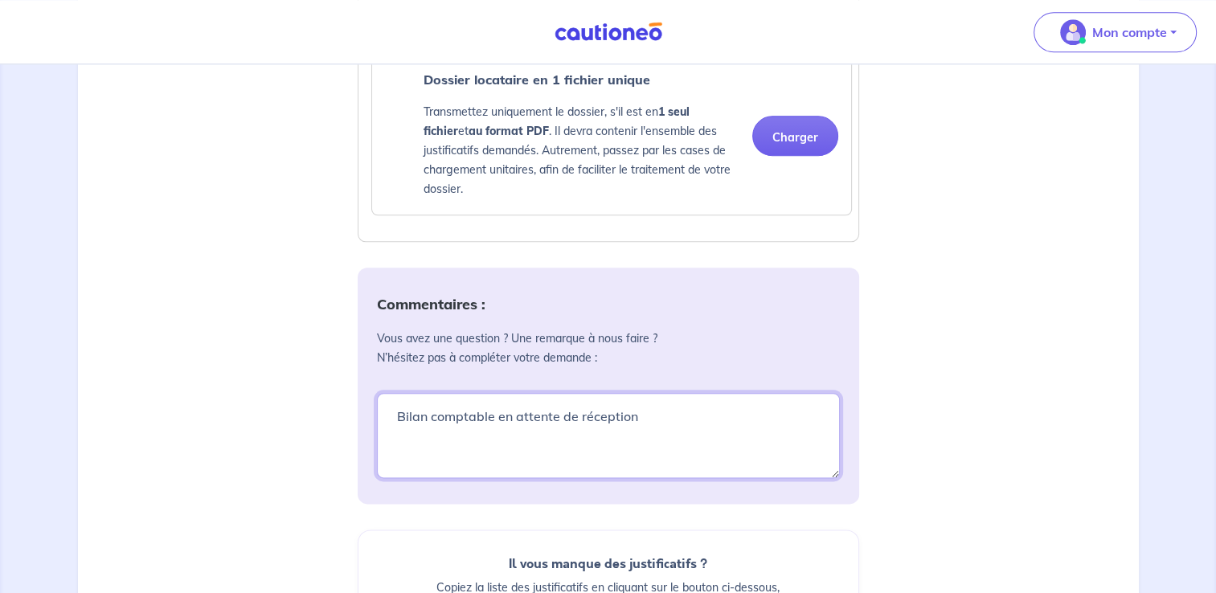
scroll to position [2138, 0]
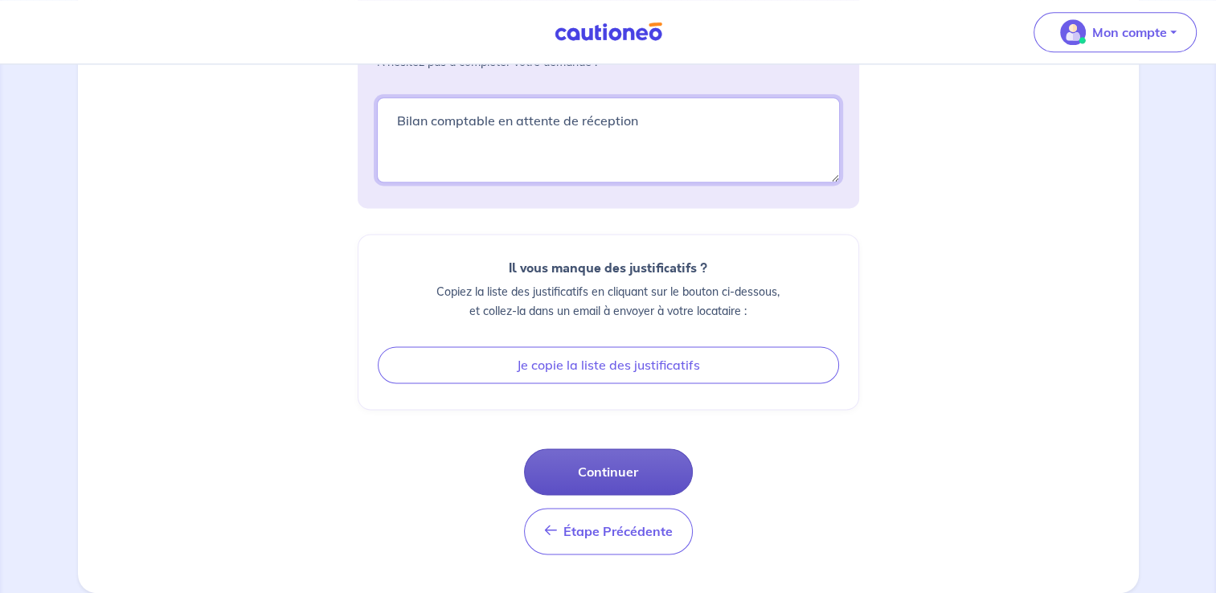
type textarea "Bilan comptable en attente de réception"
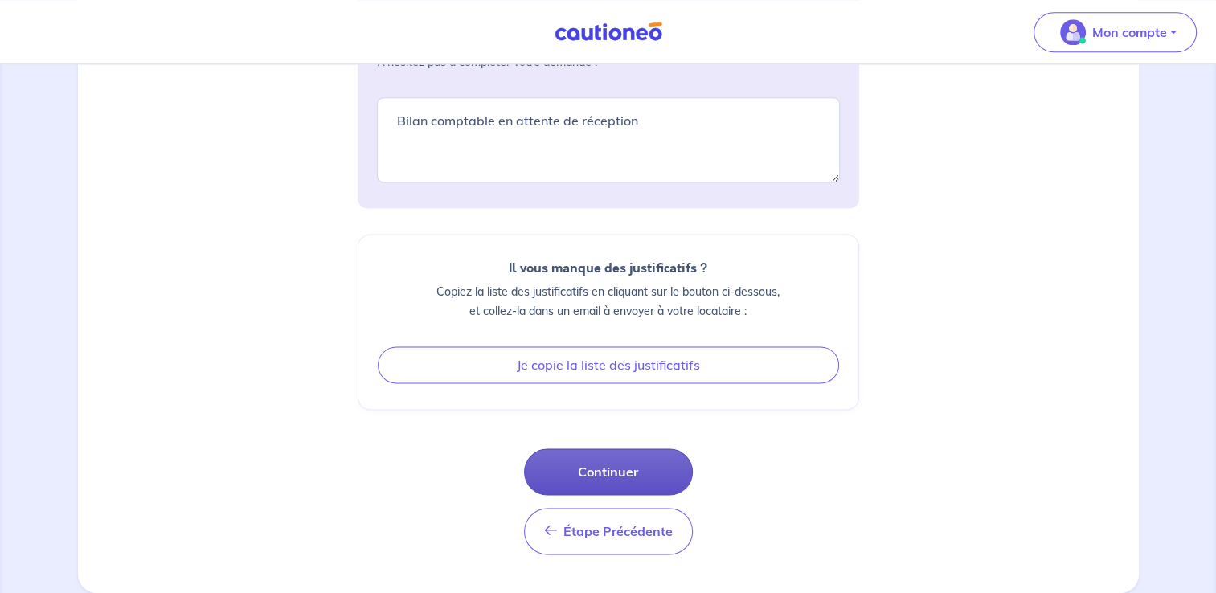
click at [635, 476] on button "Continuer" at bounding box center [608, 471] width 169 height 47
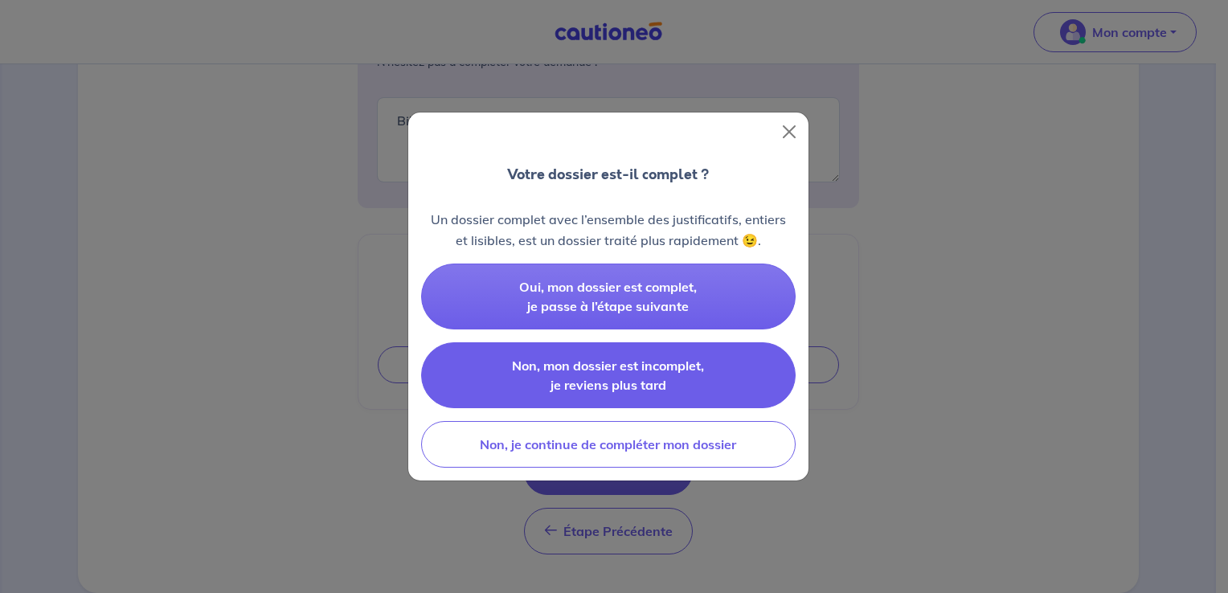
click at [664, 393] on button "Non, mon dossier est incomplet, je reviens plus tard" at bounding box center [608, 375] width 374 height 66
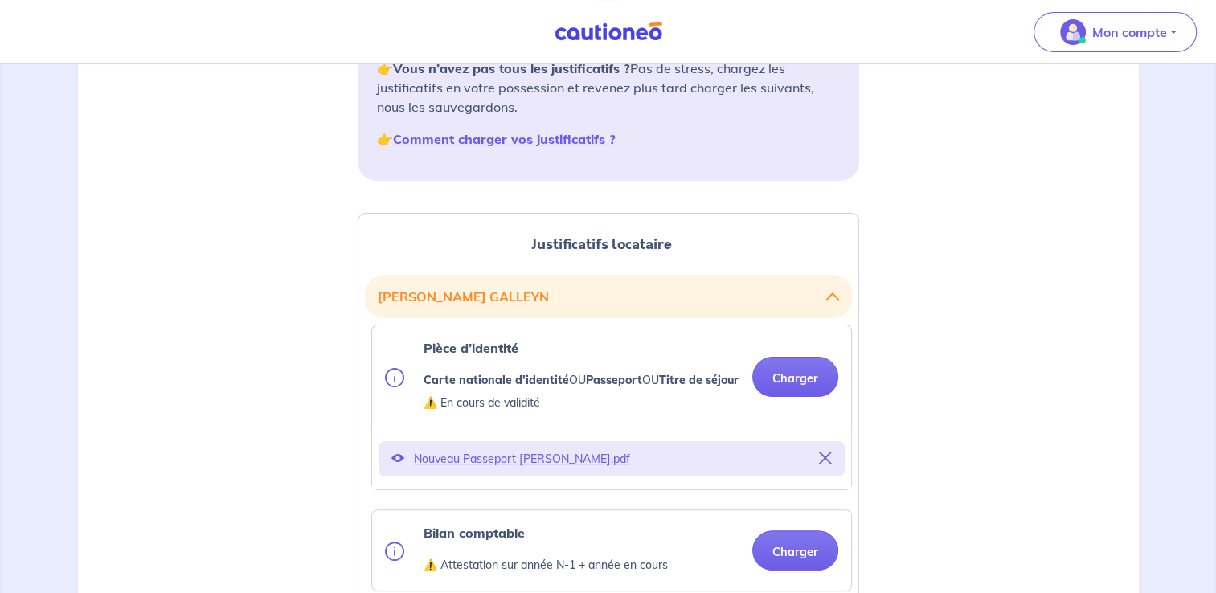
scroll to position [321, 0]
